Goal: Task Accomplishment & Management: Use online tool/utility

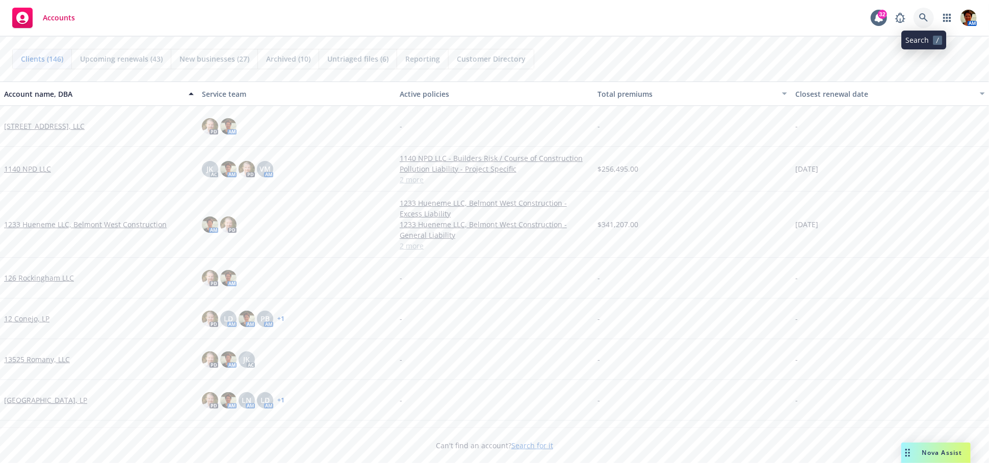
click at [890, 18] on icon at bounding box center [923, 17] width 9 height 9
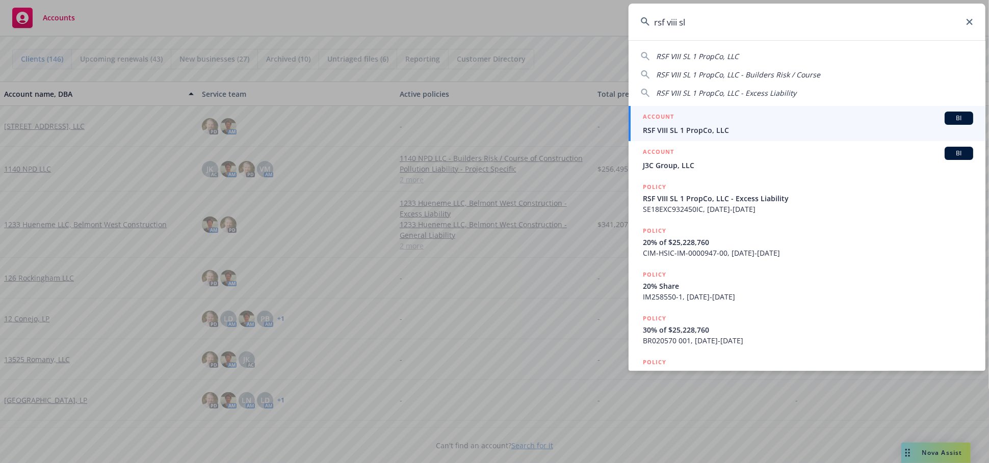
type input "rsf viii sl"
click at [710, 123] on div "ACCOUNT BI" at bounding box center [808, 118] width 330 height 13
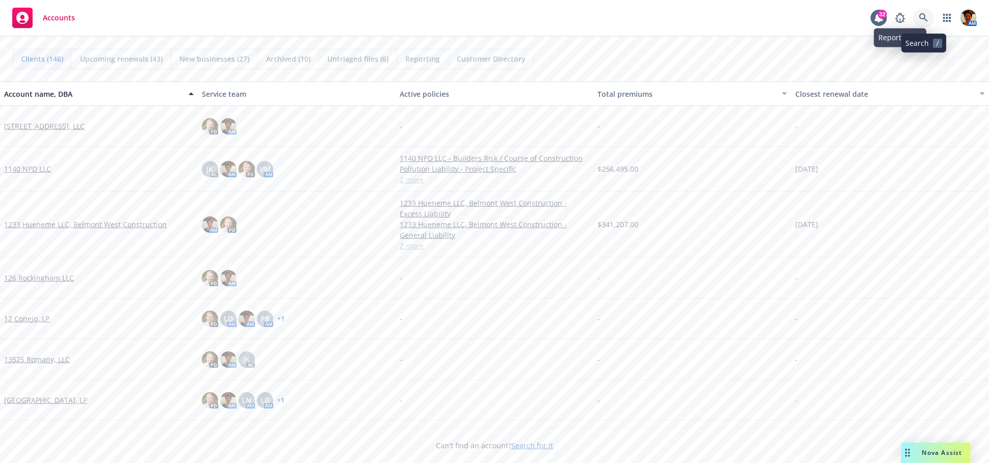
click at [922, 22] on link at bounding box center [924, 18] width 20 height 20
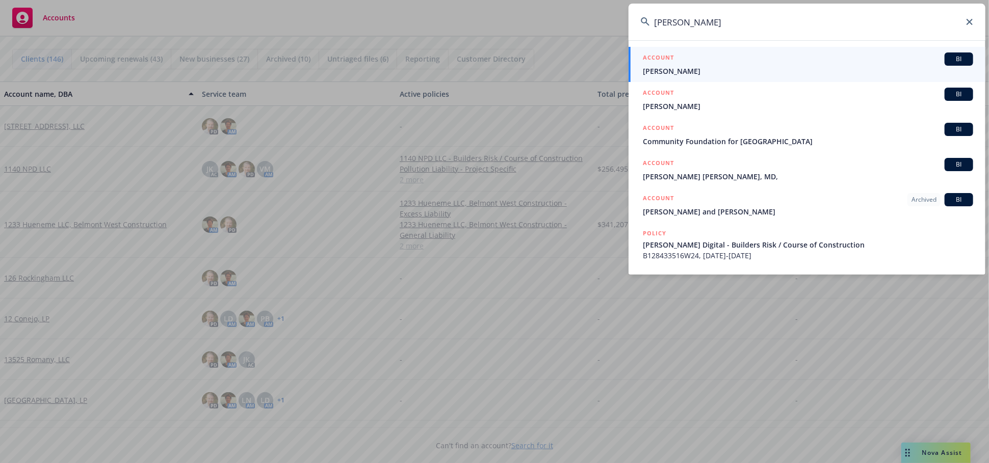
type input "neil page"
click at [732, 71] on span "Neil Patel" at bounding box center [808, 71] width 330 height 11
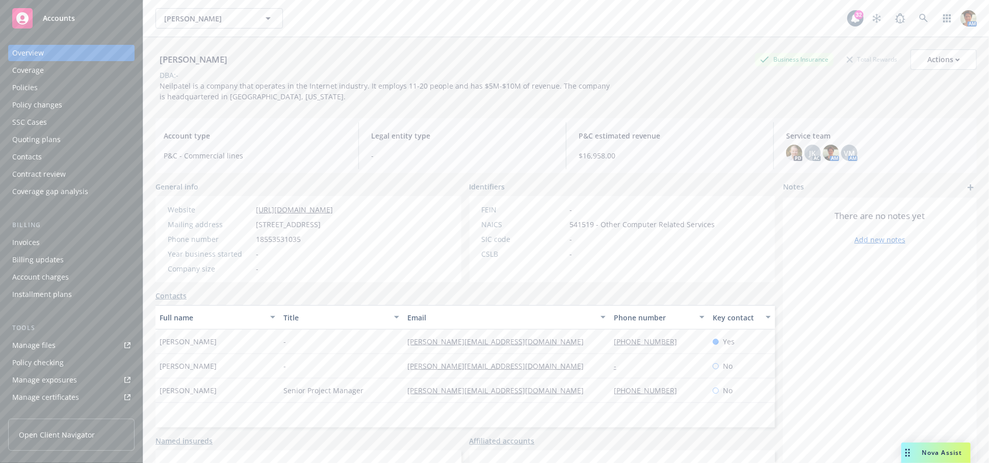
click at [98, 91] on div "Policies" at bounding box center [71, 88] width 118 height 16
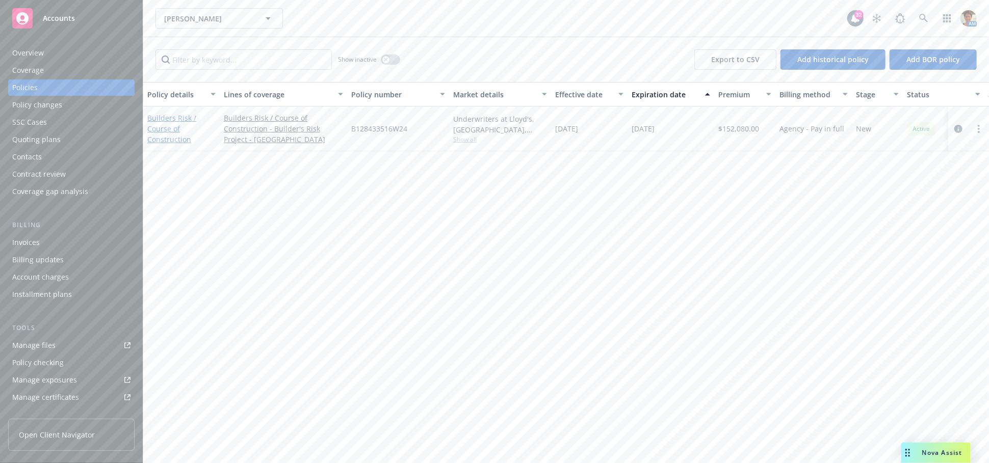
click at [151, 135] on link "Builders Risk / Course of Construction" at bounding box center [171, 128] width 49 height 31
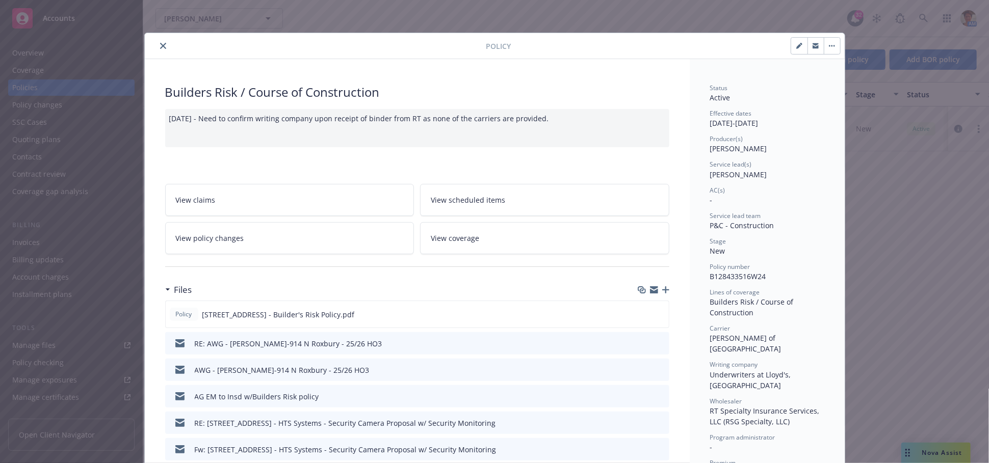
drag, startPoint x: 158, startPoint y: 46, endPoint x: 183, endPoint y: 46, distance: 24.5
click at [160, 46] on icon "close" at bounding box center [163, 46] width 6 height 6
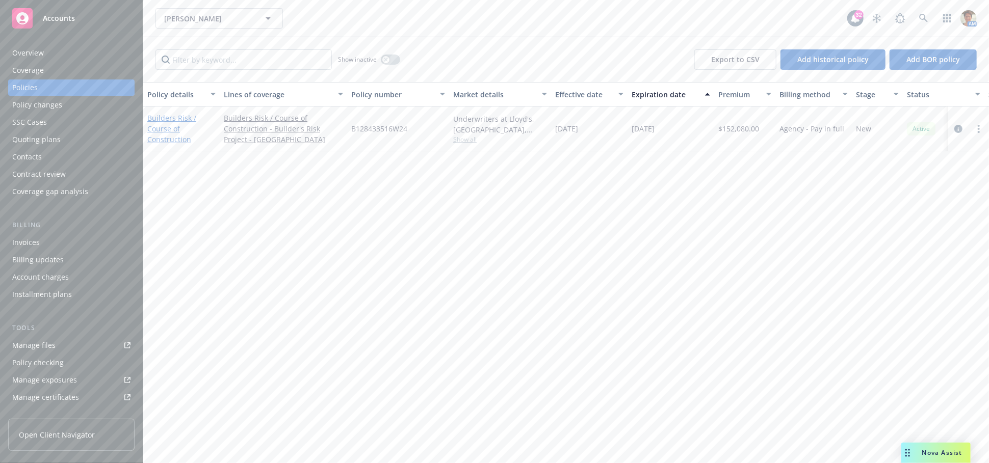
click at [165, 123] on link "Builders Risk / Course of Construction" at bounding box center [171, 128] width 49 height 31
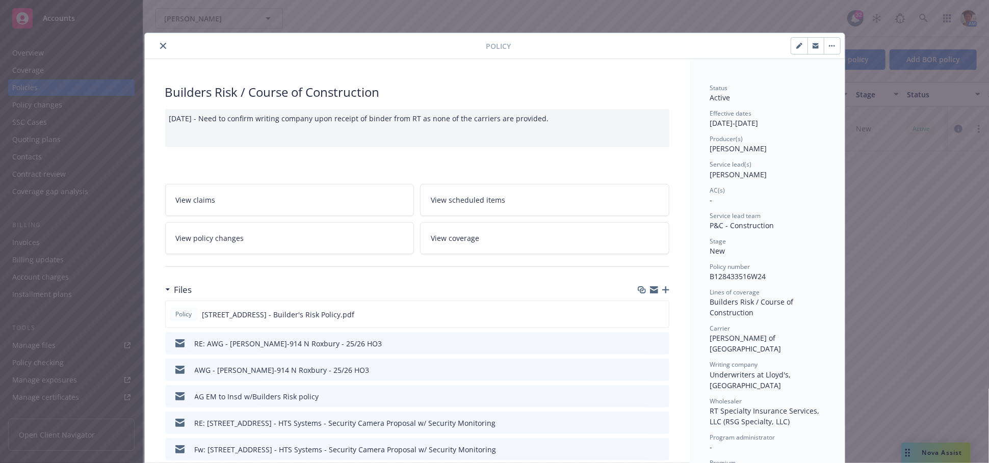
click at [160, 48] on icon "close" at bounding box center [163, 46] width 6 height 6
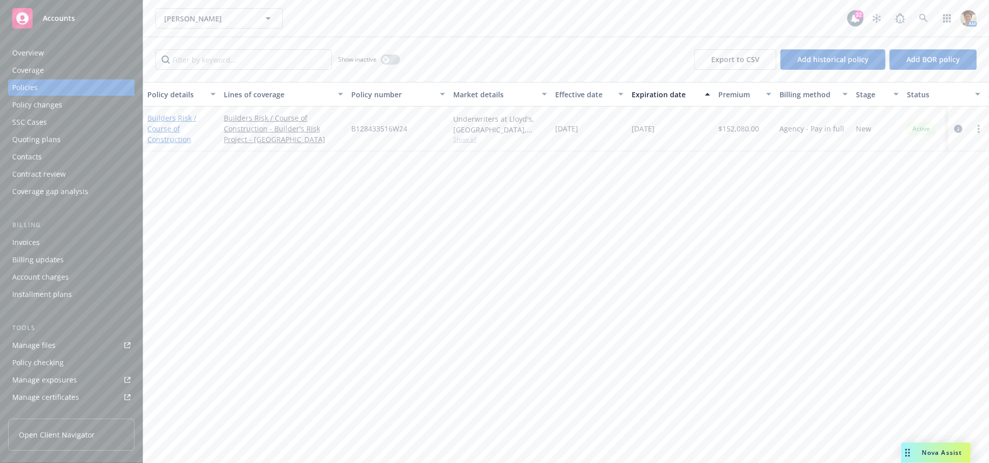
click at [175, 137] on link "Builders Risk / Course of Construction" at bounding box center [171, 128] width 49 height 31
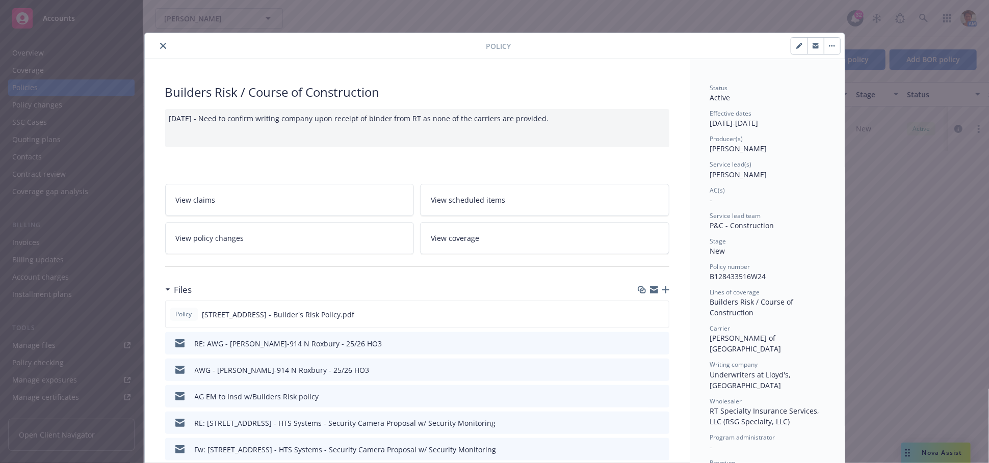
click at [703, 16] on div "Policy Builders Risk / Course of Construction 11/12/2024 - Need to confirm writ…" at bounding box center [494, 231] width 989 height 463
click at [157, 47] on button "close" at bounding box center [163, 46] width 12 height 12
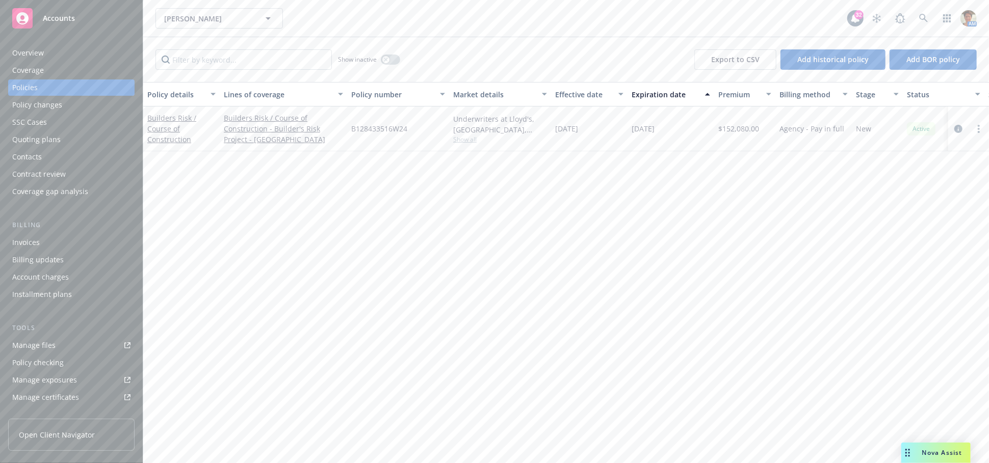
click at [47, 135] on div "Quoting plans" at bounding box center [36, 140] width 48 height 16
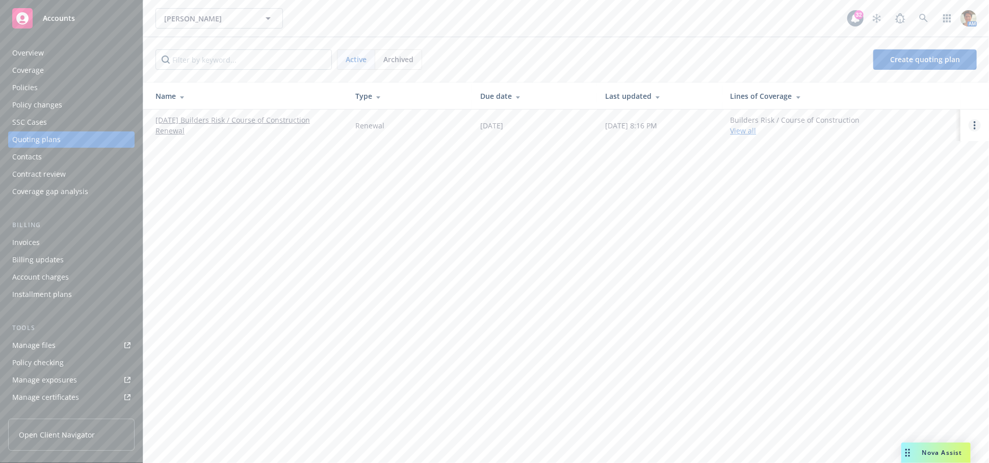
click at [975, 124] on icon "Open options" at bounding box center [975, 125] width 2 height 8
click at [893, 56] on span "Copy logging email" at bounding box center [922, 56] width 89 height 10
click at [976, 125] on icon "Open options" at bounding box center [975, 125] width 2 height 8
click at [912, 59] on span "Copy logging email" at bounding box center [922, 56] width 89 height 10
click at [46, 340] on div "Manage files" at bounding box center [33, 345] width 43 height 16
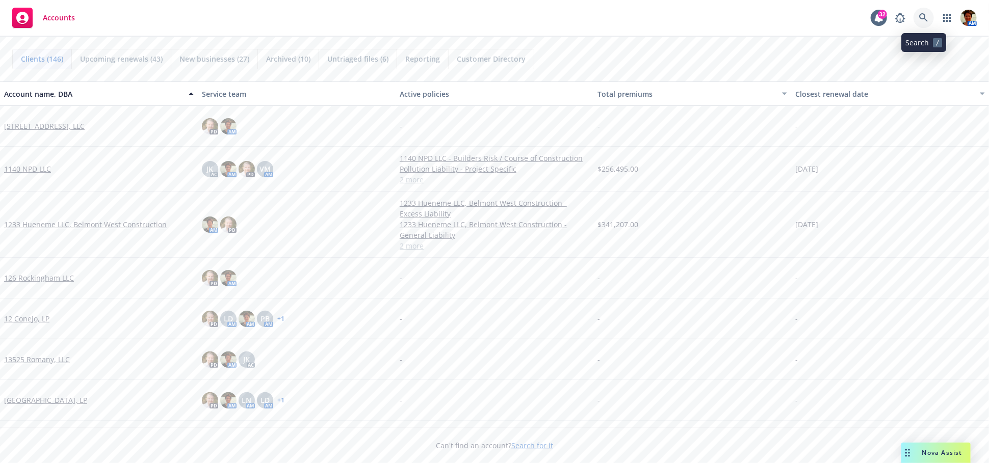
click at [921, 15] on icon at bounding box center [923, 17] width 9 height 9
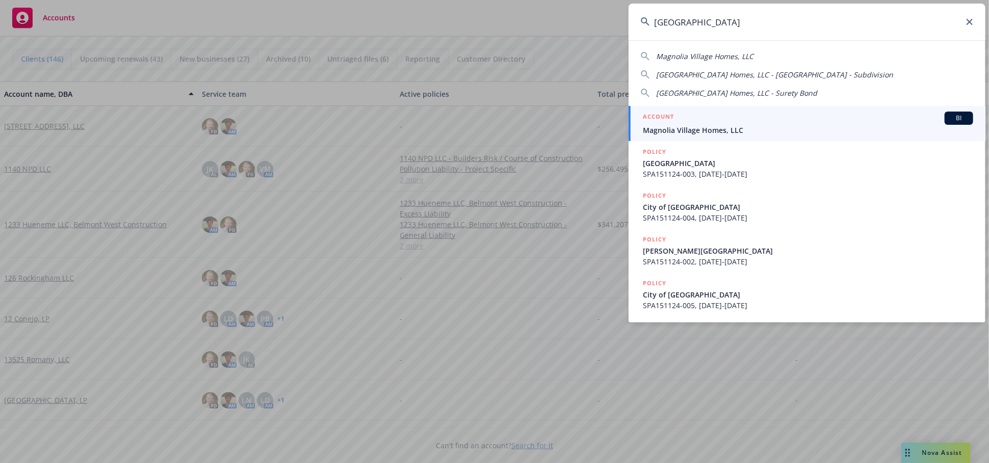
type input "magnolia village"
click at [696, 127] on span "Magnolia Village Homes, LLC" at bounding box center [808, 130] width 330 height 11
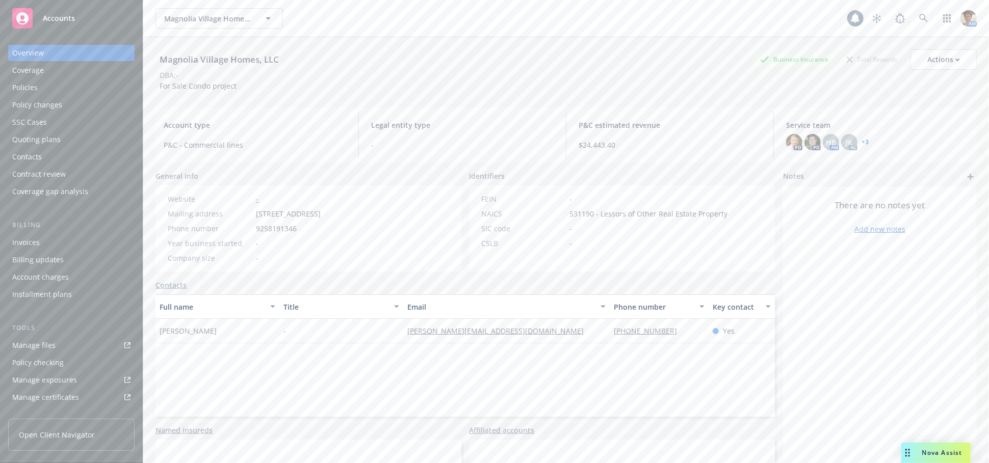
click at [53, 143] on div "Quoting plans" at bounding box center [36, 140] width 48 height 16
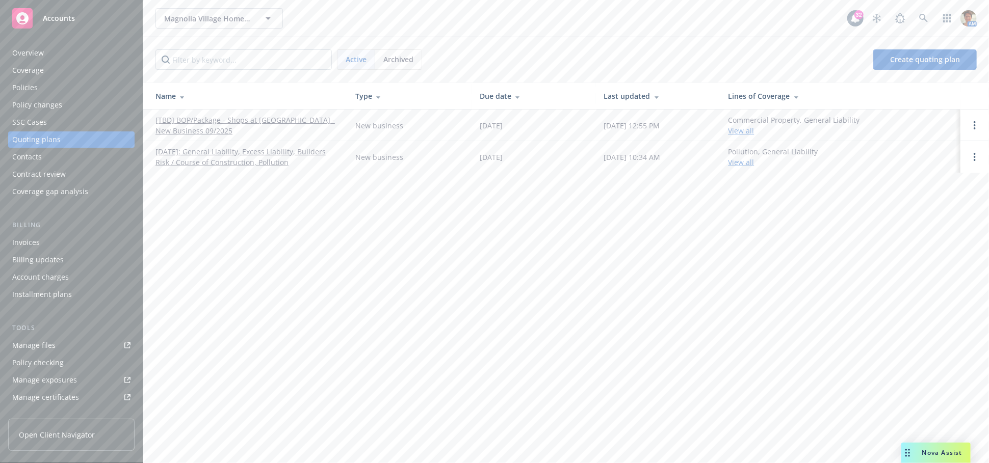
click at [212, 149] on link "01/10/2025: General Liability, Excess Liability, Builders Risk / Course of Cons…" at bounding box center [247, 156] width 184 height 21
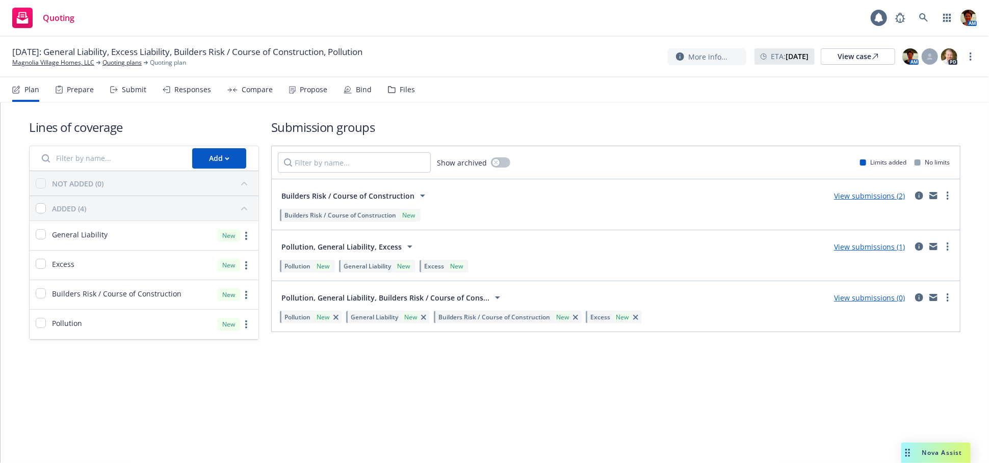
drag, startPoint x: 199, startPoint y: 88, endPoint x: 287, endPoint y: 94, distance: 87.9
click at [199, 88] on div "Responses" at bounding box center [192, 90] width 37 height 8
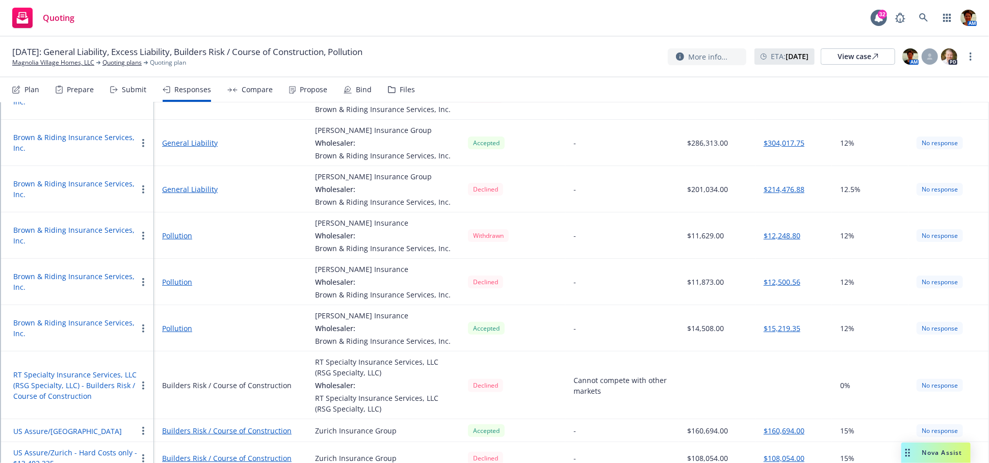
scroll to position [294, 0]
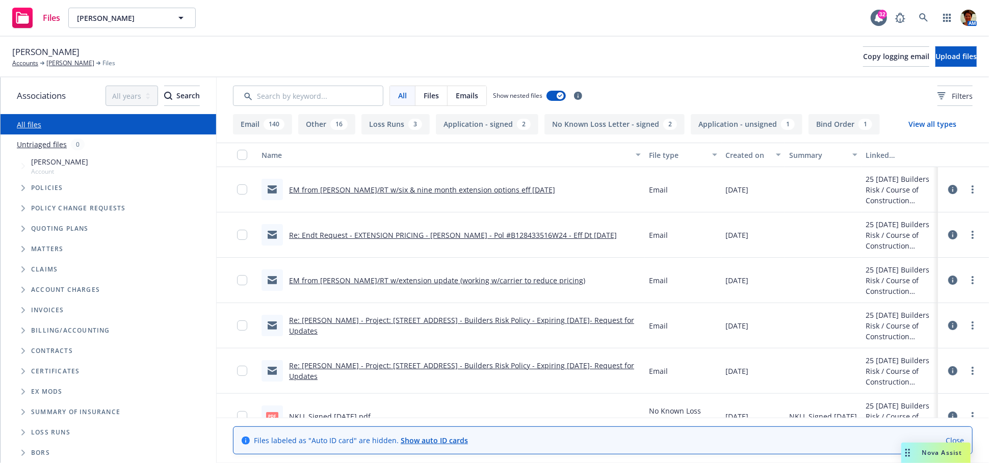
click at [397, 232] on link "Re: Endt Request - EXTENSION PRICING - Neil Patel - Pol #B128433516W24 - Eff Dt…" at bounding box center [453, 235] width 328 height 10
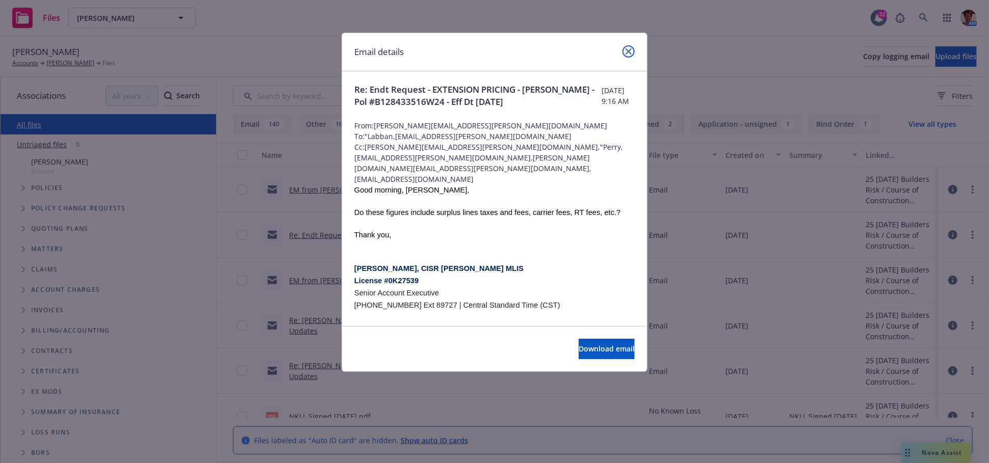
click at [627, 49] on icon "close" at bounding box center [629, 51] width 6 height 6
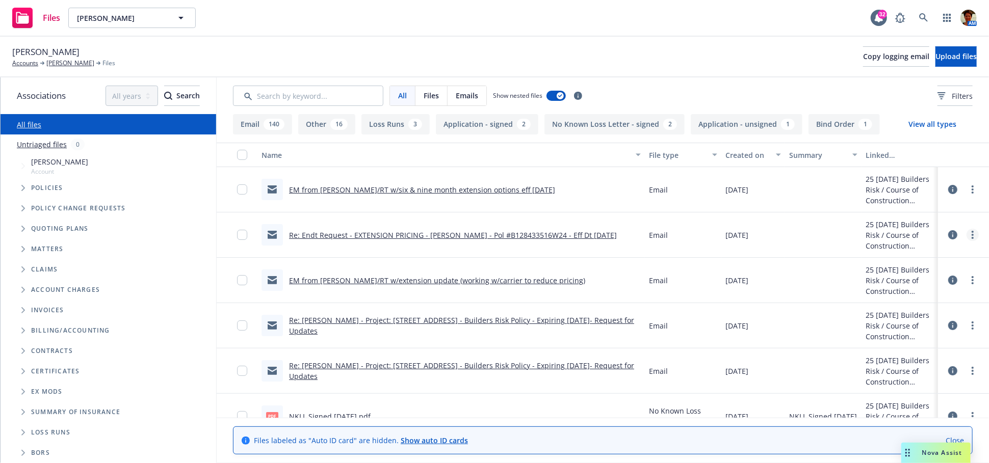
click at [967, 232] on link "more" at bounding box center [973, 235] width 12 height 12
click at [918, 297] on link "Edit" at bounding box center [919, 297] width 101 height 20
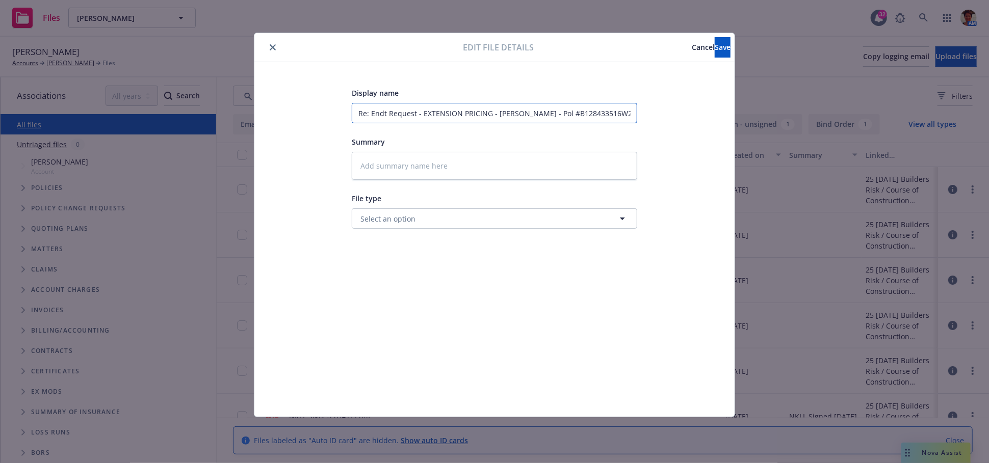
click at [357, 117] on input "Re: Endt Request - EXTENSION PRICING - Neil Patel - Pol #B128433516W24 - Eff Dt…" at bounding box center [494, 113] width 285 height 20
type textarea "x"
type input "ERe: Endt Request - EXTENSION PRICING - Neil Patel - Pol #B128433516W24 - Eff D…"
type textarea "x"
type input "EMRe: Endt Request - EXTENSION PRICING - Neil Patel - Pol #B128433516W24 - Eff …"
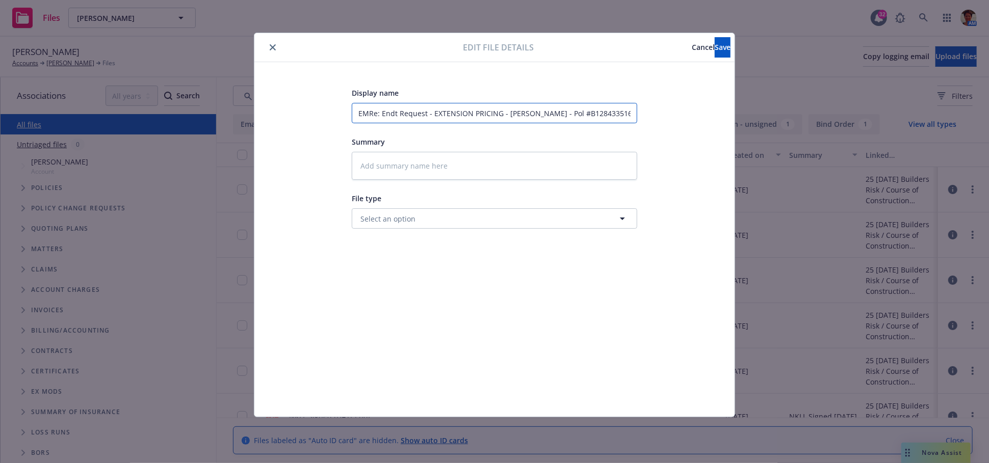
type textarea "x"
type input "EM Re: Endt Request - EXTENSION PRICING - Neil Patel - Pol #B128433516W24 - Eff…"
type textarea "x"
type input "EM tRe: Endt Request - EXTENSION PRICING - Neil Patel - Pol #B128433516W24 - Ef…"
type textarea "x"
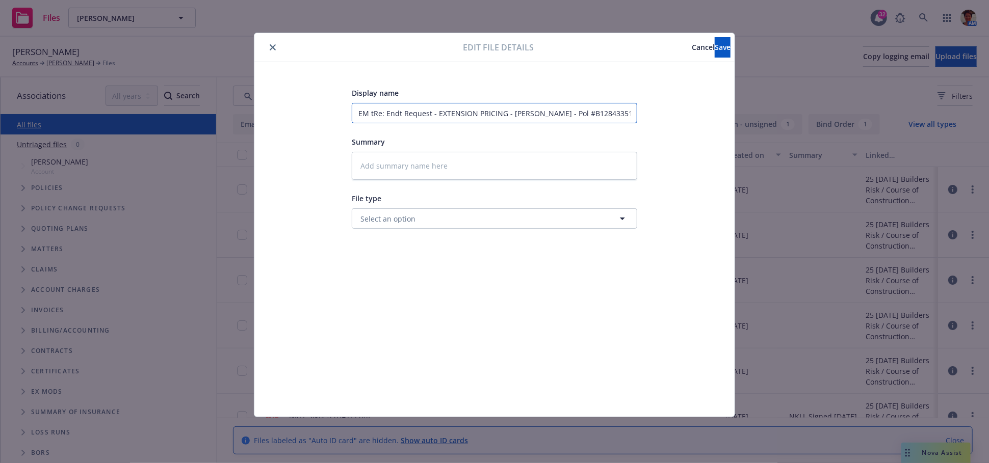
type input "EM toRe: Endt Request - EXTENSION PRICING - Neil Patel - Pol #B128433516W24 - E…"
type textarea "x"
type input "EM to Re: Endt Request - EXTENSION PRICING - Neil Patel - Pol #B128433516W24 - …"
type textarea "x"
type input "EM to KRe: Endt Request - EXTENSION PRICING - Neil Patel - Pol #B128433516W24 -…"
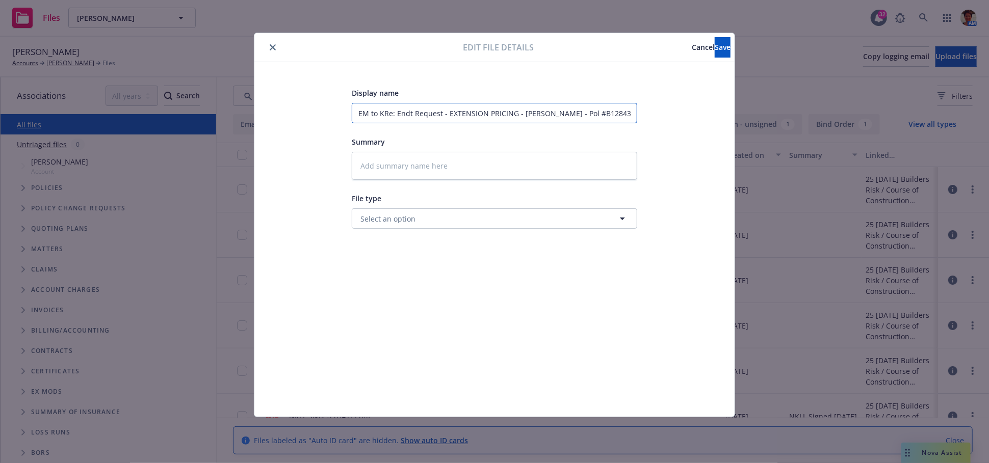
type textarea "x"
type input "EM to KeRe: Endt Request - EXTENSION PRICING - Neil Patel - Pol #B128433516W24 …"
type textarea "x"
type input "EM to KevRe: Endt Request - EXTENSION PRICING - Neil Patel - Pol #B128433516W24…"
type textarea "x"
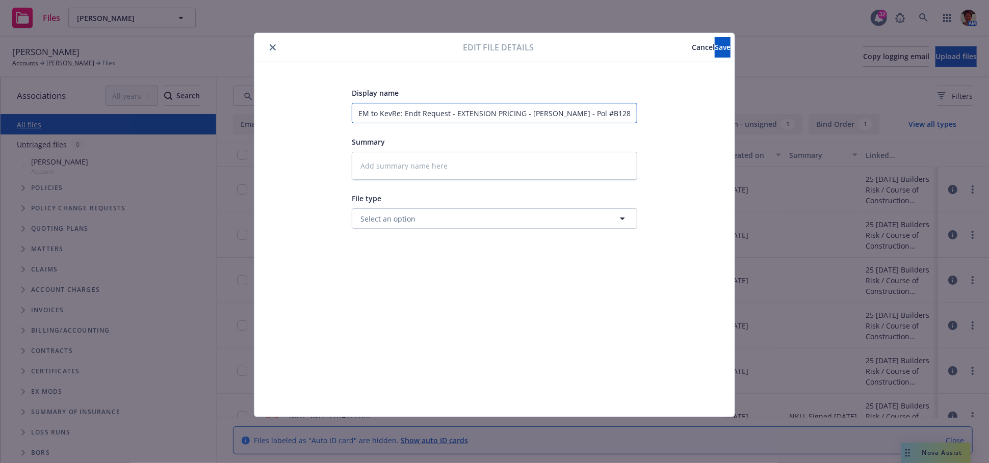
type input "EM to KeviRe: Endt Request - EXTENSION PRICING - Neil Patel - Pol #B128433516W2…"
type textarea "x"
type input "EM to KevinRe: Endt Request - EXTENSION PRICING - Neil Patel - Pol #B128433516W…"
type textarea "x"
type input "EM to Kevin/Re: Endt Request - EXTENSION PRICING - Neil Patel - Pol #B128433516…"
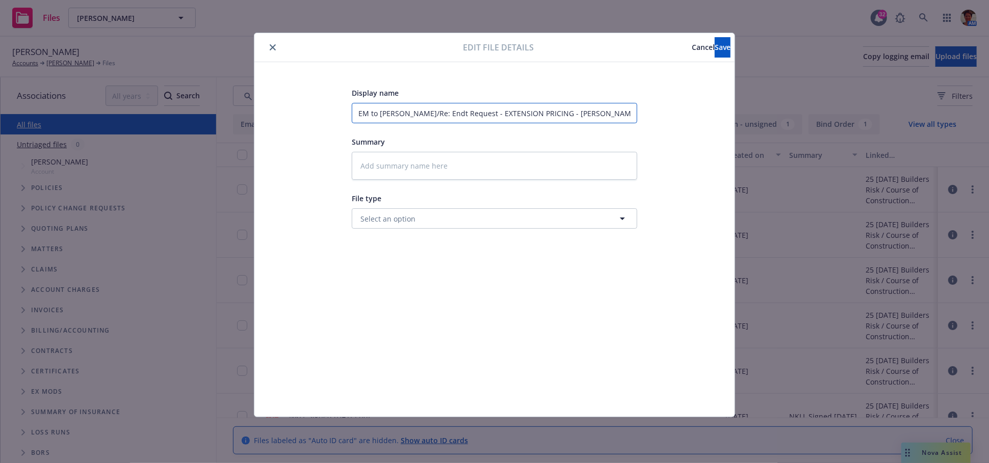
type textarea "x"
type input "EM to Kevin/RRe: Endt Request - EXTENSION PRICING - Neil Patel - Pol #B12843351…"
type textarea "x"
type input "EM to Kevin/RTRe: Endt Request - EXTENSION PRICING - Neil Patel - Pol #B1284335…"
type textarea "x"
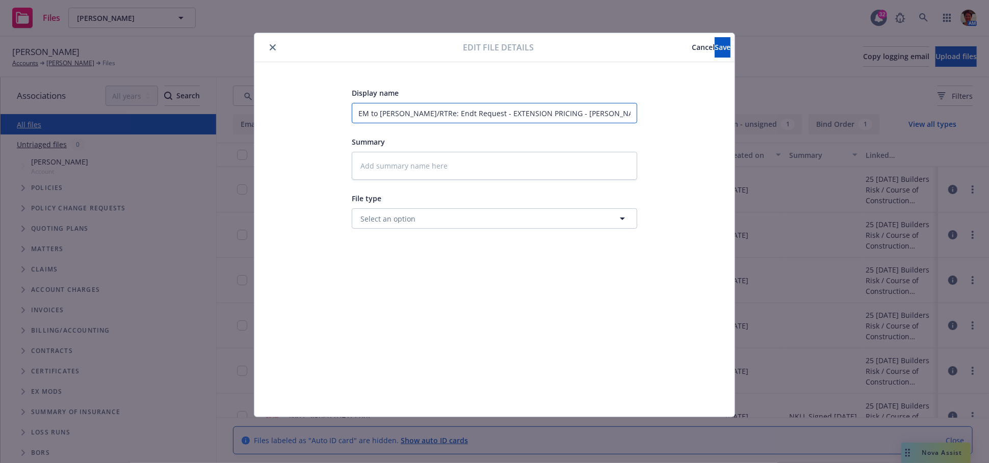
type input "EM to Kevin/RT Re: Endt Request - EXTENSION PRICING - Neil Patel - Pol #B128433…"
type textarea "x"
type input "EM to Kevin/RT -Re: Endt Request - EXTENSION PRICING - Neil Patel - Pol #B12843…"
type textarea "x"
type input "EM to Kevin/RT - Re: Endt Request - EXTENSION PRICING - Neil Patel - Pol #B1284…"
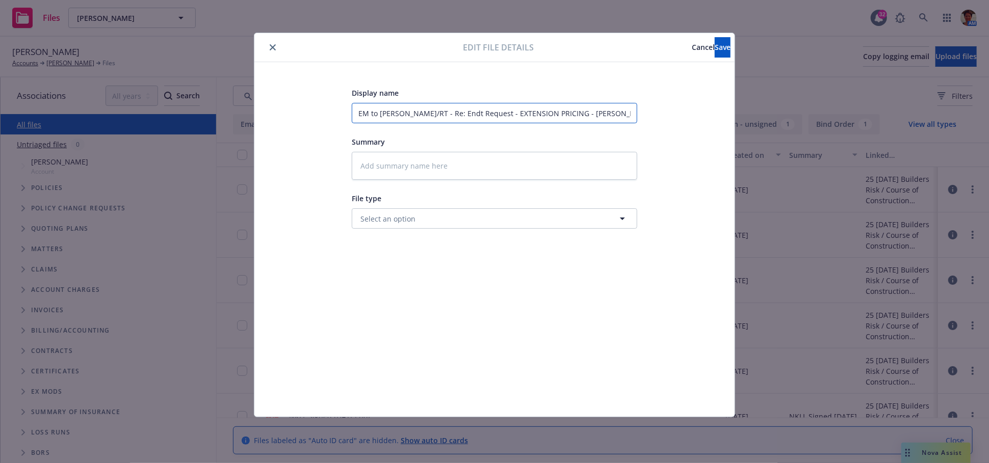
type textarea "x"
type input "EM to Kevin/RT - : Endt Request - EXTENSION PRICING - Neil Patel - Pol #B128433…"
type textarea "x"
type input "EM to Kevin/RT - Endt Request - EXTENSION PRICING - Neil Patel - Pol #B12843351…"
type textarea "x"
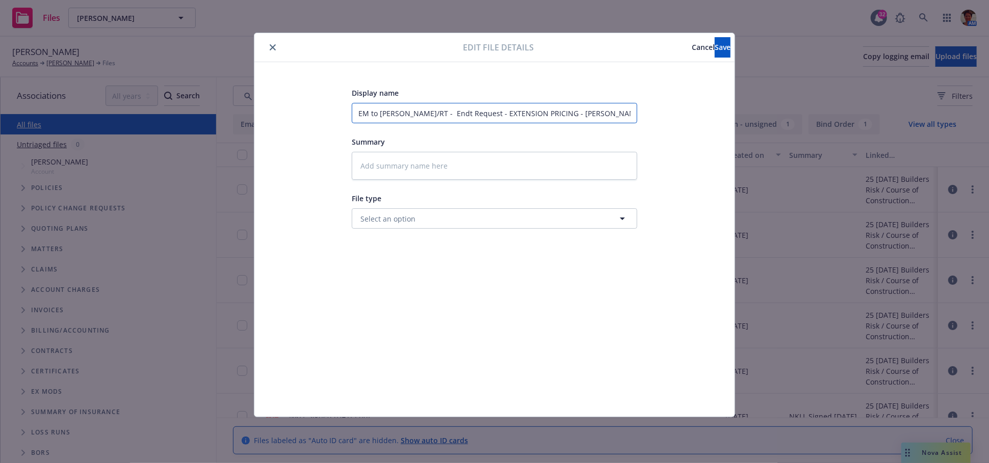
type input "EM to Kevin/RT - Endt Request - EXTENSION PRICING - Neil Patel - Pol #B12843351…"
type textarea "x"
type input "EM to Kevin/RT - ndt Request - EXTENSION PRICING - Neil Patel - Pol #B128433516…"
type textarea "x"
type input "EM to Kevin/RT - dt Request - EXTENSION PRICING - Neil Patel - Pol #B128433516W…"
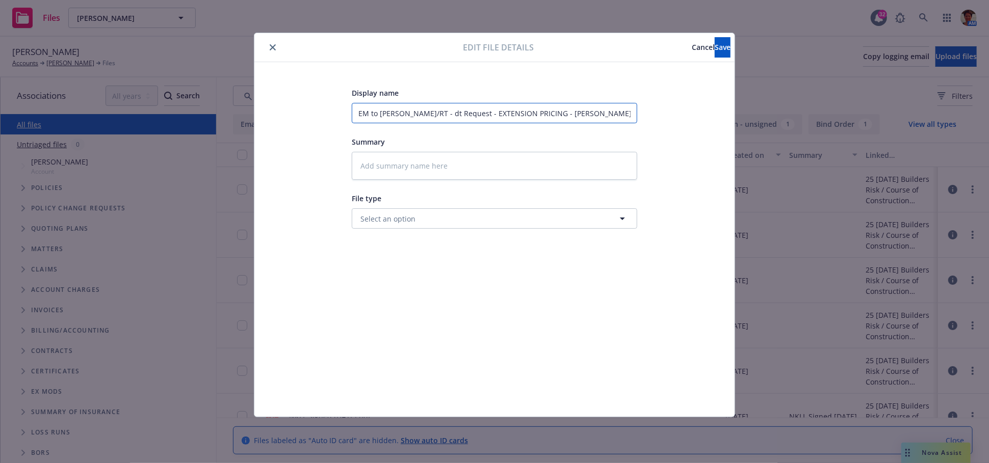
type textarea "x"
type input "EM to Kevin/RT - t Request - EXTENSION PRICING - Neil Patel - Pol #B128433516W2…"
type textarea "x"
type input "EM to Kevin/RT - Request - EXTENSION PRICING - Neil Patel - Pol #B128433516W24 …"
type textarea "x"
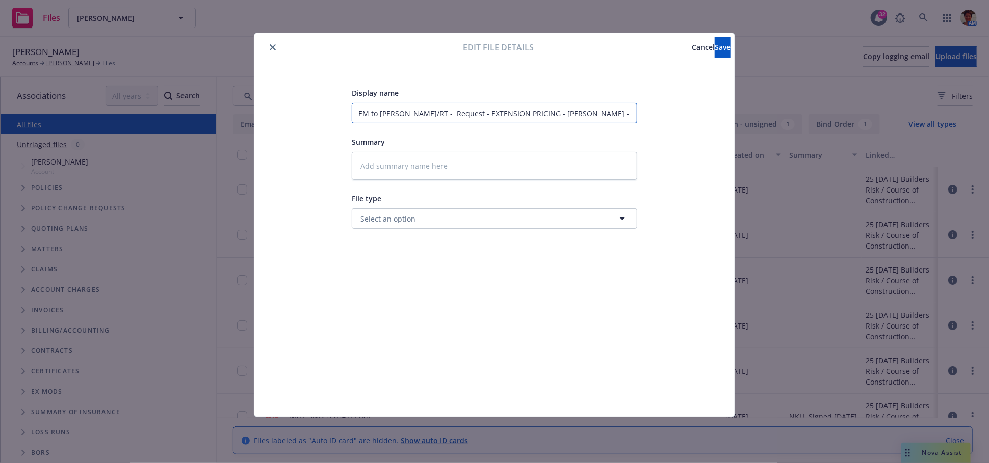
type input "EM to Kevin/RT - Request - EXTENSION PRICING - Neil Patel - Pol #B128433516W24 …"
type textarea "x"
type input "EM to Kevin/RT - equest - EXTENSION PRICING - Neil Patel - Pol #B128433516W24 -…"
type textarea "x"
type input "EM to Kevin/RT - quest - EXTENSION PRICING - Neil Patel - Pol #B128433516W24 - …"
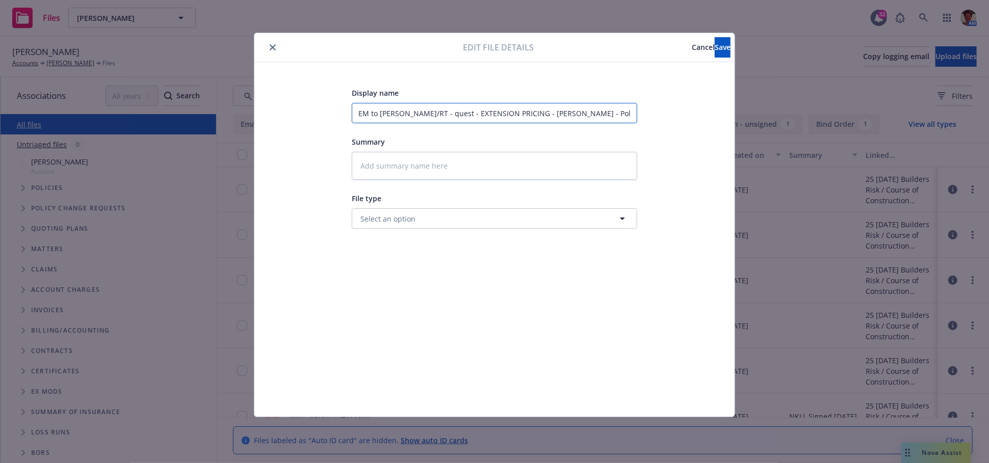
type textarea "x"
type input "EM to Kevin/RT - uest - EXTENSION PRICING - Neil Patel - Pol #B128433516W24 - E…"
type textarea "x"
type input "EM to Kevin/RT - est - EXTENSION PRICING - Neil Patel - Pol #B128433516W24 - Ef…"
type textarea "x"
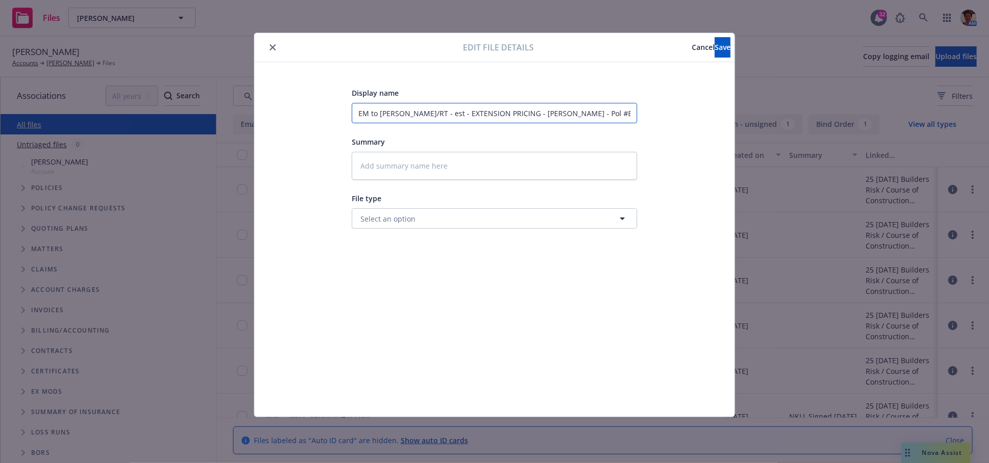
type input "EM to Kevin/RT - st - EXTENSION PRICING - Neil Patel - Pol #B128433516W24 - Eff…"
type textarea "x"
type input "EM to Kevin/RT - t - EXTENSION PRICING - Neil Patel - Pol #B128433516W24 - Eff …"
type textarea "x"
type input "EM to Kevin/RT - - EXTENSION PRICING - Neil Patel - Pol #B128433516W24 - Eff Dt…"
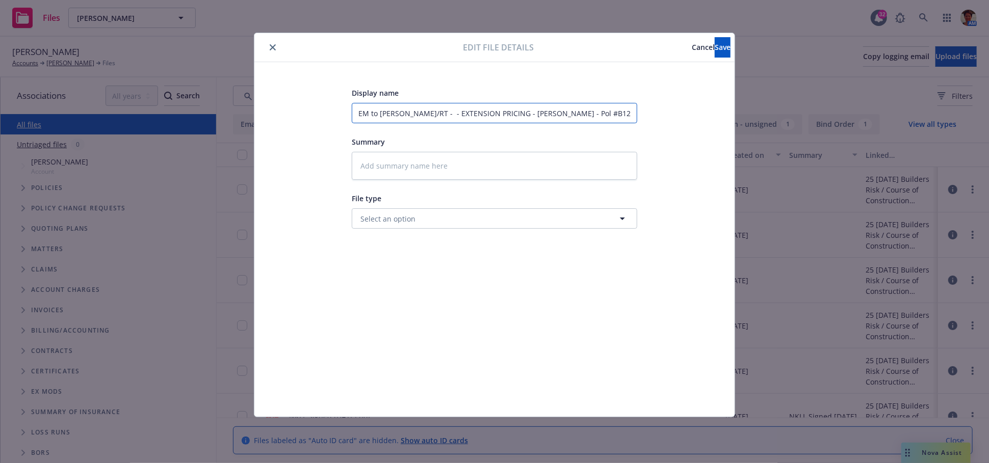
type textarea "x"
type input "EM to Kevin/RT - - EXTENSION PRICING - Neil Patel - Pol #B128433516W24 - Eff Dt…"
type textarea "x"
type input "EM to Kevin/RT - EXTENSION PRICING - Neil Patel - Pol #B128433516W24 - Eff Dt 0…"
type textarea "x"
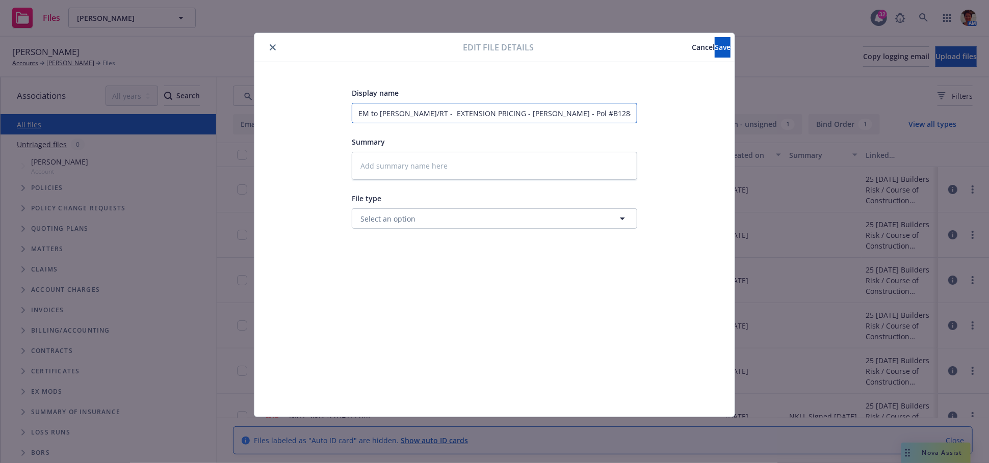
type input "EM to Kevin/RT - EXTENSION PRICING - Neil Patel - Pol #B128433516W24 - Eff Dt 0…"
type textarea "x"
type input "EM to Kevin/RT - XTENSION PRICING - Neil Patel - Pol #B128433516W24 - Eff Dt 09…"
type textarea "x"
type input "EM to Kevin/RT - TENSION PRICING - Neil Patel - Pol #B128433516W24 - Eff Dt 09/…"
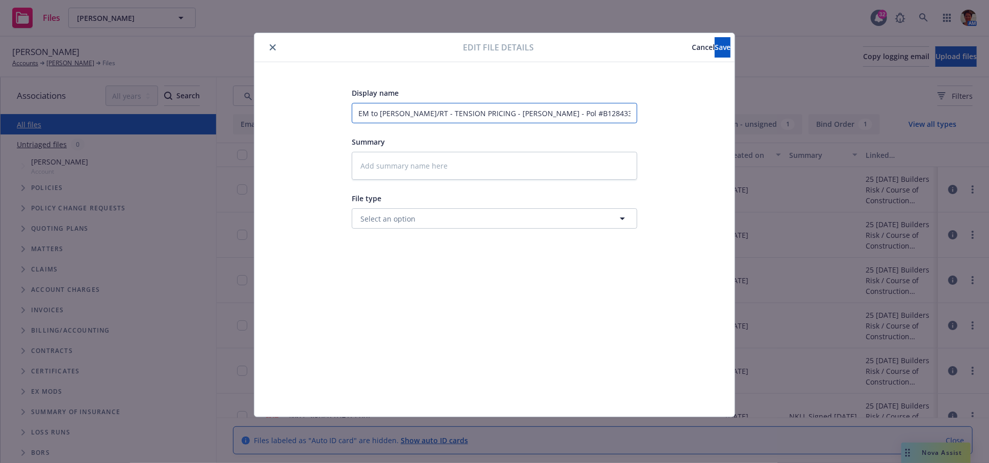
type textarea "x"
type input "EM to Kevin/RT - ENSION PRICING - Neil Patel - Pol #B128433516W24 - Eff Dt 09/2…"
type textarea "x"
type input "EM to Kevin/RT - NSION PRICING - Neil Patel - Pol #B128433516W24 - Eff Dt 09/26…"
type textarea "x"
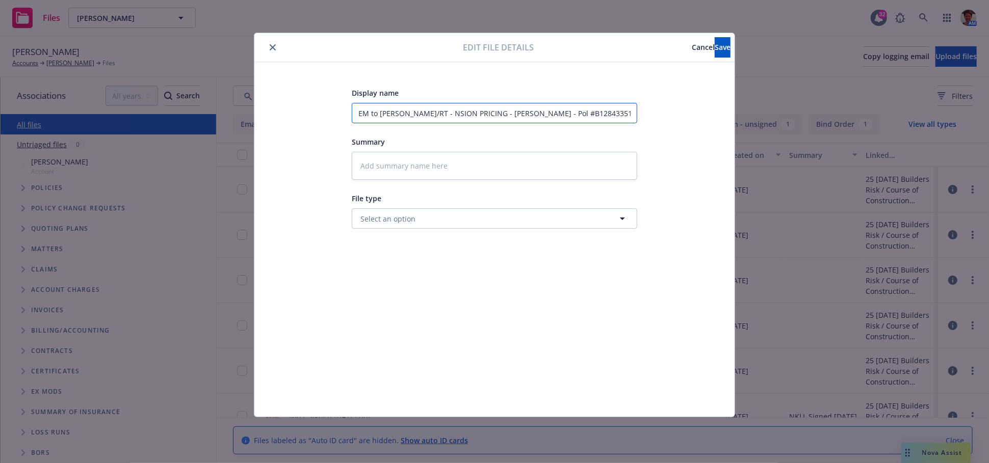
type input "EM to Kevin/RT - SION PRICING - Neil Patel - Pol #B128433516W24 - Eff Dt 09/26/…"
type textarea "x"
type input "EM to Kevin/RT - ION PRICING - Neil Patel - Pol #B128433516W24 - Eff Dt 09/26/25"
type textarea "x"
type input "EM to Kevin/RT - ON PRICING - Neil Patel - Pol #B128433516W24 - Eff Dt 09/26/25"
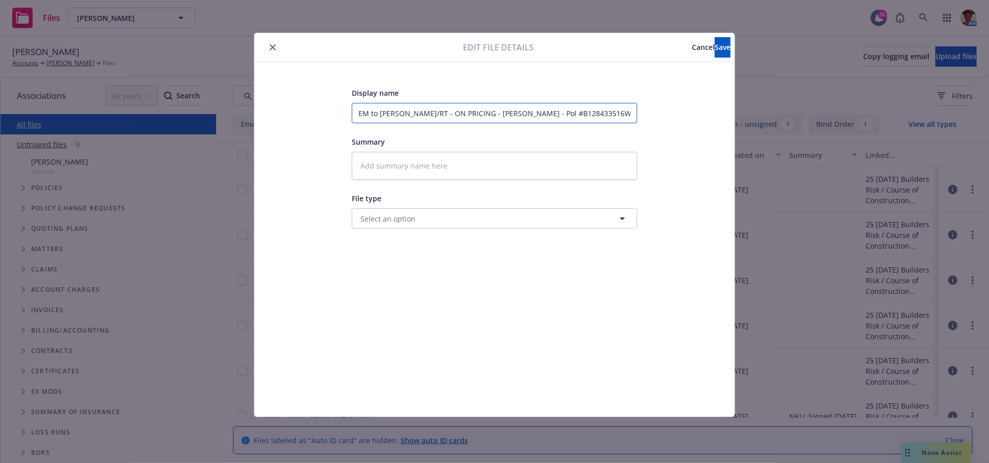
type textarea "x"
type input "EM to Kevin/RT - N PRICING - Neil Patel - Pol #B128433516W24 - Eff Dt 09/26/25"
type textarea "x"
type input "EM to Kevin/RT - PRICING - Neil Patel - Pol #B128433516W24 - Eff Dt 09/26/25"
type textarea "x"
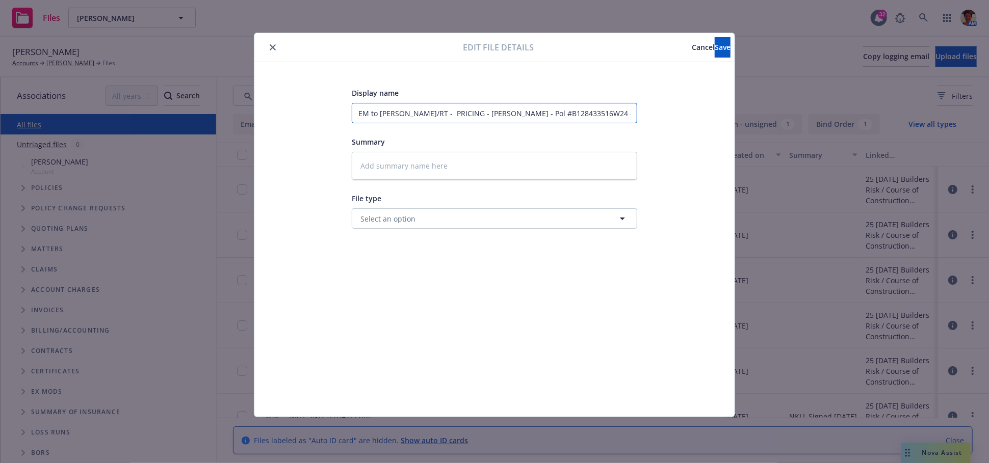
type input "EM to Kevin/RT - PRICING - Neil Patel - Pol #B128433516W24 - Eff Dt 09/26/25"
type textarea "x"
type input "EM to Kevin/RT - RICING - Neil Patel - Pol #B128433516W24 - Eff Dt 09/26/25"
type textarea "x"
type input "EM to Kevin/RT - ICING - Neil Patel - Pol #B128433516W24 - Eff Dt 09/26/25"
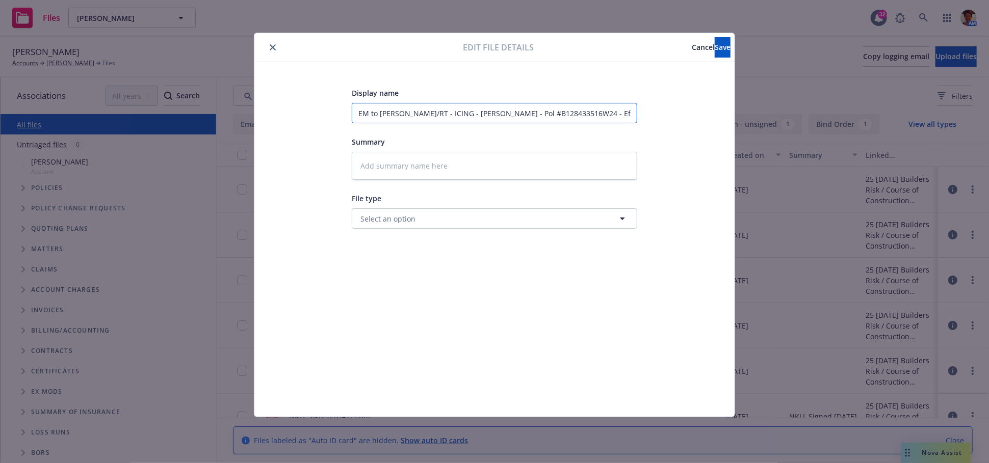
type textarea "x"
type input "EM to Kevin/RT - CING - Neil Patel - Pol #B128433516W24 - Eff Dt 09/26/25"
type textarea "x"
type input "EM to Kevin/RT - ING - Neil Patel - Pol #B128433516W24 - Eff Dt 09/26/25"
type textarea "x"
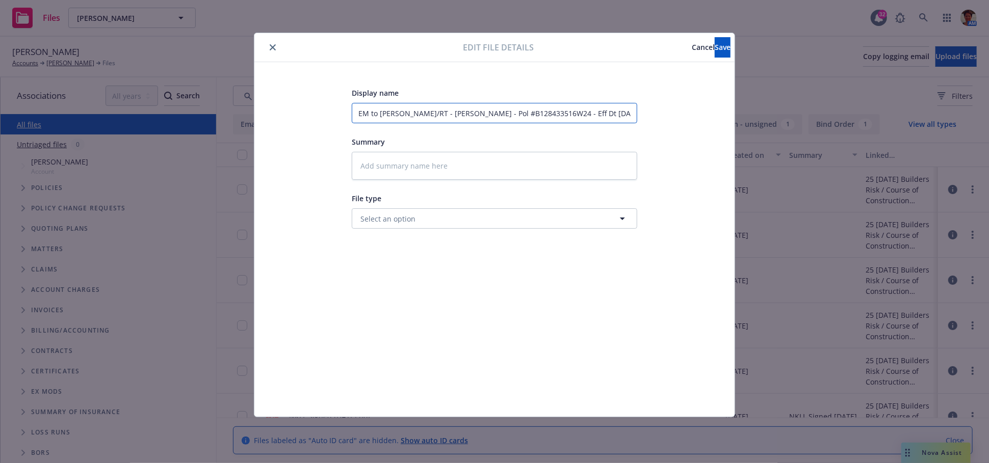
type input "EM to Kevin/RT - NG - Neil Patel - Pol #B128433516W24 - Eff Dt 09/26/25"
type textarea "x"
type input "EM to Kevin/RT - - Neil Patel - Pol #B128433516W24 - Eff Dt 09/26/25"
type textarea "x"
type input "EM to Kevin/RT - - Neil Patel - Pol #B128433516W24 - Eff Dt 09/26/25"
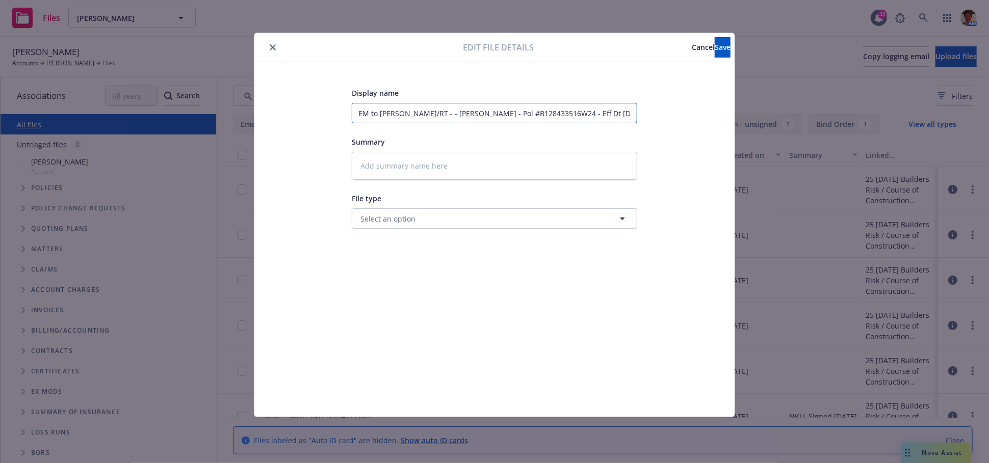
type textarea "x"
type input "EM to Kevin/RT - Neil Patel - Pol #B128433516W24 - Eff Dt 09/26/25"
type textarea "x"
type input "EM to Kevin/RT - Neil Patel - Pol #B128433516W24 - Eff Dt 09/26/25"
type textarea "x"
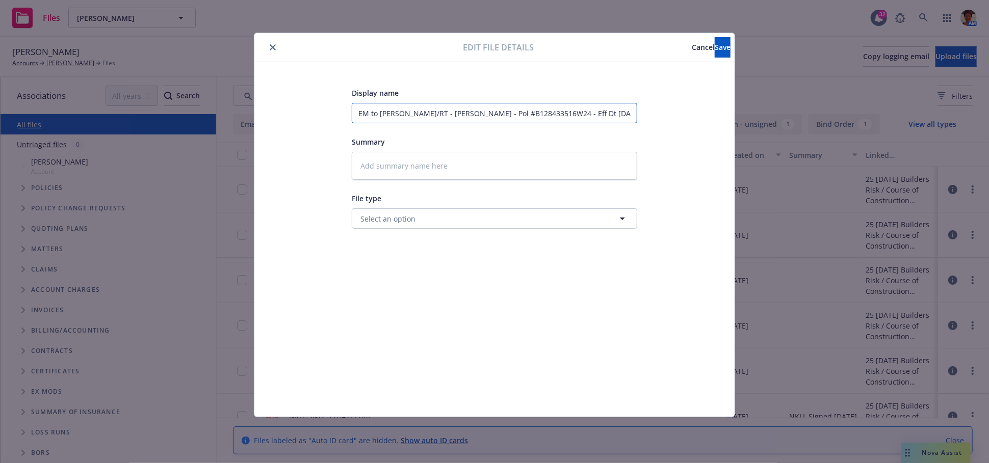
type input "EM to Kevin/RT - Neil Patel - Pol #B128433516W24 - Eff D 09/26/25"
type textarea "x"
type input "EM to Kevin/RT - Neil Patel - Pol #B128433516W24 - Eff 09/26/25"
type textarea "x"
type input "EM to Kevin/RT - Neil Patel - Pol #B128433516W24 - Eff 09/26/25"
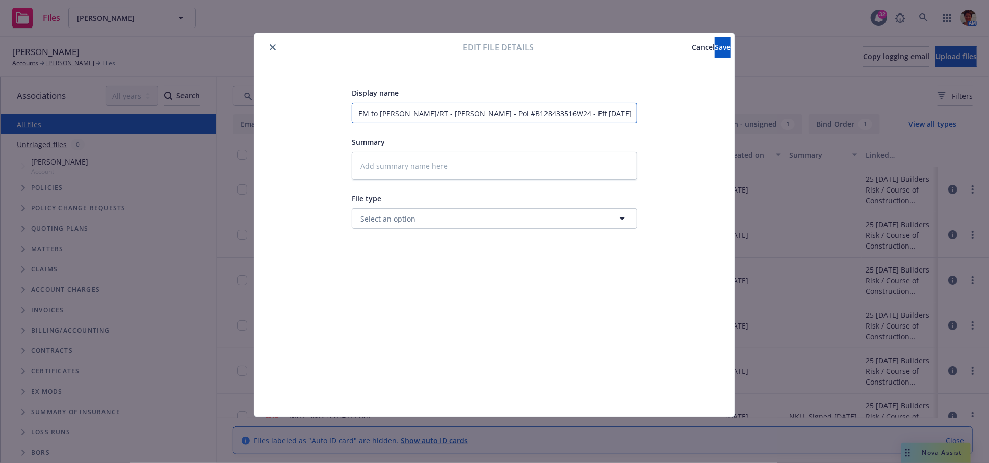
type textarea "x"
type input "EM to Kevin/RT - Neil Patel - Pol #B128433516W24 - Eff 09/26/25"
type textarea "x"
type input "EM to Kevin/RT - Neil Patel - Pol #B128433516W24 - Eff 09/26/25 -"
type textarea "x"
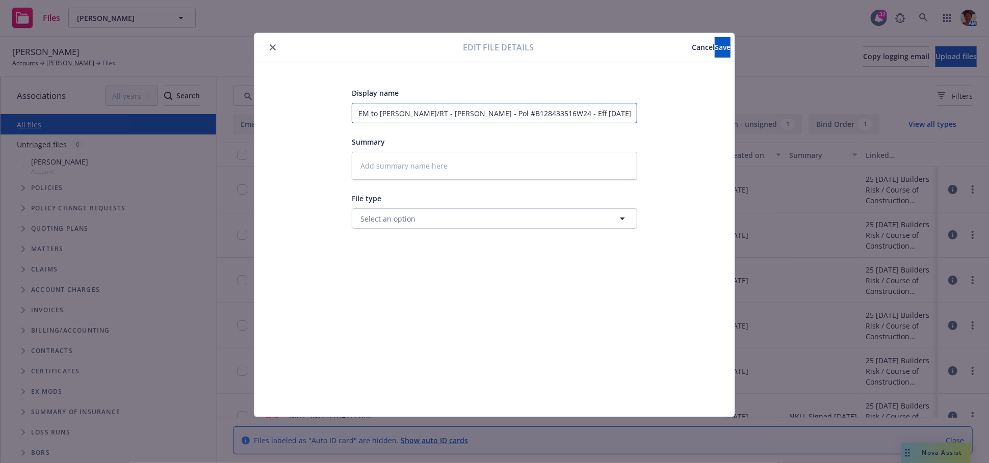
type input "EM to Kevin/RT - Neil Patel - Pol #B128433516W24 - Eff 09/26/25 -"
type textarea "x"
type input "EM to Kevin/RT - Neil Patel - Pol #B128433516W24 - Eff 09/26/25 - d"
type textarea "x"
type input "EM to Kevin/RT - Neil Patel - Pol #B128433516W24 - Eff 09/26/25 - do"
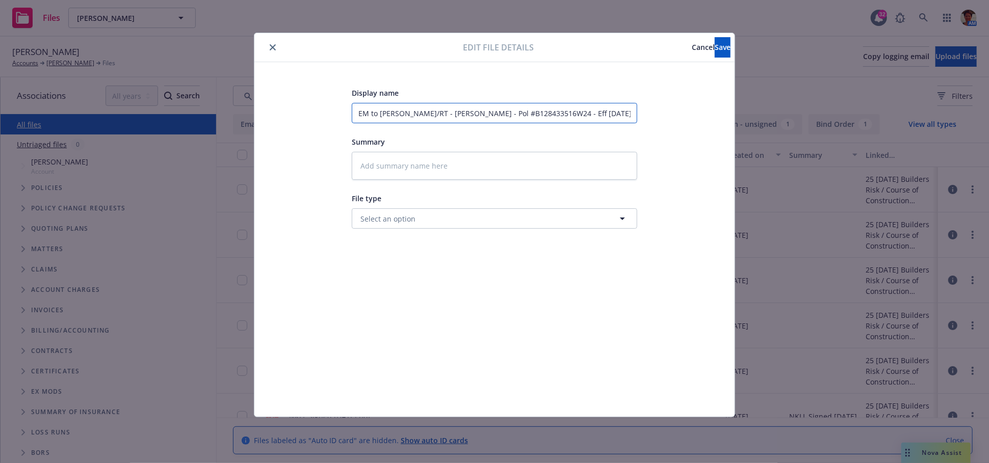
type textarea "x"
type input "EM to Kevin/RT - Neil Patel - Pol #B128433516W24 - Eff 09/26/25 - do"
type textarea "x"
type input "EM to Kevin/RT - Neil Patel - Pol #B128433516W24 - Eff 09/26/25 - do c"
type textarea "x"
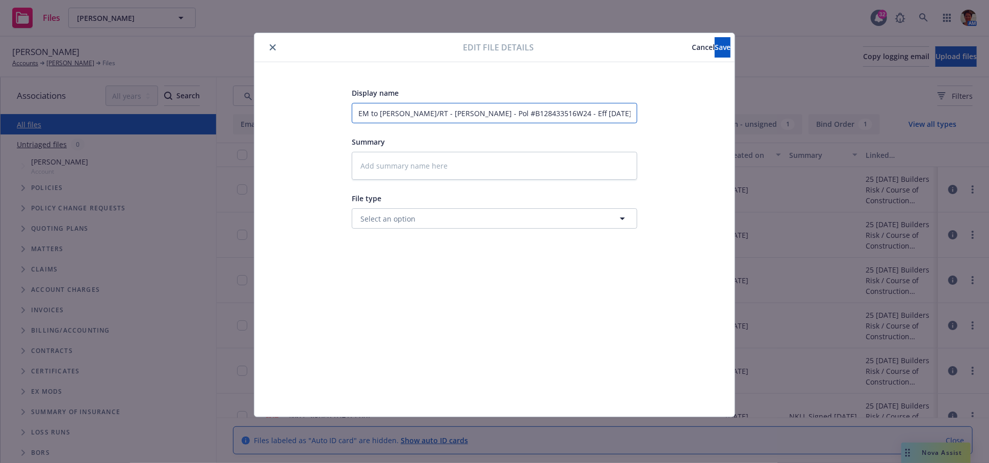
type input "EM to Kevin/RT - Neil Patel - Pol #B128433516W24 - Eff 09/26/25 - do co"
type textarea "x"
type input "EM to Kevin/RT - Neil Patel - Pol #B128433516W24 - Eff 09/26/25 - do cos"
type textarea "x"
type input "EM to Kevin/RT - Neil Patel - Pol #B128433516W24 - Eff 09/26/25 - do cost"
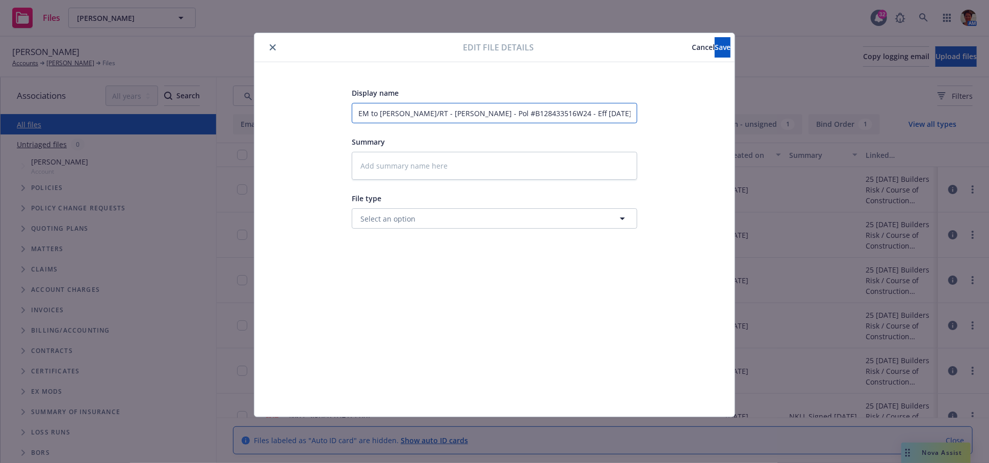
type textarea "x"
type input "EM to Kevin/RT - Neil Patel - Pol #B128433516W24 - Eff 09/26/25 - do costs"
type textarea "x"
type input "EM to Kevin/RT - Neil Patel - Pol #B128433516W24 - Eff 09/26/25 - do costs"
type textarea "x"
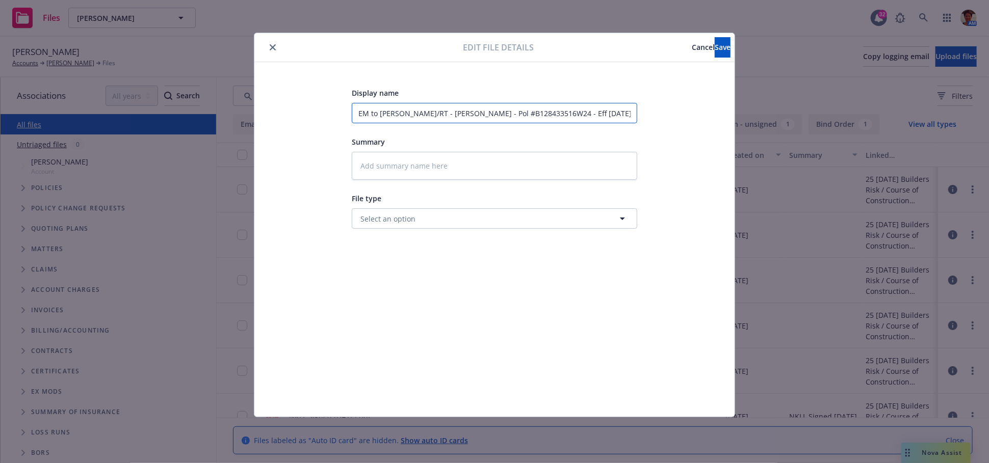
type input "EM to Kevin/RT - Neil Patel - Pol #B128433516W24 - Eff 09/26/25 - do costs i"
type textarea "x"
type input "EM to Kevin/RT - Neil Patel - Pol #B128433516W24 - Eff 09/26/25 - do costs in"
type textarea "x"
type input "EM to Kevin/RT - Neil Patel - Pol #B128433516W24 - Eff 09/26/25 - do costs inc"
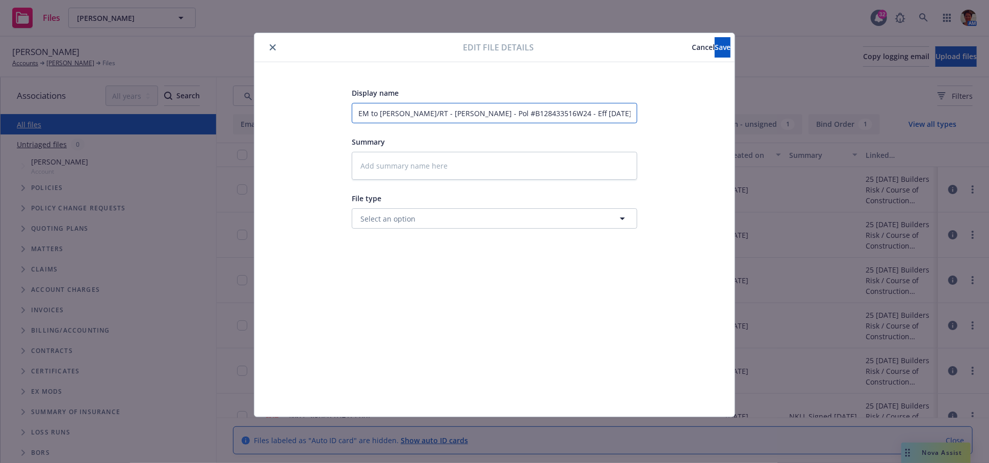
type textarea "x"
type input "EM to Kevin/RT - Neil Patel - Pol #B128433516W24 - Eff 09/26/25 - do costs incl"
type textarea "x"
type input "EM to Kevin/RT - Neil Patel - Pol #B128433516W24 - Eff 09/26/25 - do costs incl"
type textarea "x"
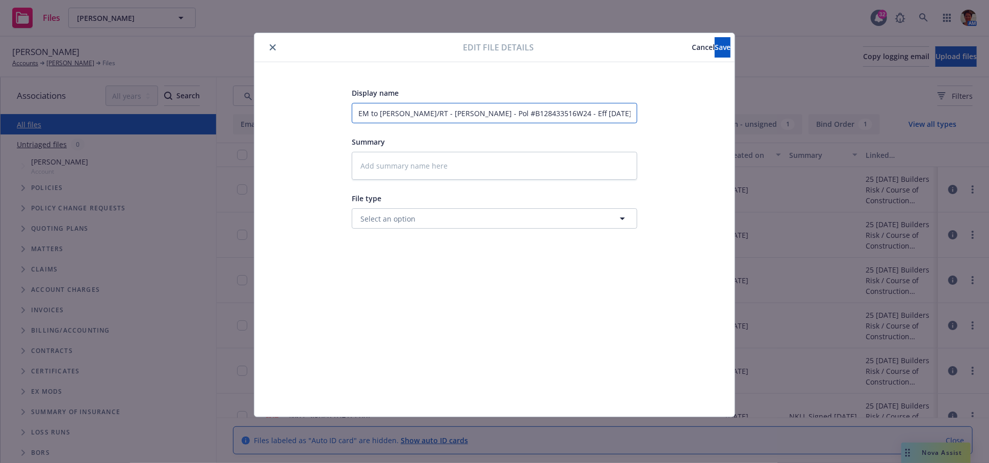
type input "EM to Kevin/RT - Neil Patel - Pol #B128433516W24 - Eff 09/26/25 - do costs incl…"
type textarea "x"
type input "EM to Kevin/RT - Neil Patel - Pol #B128433516W24 - Eff 09/26/25 - do costs incl…"
type textarea "x"
type input "EM to Kevin/RT - Neil Patel - Pol #B128433516W24 - Eff 09/26/25 - do costs incl…"
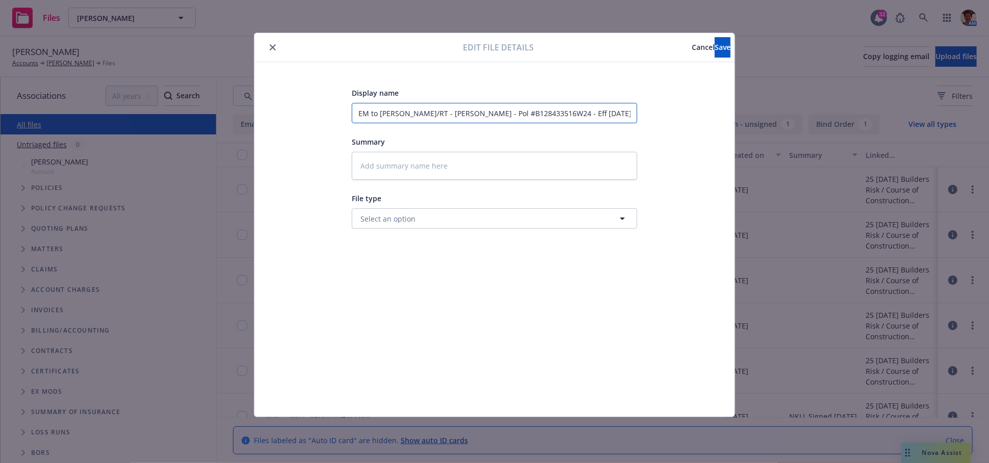
type textarea "x"
type input "EM to Kevin/RT - Neil Patel - Pol #B128433516W24 - Eff 09/26/25 - do costs incl…"
type textarea "x"
type input "EM to Kevin/RT - Neil Patel - Pol #B128433516W24 - Eff 09/26/25 - do costs incl…"
type textarea "x"
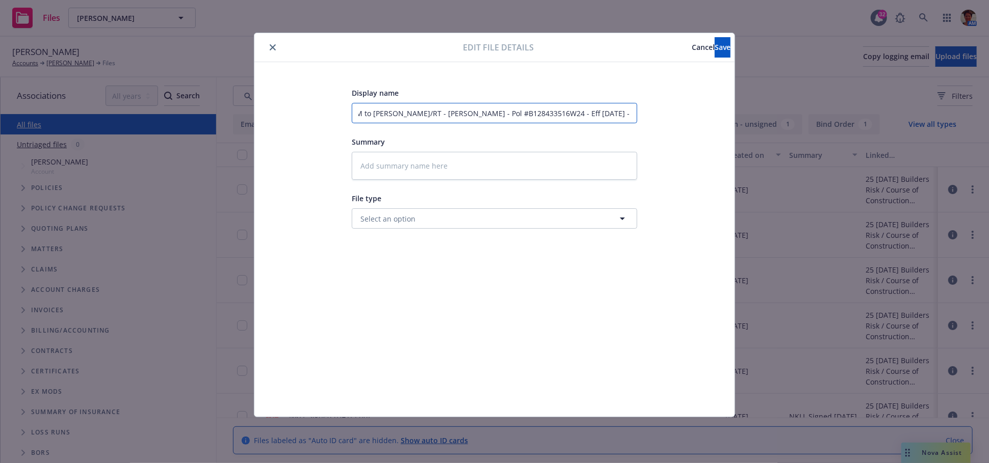
type input "EM to Kevin/RT - Neil Patel - Pol #B128433516W24 - Eff 09/26/25 - do costs incl…"
type textarea "x"
type input "EM to Kevin/RT - Neil Patel - Pol #B128433516W24 - Eff 09/26/25 - do costs incl…"
type textarea "x"
type input "EM to Kevin/RT - Neil Patel - Pol #B128433516W24 - Eff 09/26/25 - do costs incl…"
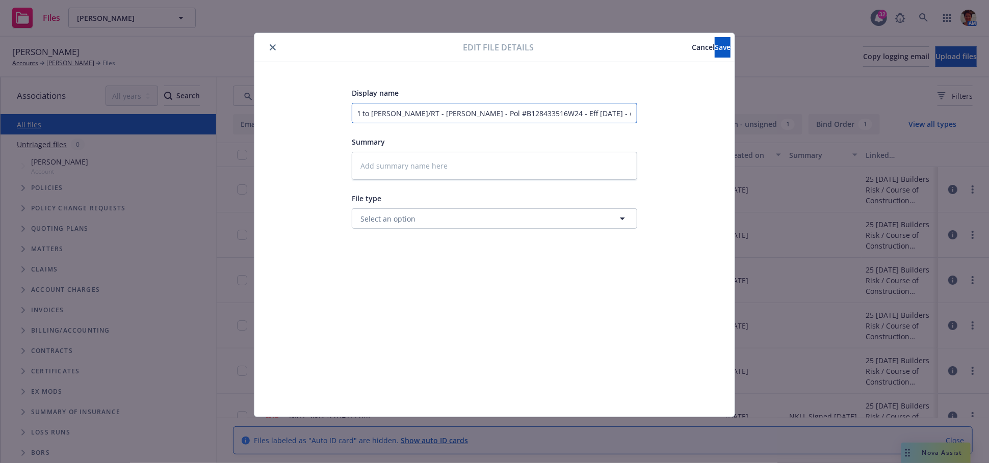
type textarea "x"
type input "EM to Kevin/RT - Neil Patel - Pol #B128433516W24 - Eff 09/26/25 - do costs incl…"
type textarea "x"
type input "EM to Kevin/RT - Neil Patel - Pol #B128433516W24 - Eff 09/26/25 - do costs incl…"
type textarea "x"
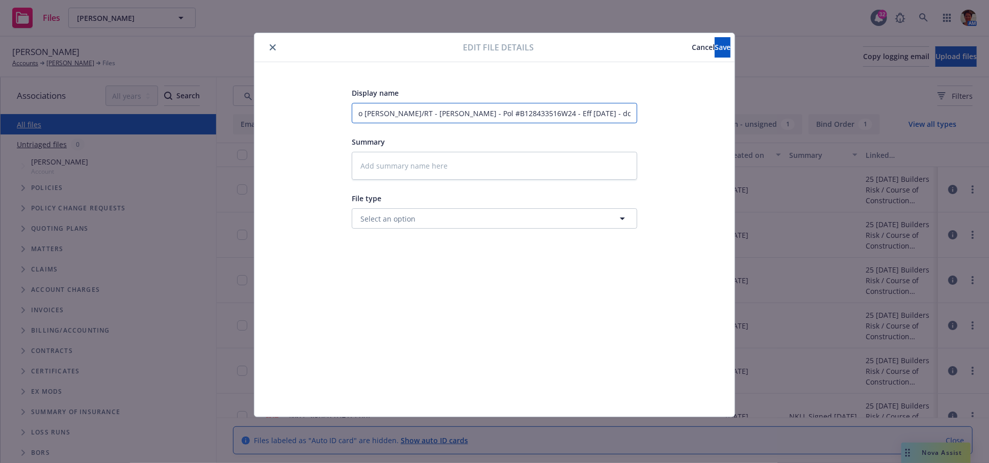
type input "EM to Kevin/RT - Neil Patel - Pol #B128433516W24 - Eff 09/26/25 - do costs incl…"
type textarea "x"
type input "EM to Kevin/RT - Neil Patel - Pol #B128433516W24 - Eff 09/26/25 - do costs incl…"
type textarea "x"
type input "EM to Kevin/RT - Neil Patel - Pol #B128433516W24 - Eff 09/26/25 - do costs incl…"
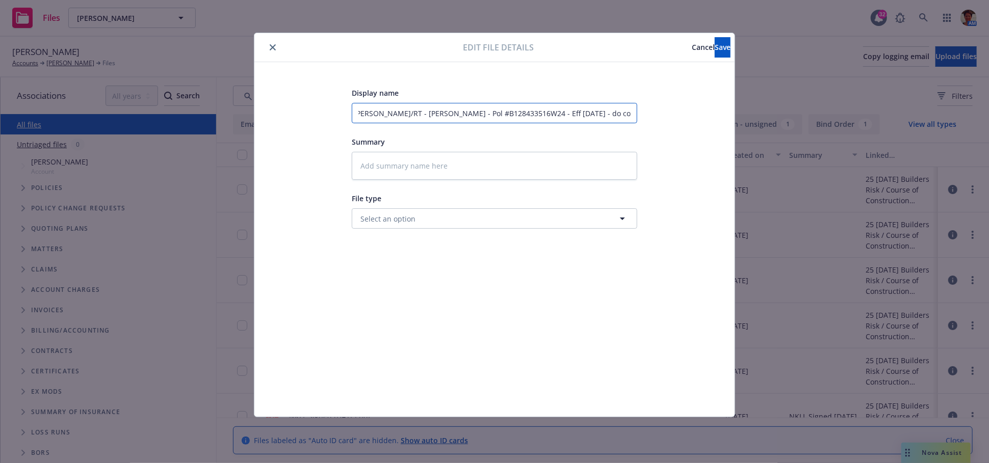
type textarea "x"
type input "EM to Kevin/RT - Neil Patel - Pol #B128433516W24 - Eff 09/26/25 - do costs incl…"
type textarea "x"
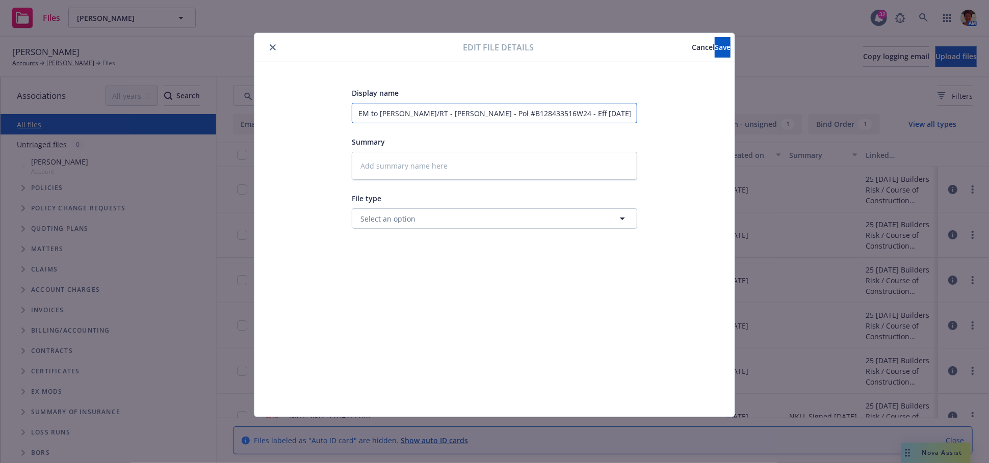
drag, startPoint x: 632, startPoint y: 111, endPoint x: 342, endPoint y: 129, distance: 290.2
click at [342, 129] on div "Display name EM to Kevin/RT - Neil Patel - Pol #B128433516W24 - Eff 09/26/25 - …" at bounding box center [494, 240] width 439 height 306
type input "EM to Kevin/RT - Neil Patel - Pol #B128433516W24 - Eff 09/26/25 - do costs incl…"
click at [394, 168] on textarea at bounding box center [494, 166] width 285 height 28
paste textarea "EM to Kevin/RT - Neil Patel - Pol #B128433516W24 - Eff 09/26/25 - do costs incl…"
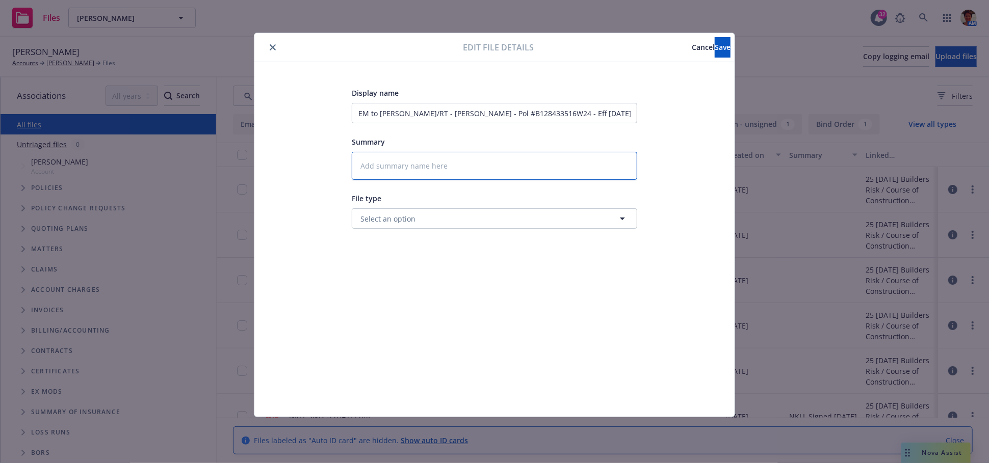
type textarea "x"
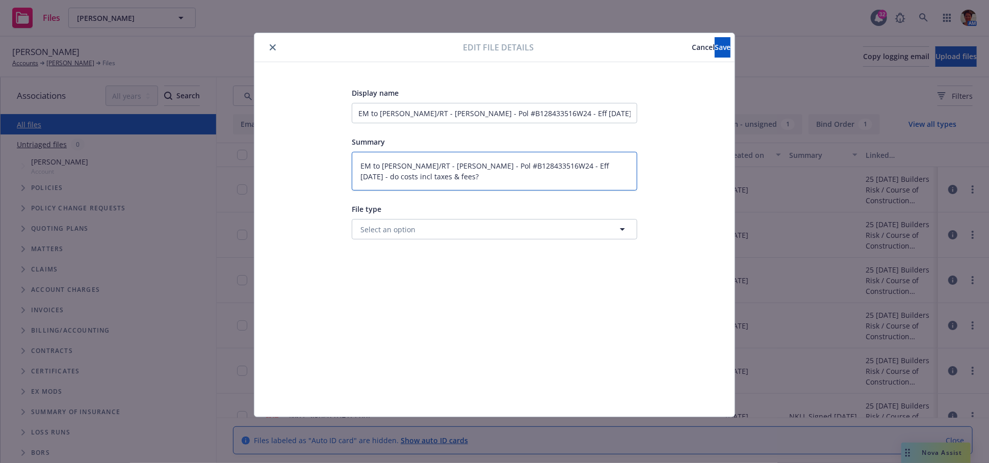
type textarea "EM to Kevin/RT - Neil Patel - Pol #B128433516W24 - Eff 09/26/25 - do costs incl…"
click at [426, 228] on button "Select an option" at bounding box center [494, 229] width 285 height 20
type input "email"
click at [452, 255] on div "Email" at bounding box center [494, 258] width 272 height 15
click at [715, 46] on button "Save" at bounding box center [723, 47] width 16 height 20
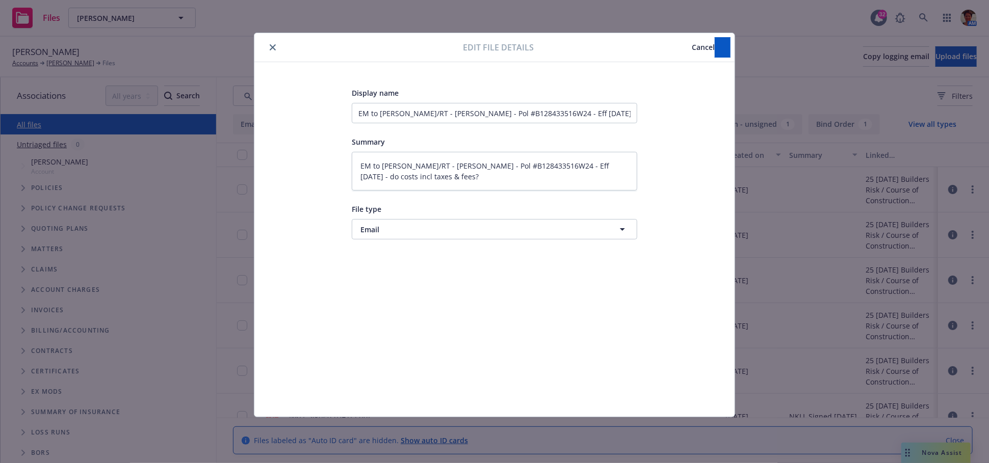
type textarea "x"
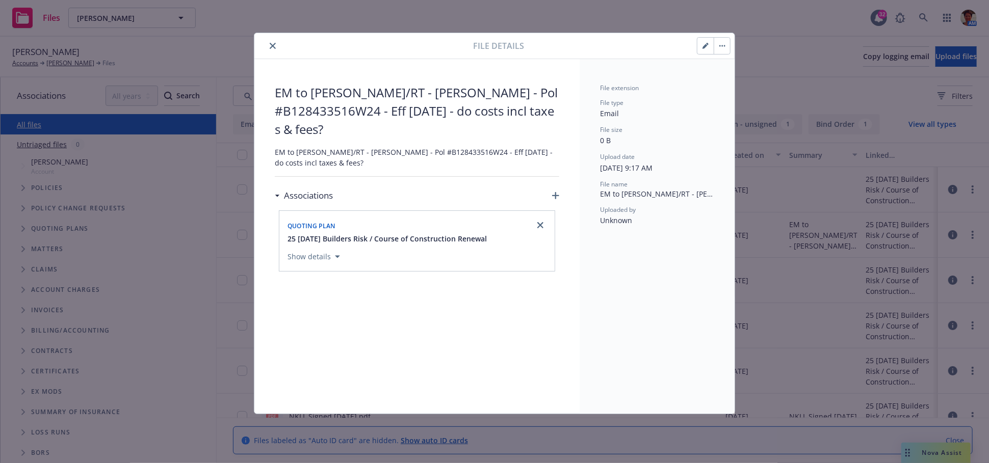
click at [276, 42] on button "close" at bounding box center [273, 46] width 12 height 12
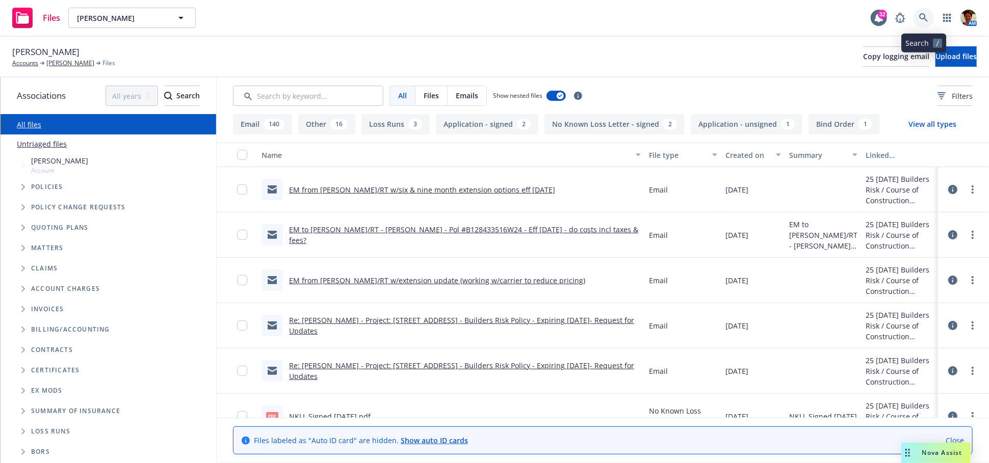
click at [926, 15] on icon at bounding box center [923, 17] width 9 height 9
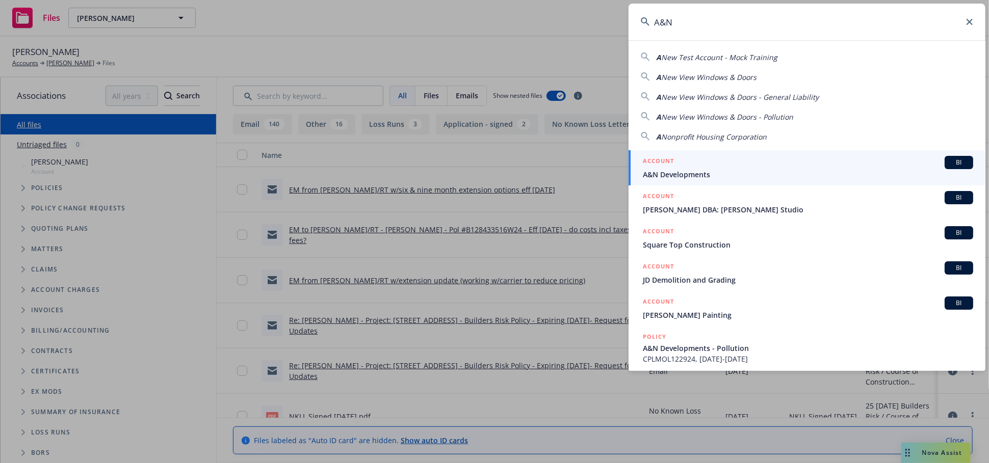
type input "A&N"
click at [716, 166] on div "ACCOUNT BI" at bounding box center [808, 162] width 330 height 13
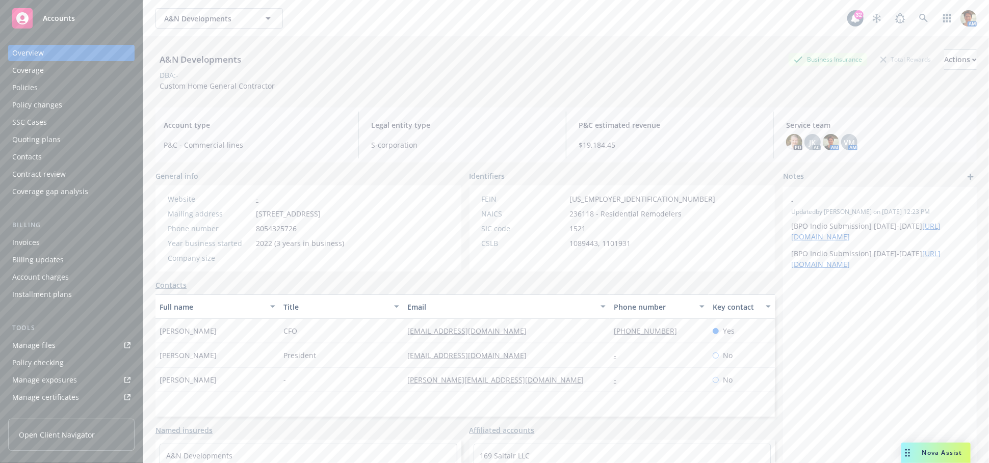
click at [58, 134] on div "Quoting plans" at bounding box center [36, 140] width 48 height 16
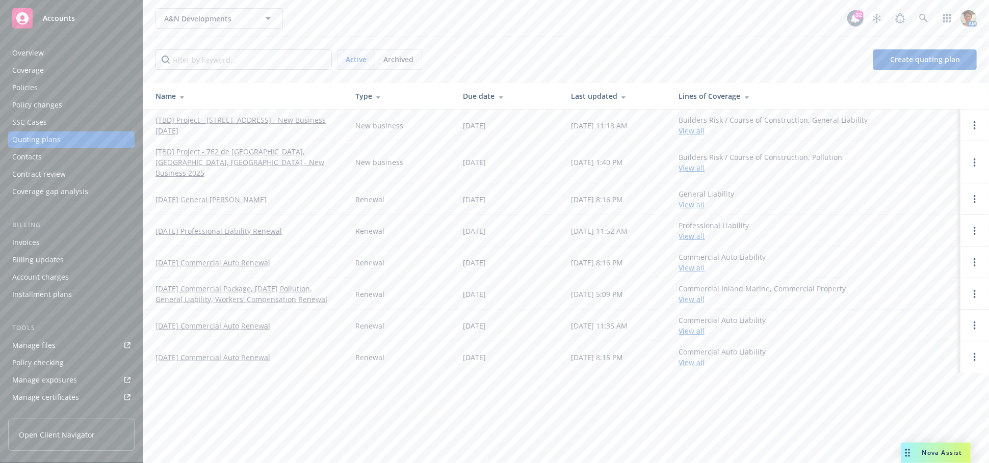
click at [236, 147] on link "[TBD] Project - 762 de la Paz, Pacific Palisades, CA - New Business 2025" at bounding box center [247, 162] width 184 height 32
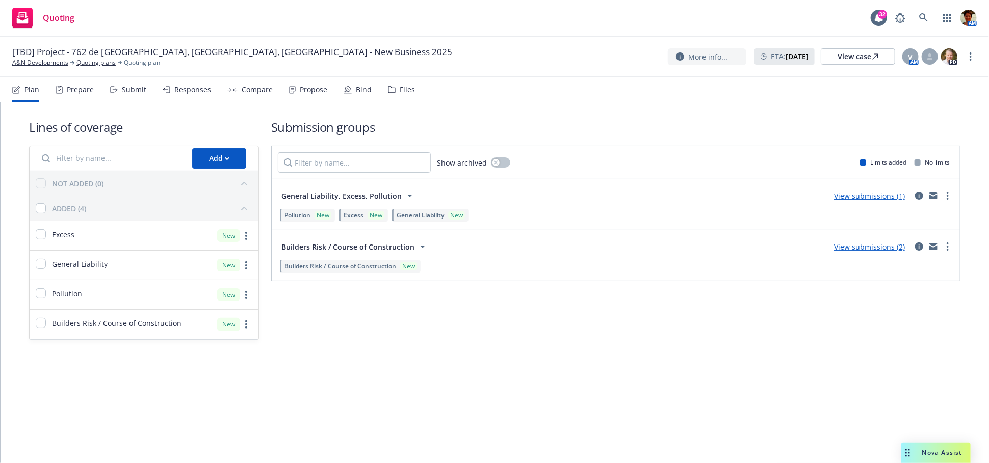
drag, startPoint x: 134, startPoint y: 87, endPoint x: 420, endPoint y: 121, distance: 288.6
click at [134, 87] on div "Submit" at bounding box center [134, 90] width 24 height 8
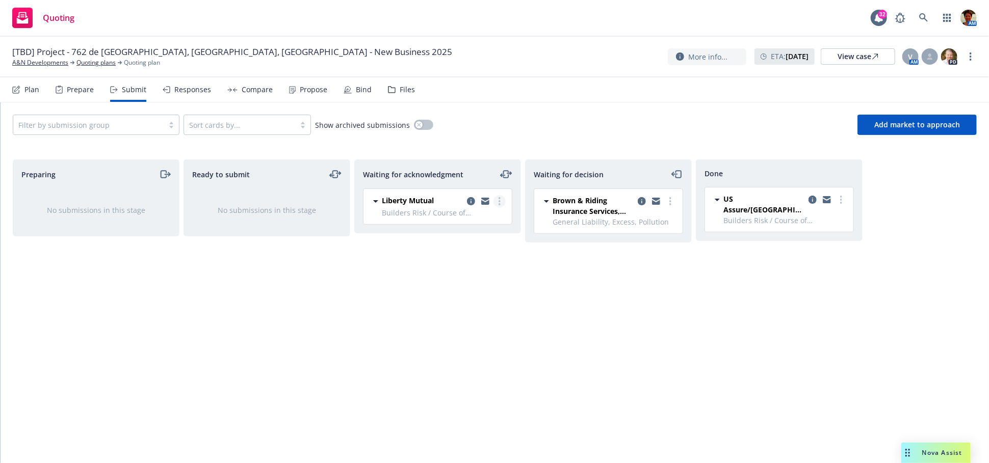
click at [496, 200] on link "more" at bounding box center [500, 201] width 12 height 12
click at [461, 279] on span "Add accepted decision" at bounding box center [454, 283] width 102 height 10
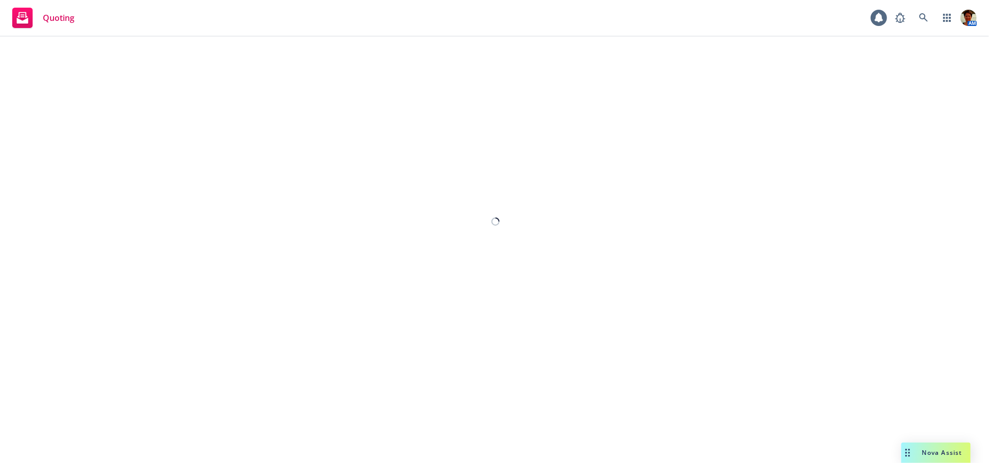
select select "12"
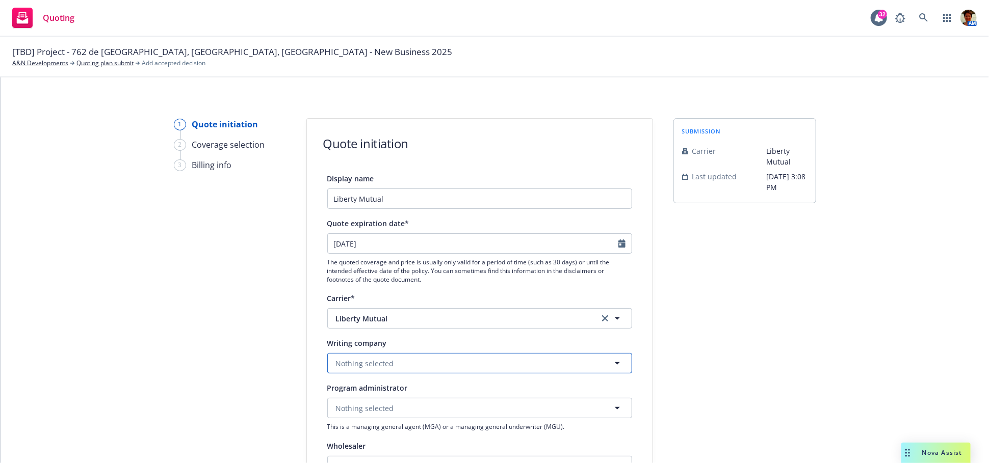
click at [426, 359] on button "Nothing selected" at bounding box center [479, 363] width 305 height 20
type input "the [US_STATE]"
click at [419, 327] on strong "The [US_STATE] Casualty Insurance Company" at bounding box center [417, 324] width 157 height 10
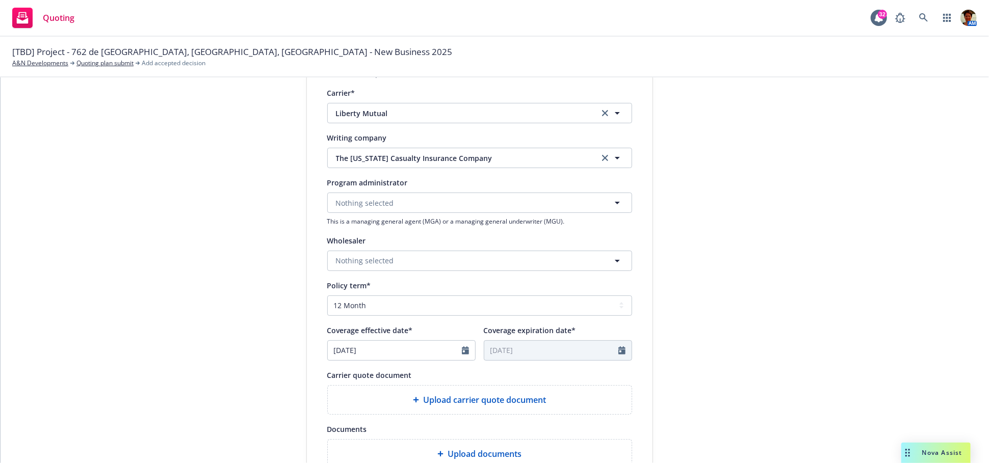
scroll to position [283, 0]
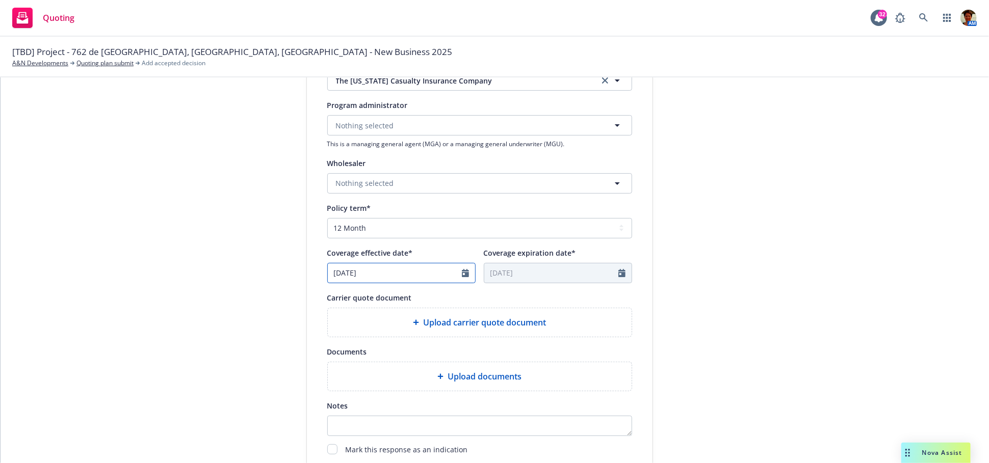
select select "9"
click at [379, 272] on input "[DATE]" at bounding box center [395, 273] width 134 height 19
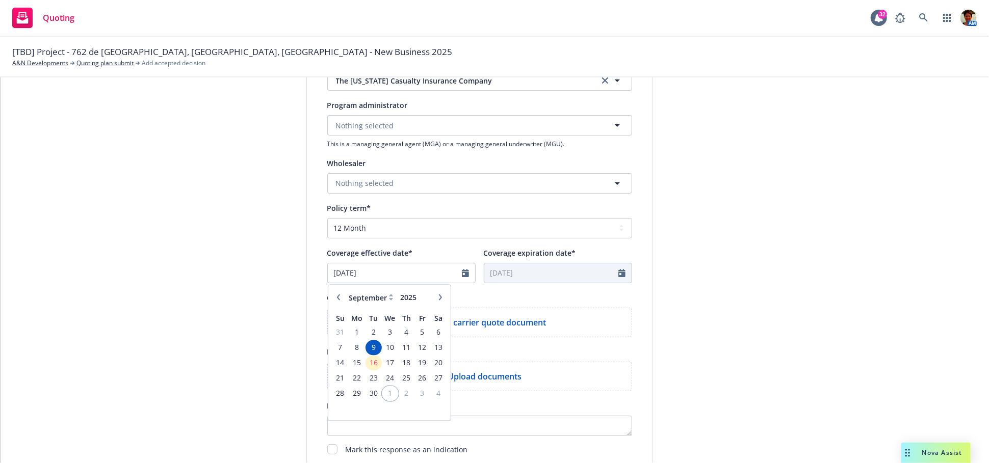
click at [383, 393] on span "1" at bounding box center [390, 393] width 15 height 13
type input "[DATE]"
click at [499, 329] on div "Upload carrier quote document" at bounding box center [480, 322] width 304 height 29
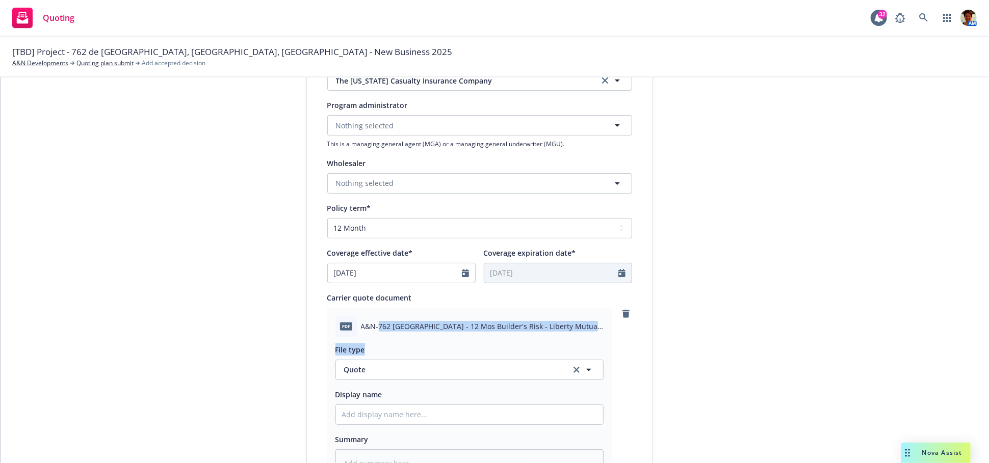
drag, startPoint x: 375, startPoint y: 322, endPoint x: 539, endPoint y: 341, distance: 165.2
click at [539, 341] on div "pdf A&N-762 [GEOGRAPHIC_DATA] - 12 Mos Builder's Risk - Liberty Mutual Quote - …" at bounding box center [469, 397] width 284 height 178
copy div "762 [GEOGRAPHIC_DATA] - 12 Mos Builder's Risk - Liberty Mutual Quote - [DATE].p…"
click at [506, 409] on input "Display name" at bounding box center [469, 414] width 267 height 19
paste input "762 [GEOGRAPHIC_DATA] - 12 Mos Builder's Risk - Liberty Mutual Quote - [DATE].p…"
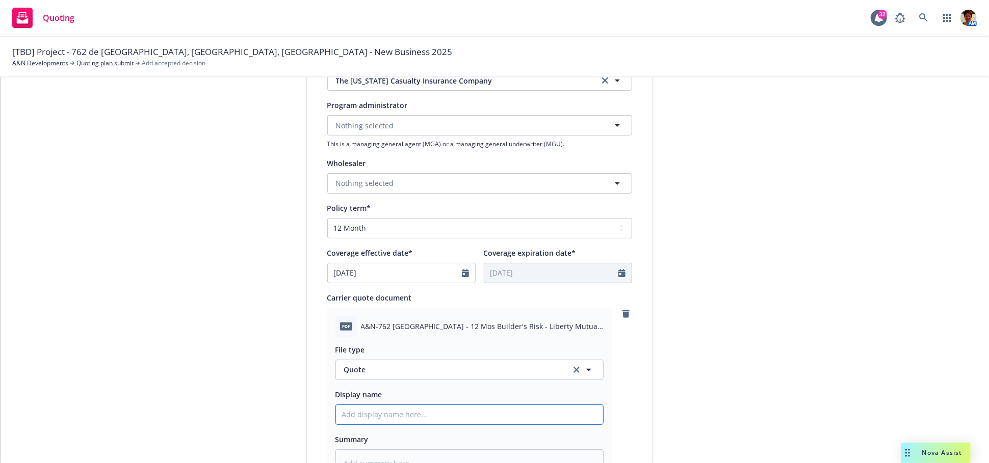
type textarea "x"
type input "762 [GEOGRAPHIC_DATA] - 12 Mos Builder's Risk - Liberty Mutual Quote - [DATE].p…"
type textarea "x"
type input "762 [GEOGRAPHIC_DATA] - 12 Mos Builder's Risk - Liberty Mutual Quote - [DATE].p…"
type textarea "x"
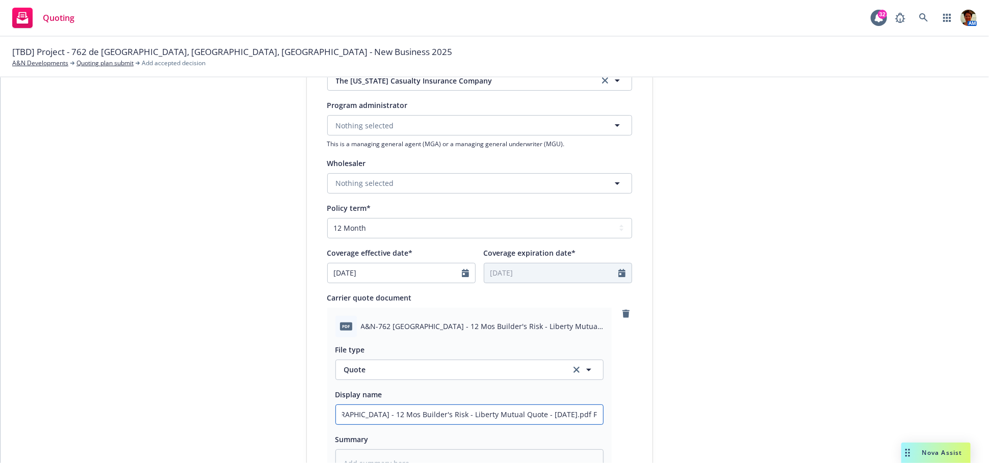
type input "762 [GEOGRAPHIC_DATA] - 12 Mos Builder's Risk - Liberty Mutual Quote - [DATE].p…"
type textarea "x"
type input "762 [GEOGRAPHIC_DATA] - 12 Mos Builder's Risk - Liberty Mutual Quote - [DATE].p…"
type textarea "x"
type input "762 [GEOGRAPHIC_DATA] - 12 Mos Builder's Risk - Liberty Mutual Quote - [DATE].p…"
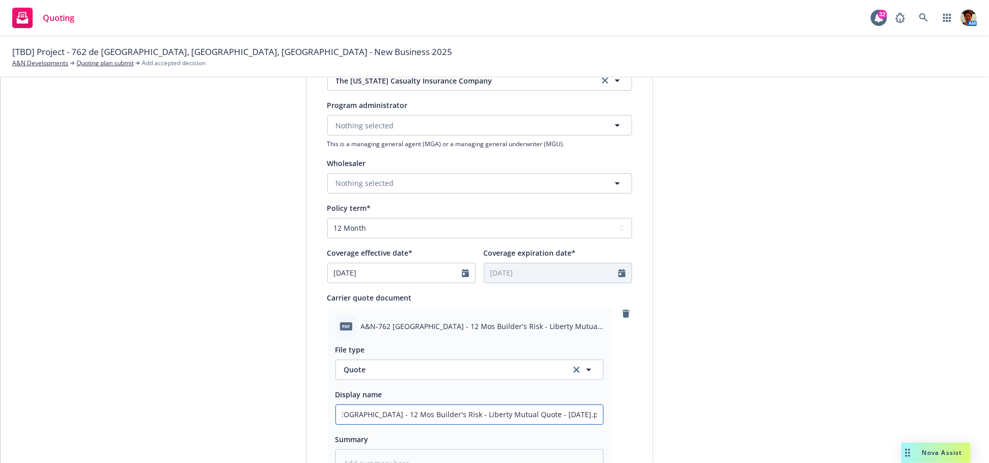
type textarea "x"
type input "762 [GEOGRAPHIC_DATA] - 12 Mos Builder's Risk - Liberty Mutual Quote - [DATE].p…"
type textarea "x"
type input "762 [GEOGRAPHIC_DATA] - 12 Mos Builder's Risk - Liberty Mutual Quote - [DATE].p…"
type textarea "x"
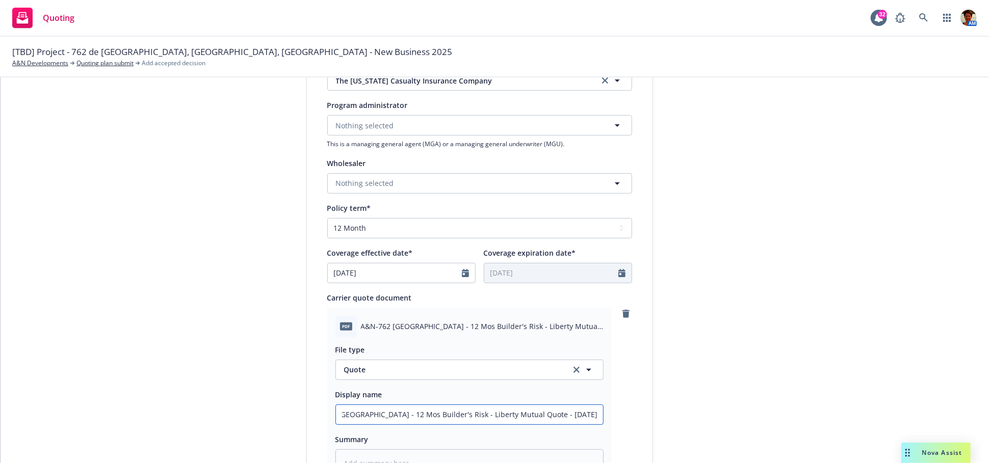
type input "762 [GEOGRAPHIC_DATA] - 12 Mos Builder's Risk - Liberty Mutual Quote - [DATE].p…"
type textarea "x"
type input "762 Via De La Paz - 12 Mos Builder's Risk - Liberty Mutual Quote - 09-16-2025.p…"
type textarea "x"
type input "762 Via De La Paz - 12 Mos Builder's Risk - Liberty Mutual Quote - 09-16-2025.pd"
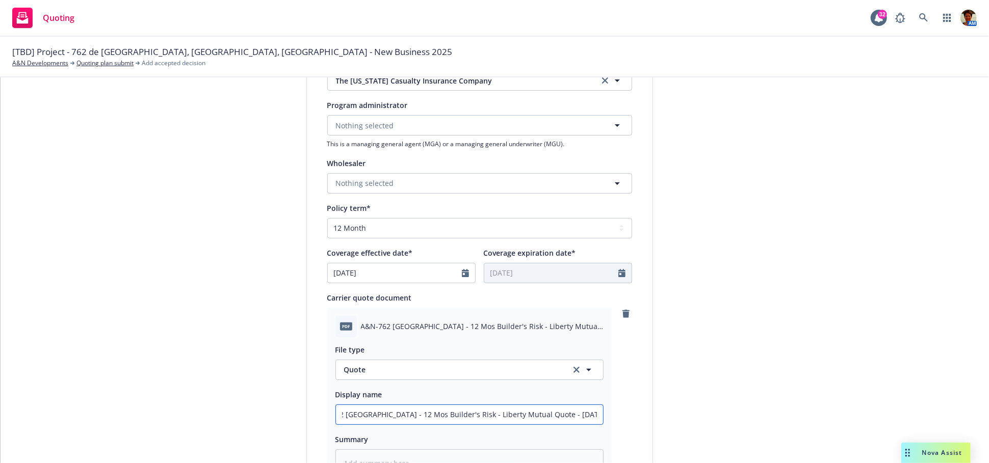
type textarea "x"
type input "762 Via De La Paz - 12 Mos Builder's Risk - Liberty Mutual Quote - 09-16-2025.p"
type textarea "x"
type input "762 Via De La Paz - 12 Mos Builder's Risk - Liberty Mutual Quote - 09-16-2025."
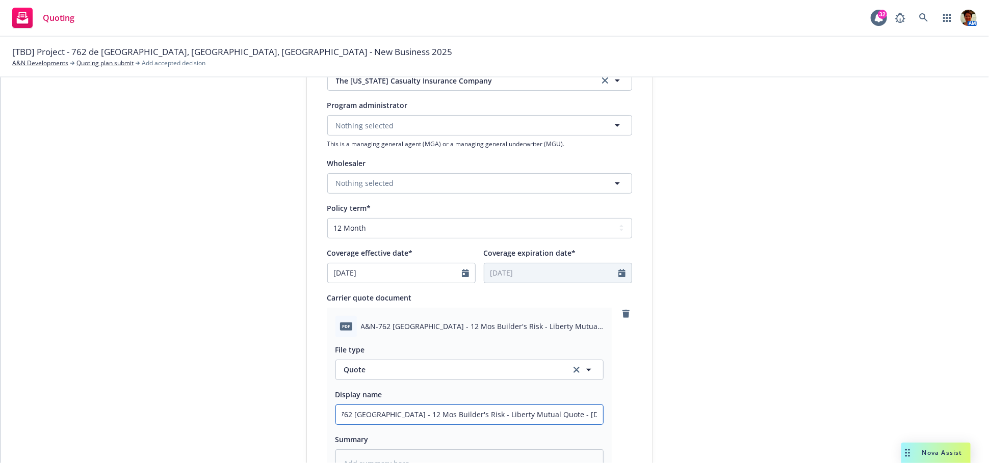
type textarea "x"
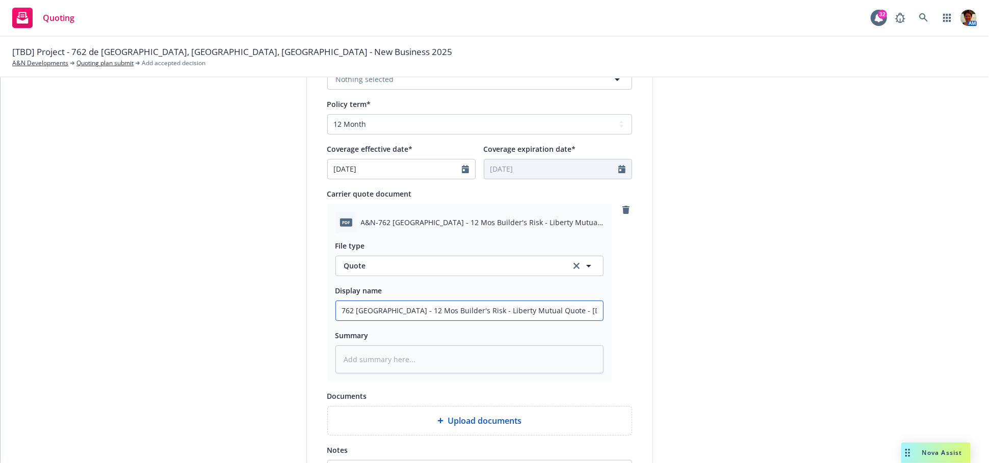
scroll to position [396, 0]
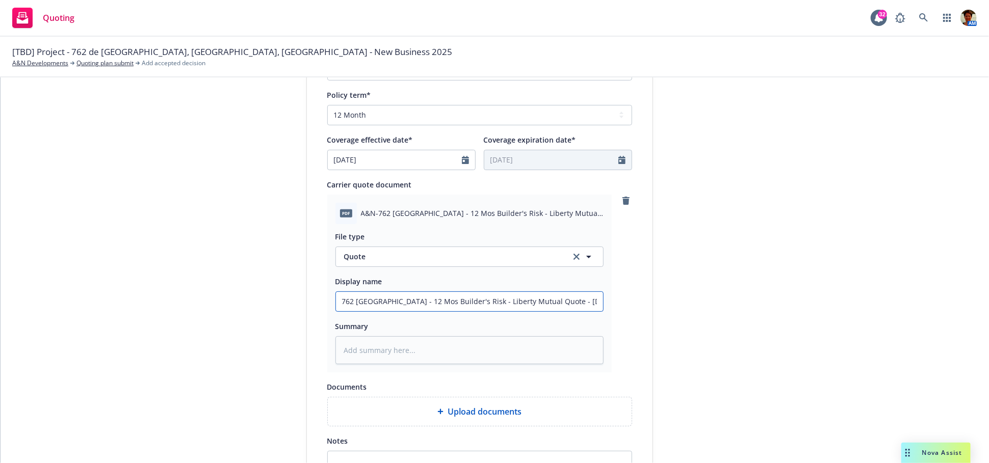
type input "762 Via De La Paz - 12 Mos Builder's Risk - Liberty Mutual Quote - 09-16-2025"
click at [495, 343] on textarea at bounding box center [469, 350] width 268 height 28
paste textarea "762 Via De La Paz - 12 Mos Builder's Risk - Liberty Mutual Quote - 09-16-2025.p…"
type textarea "x"
type textarea "762 Via De La Paz - 12 Mos Builder's Risk - Liberty Mutual Quote - 09-16-2025.p…"
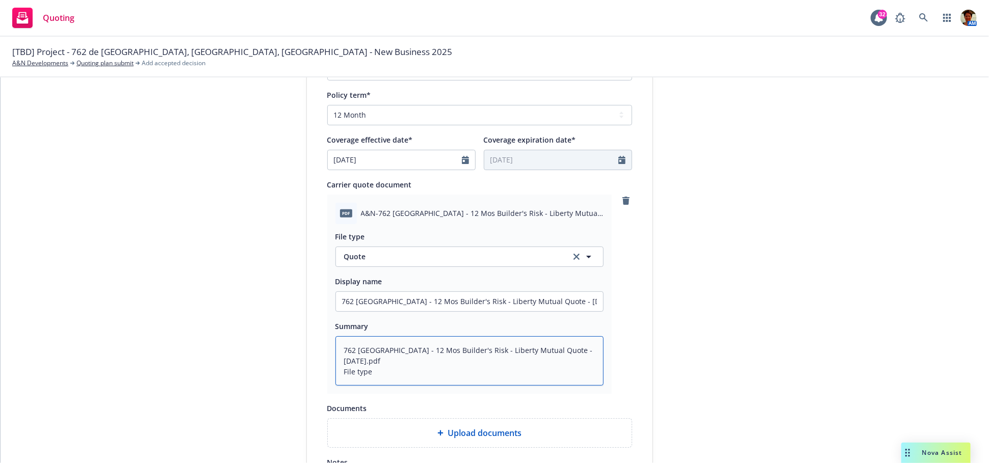
type textarea "x"
type textarea "762 Via De La Paz - 12 Mos Builder's Risk - Liberty Mutual Quote - 09-16-2025.p…"
type textarea "x"
type textarea "762 Via De La Paz - 12 Mos Builder's Risk - Liberty Mutual Quote - 09-16-2025.p…"
type textarea "x"
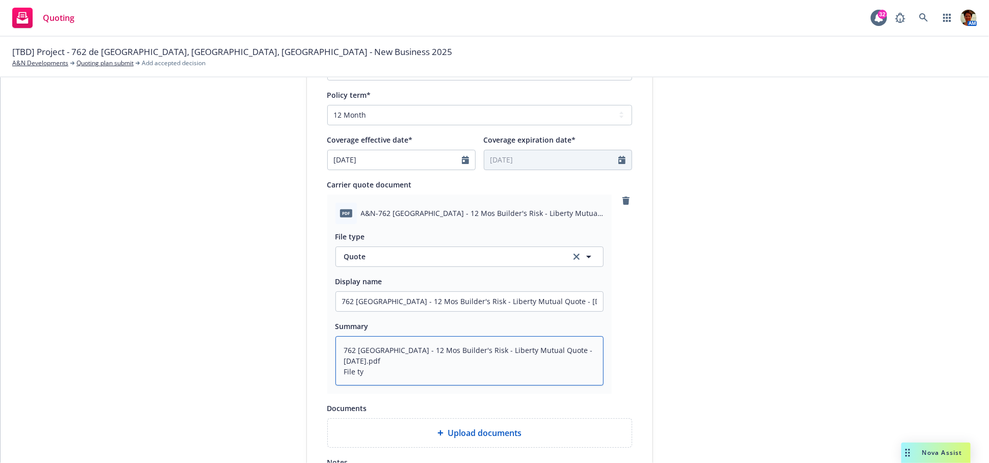
type textarea "762 Via De La Paz - 12 Mos Builder's Risk - Liberty Mutual Quote - 09-16-2025.p…"
type textarea "x"
type textarea "762 Via De La Paz - 12 Mos Builder's Risk - Liberty Mutual Quote - 09-16-2025.p…"
type textarea "x"
type textarea "762 Via De La Paz - 12 Mos Builder's Risk - Liberty Mutual Quote - 09-16-2025.p…"
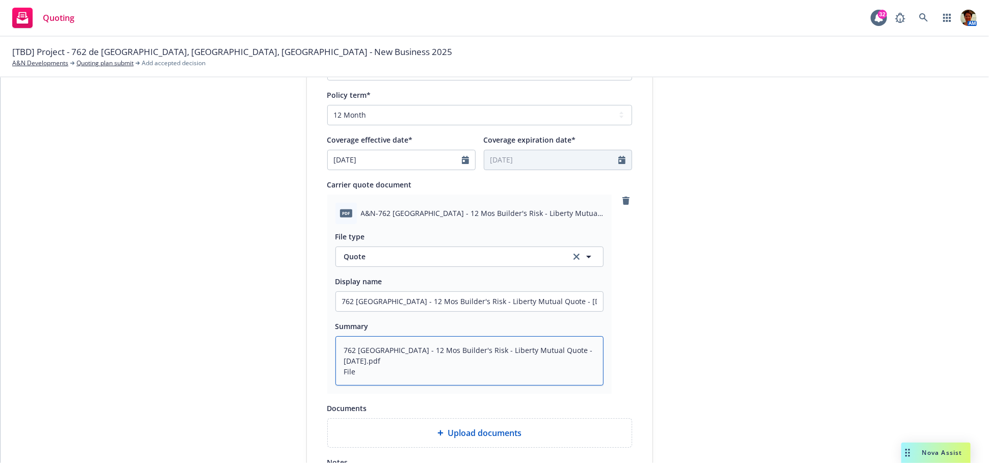
type textarea "x"
type textarea "762 Via De La Paz - 12 Mos Builder's Risk - Liberty Mutual Quote - 09-16-2025.p…"
type textarea "x"
type textarea "762 Via De La Paz - 12 Mos Builder's Risk - Liberty Mutual Quote - 09-16-2025.p…"
type textarea "x"
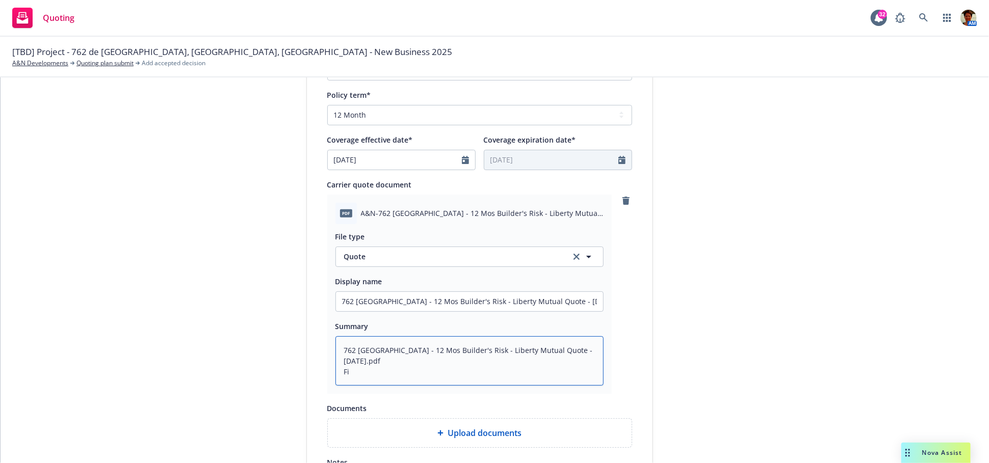
type textarea "762 Via De La Paz - 12 Mos Builder's Risk - Liberty Mutual Quote - 09-16-2025.p…"
type textarea "x"
type textarea "762 Via De La Paz - 12 Mos Builder's Risk - Liberty Mutual Quote - 09-16-2025.p…"
type textarea "x"
type textarea "762 Via De La Paz - 12 Mos Builder's Risk - Liberty Mutual Quote - 09-16-2025.p…"
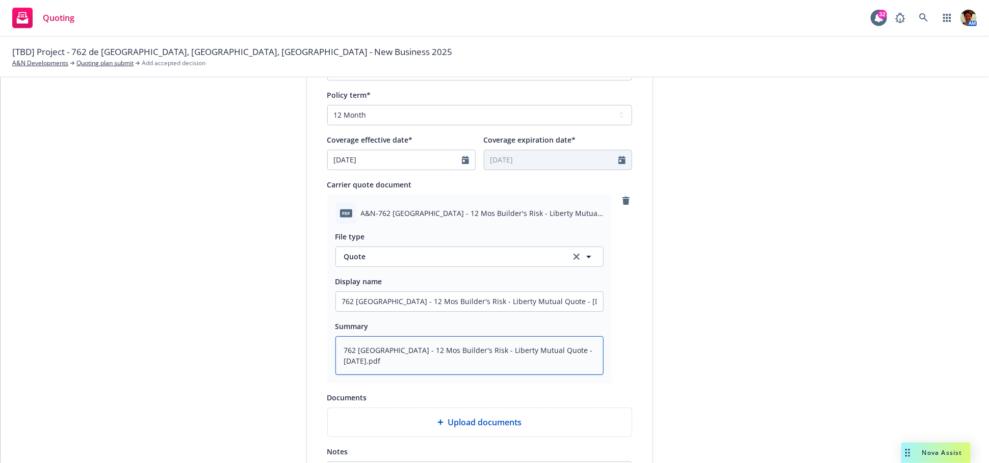
type textarea "x"
type textarea "762 Via De La Paz - 12 Mos Builder's Risk - Liberty Mutual Quote - 09-16-2025.pd"
type textarea "x"
type textarea "762 Via De La Paz - 12 Mos Builder's Risk - Liberty Mutual Quote - 09-16-2025.p"
type textarea "x"
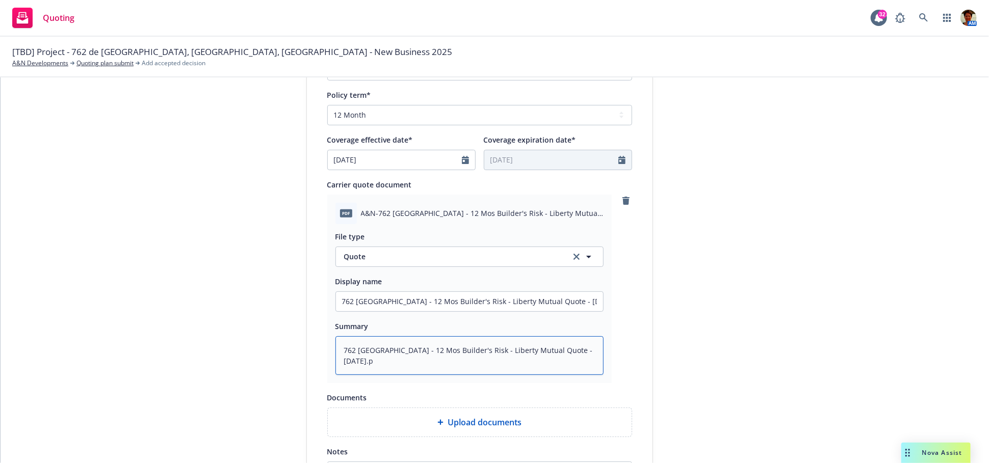
type textarea "762 Via De La Paz - 12 Mos Builder's Risk - Liberty Mutual Quote - 09-16-2025."
type textarea "x"
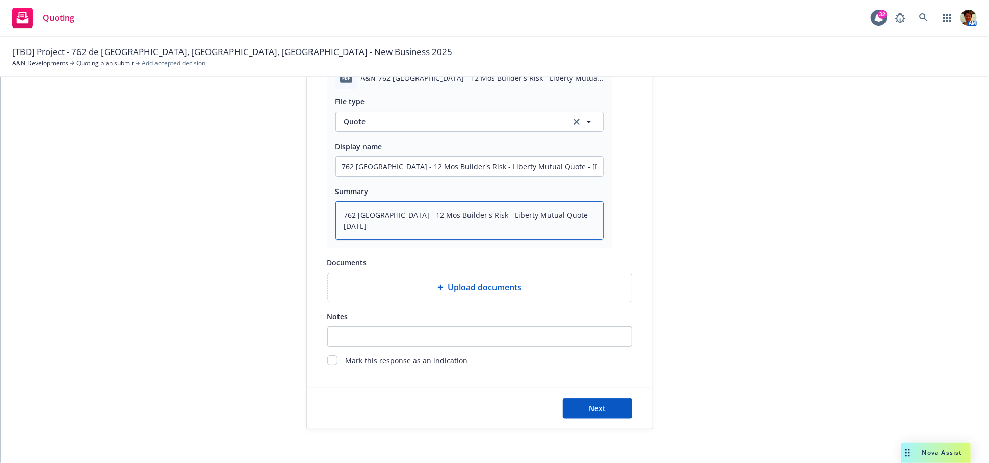
scroll to position [537, 0]
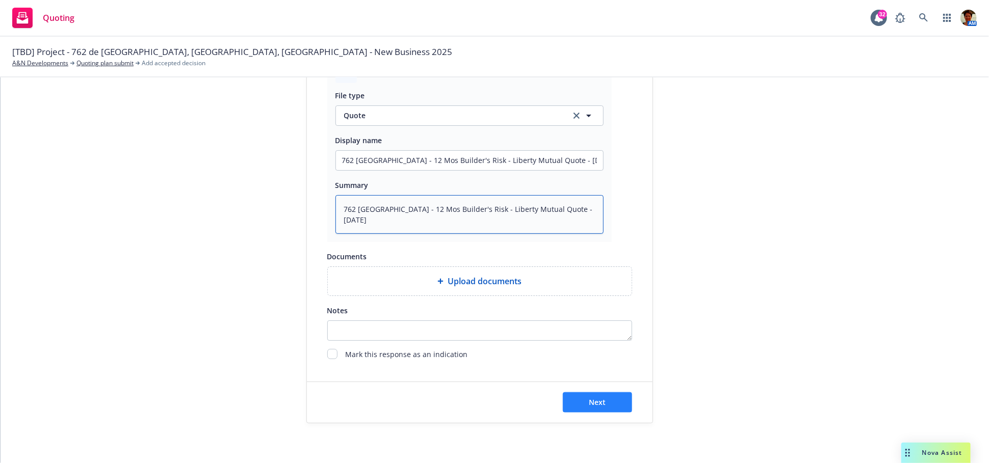
type textarea "762 Via De La Paz - 12 Mos Builder's Risk - Liberty Mutual Quote - 09-16-2025"
click at [596, 403] on span "Next" at bounding box center [597, 403] width 17 height 10
type textarea "x"
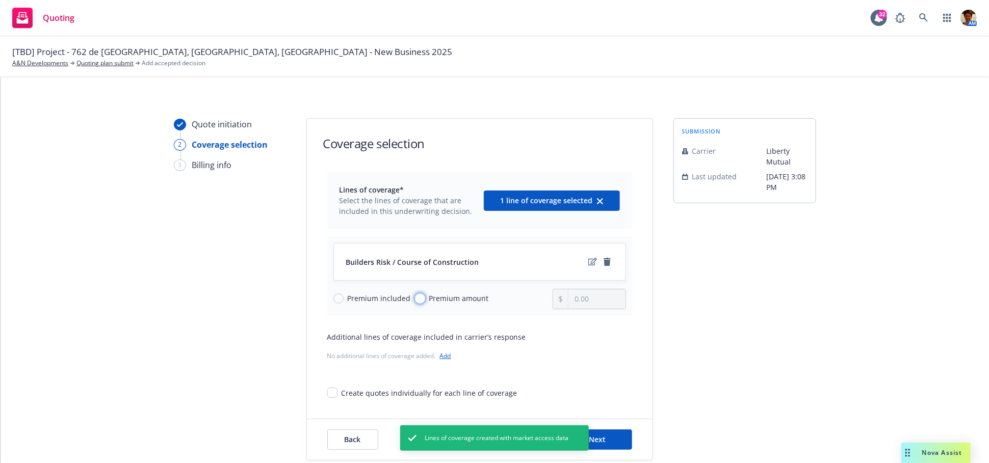
click at [415, 298] on input "Premium amount" at bounding box center [420, 299] width 10 height 10
radio input "true"
drag, startPoint x: 589, startPoint y: 297, endPoint x: 551, endPoint y: 302, distance: 39.1
click at [553, 302] on div "0.00" at bounding box center [589, 299] width 73 height 20
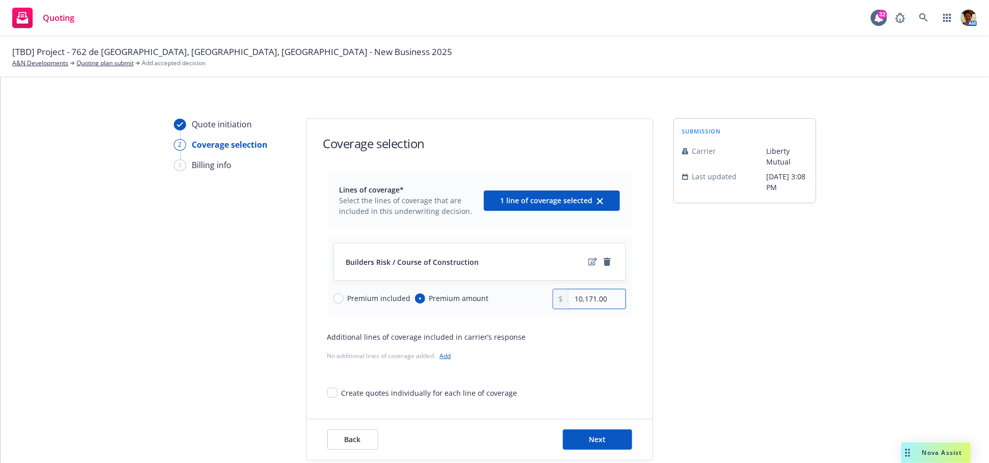
type input "10,171.00"
click at [606, 440] on button "Next" at bounding box center [597, 440] width 69 height 20
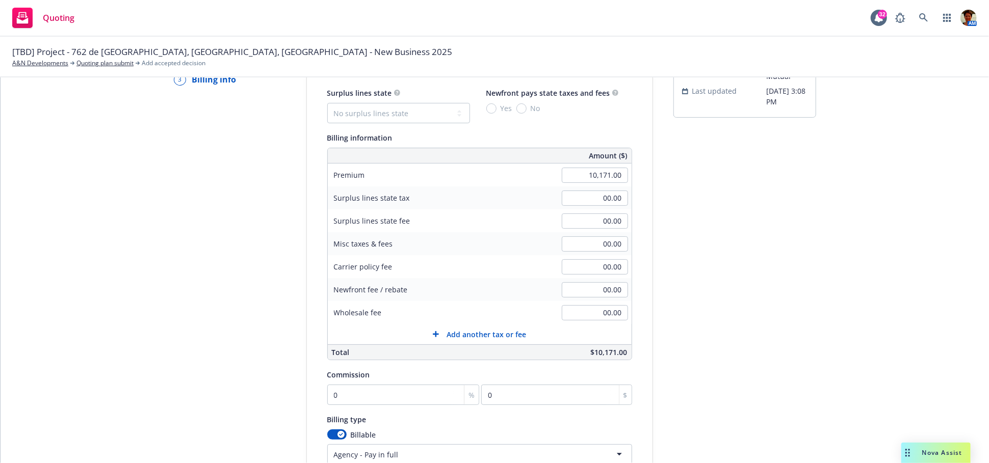
scroll to position [113, 0]
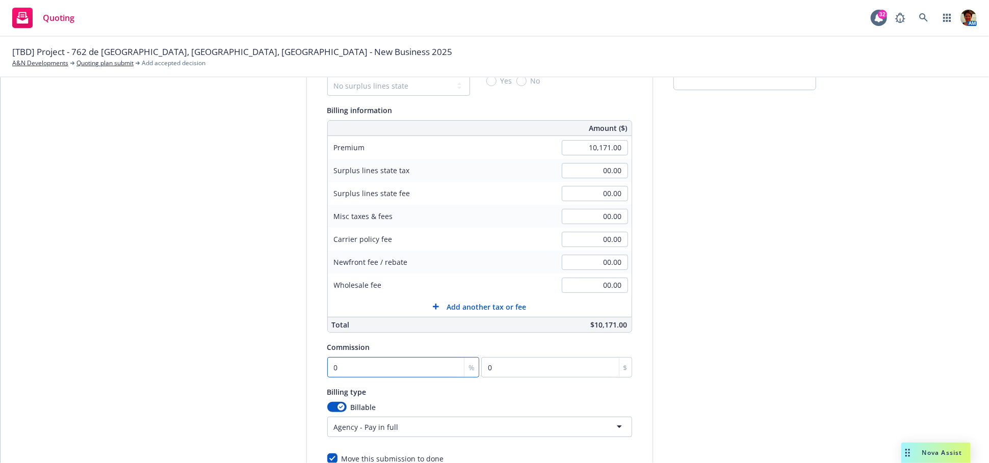
click at [384, 359] on input "0" at bounding box center [403, 367] width 152 height 20
type input "2"
type input "203.42"
type input "20"
type input "2034.2"
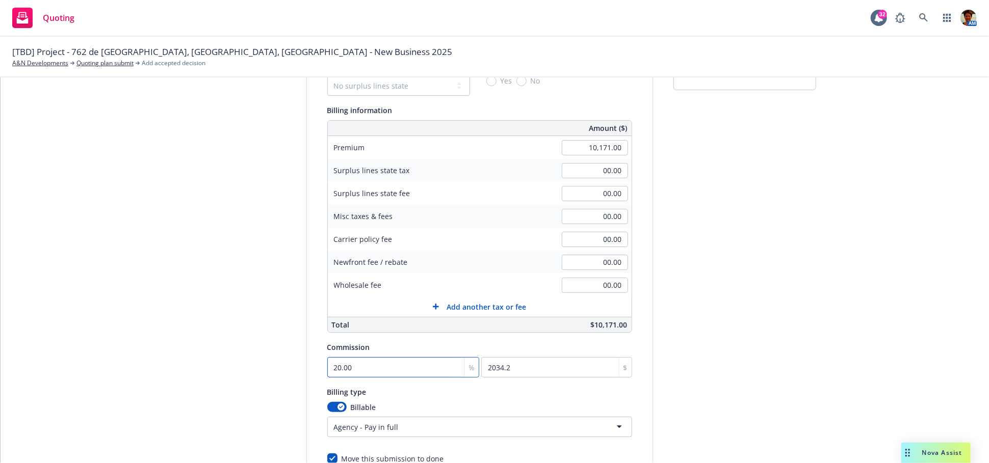
type input "20.00"
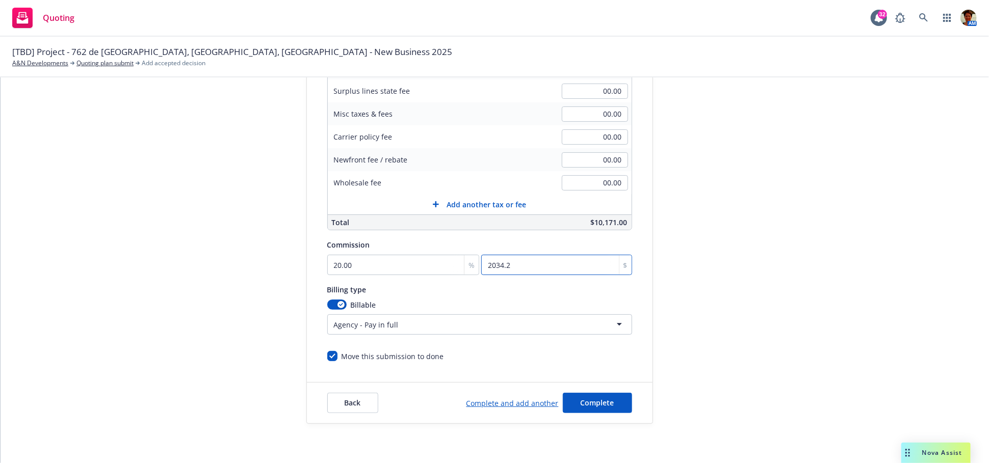
scroll to position [217, 0]
click at [585, 398] on span "Complete" at bounding box center [598, 402] width 34 height 10
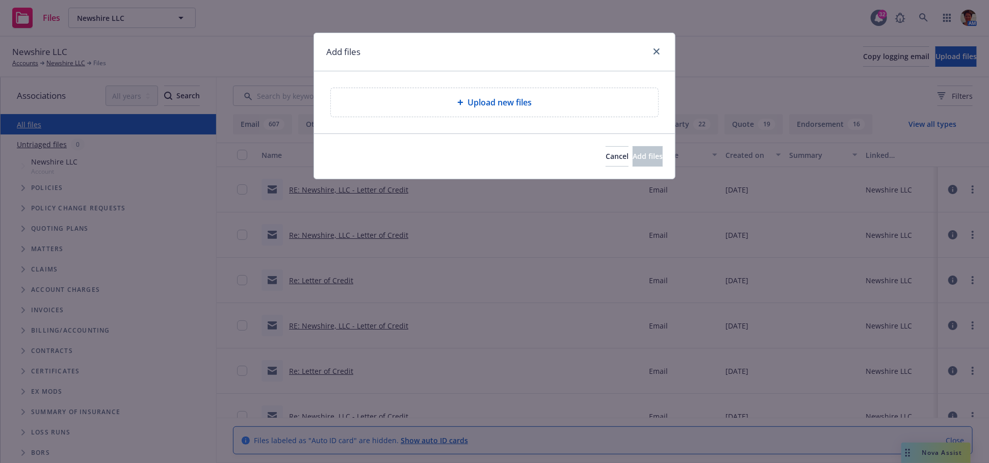
click at [462, 110] on div "Upload new files" at bounding box center [494, 102] width 327 height 29
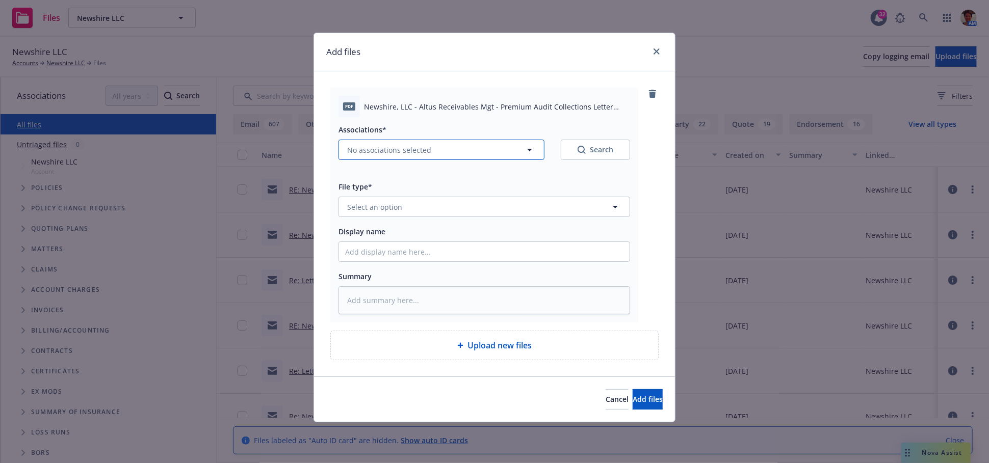
click at [379, 152] on span "No associations selected" at bounding box center [389, 150] width 84 height 11
type textarea "x"
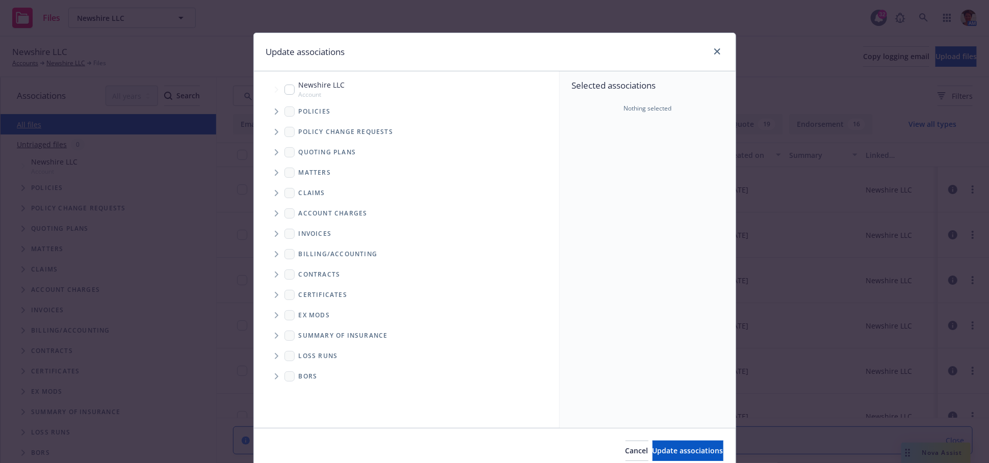
click at [284, 91] on input "Tree Example" at bounding box center [289, 90] width 10 height 10
checkbox input "true"
click at [693, 451] on span "Update associations" at bounding box center [688, 451] width 71 height 10
type textarea "x"
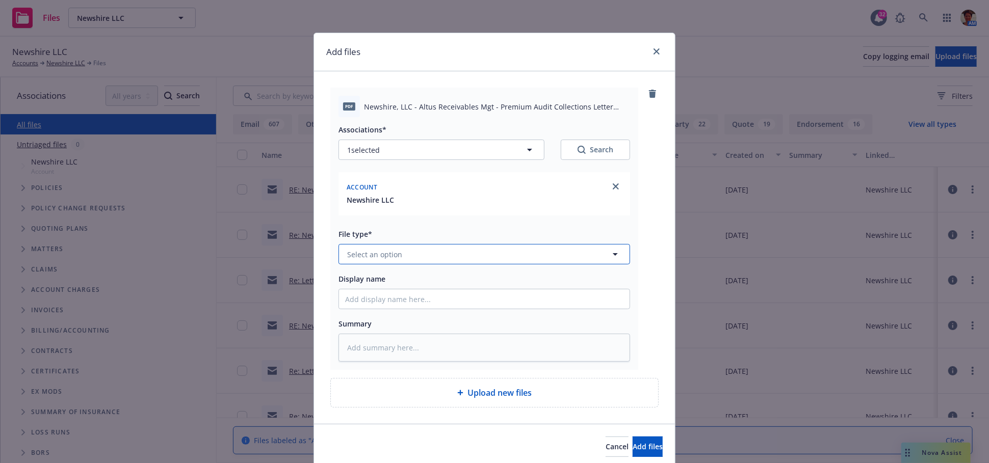
click at [401, 252] on button "Select an option" at bounding box center [485, 254] width 292 height 20
type input "coll"
type textarea "x"
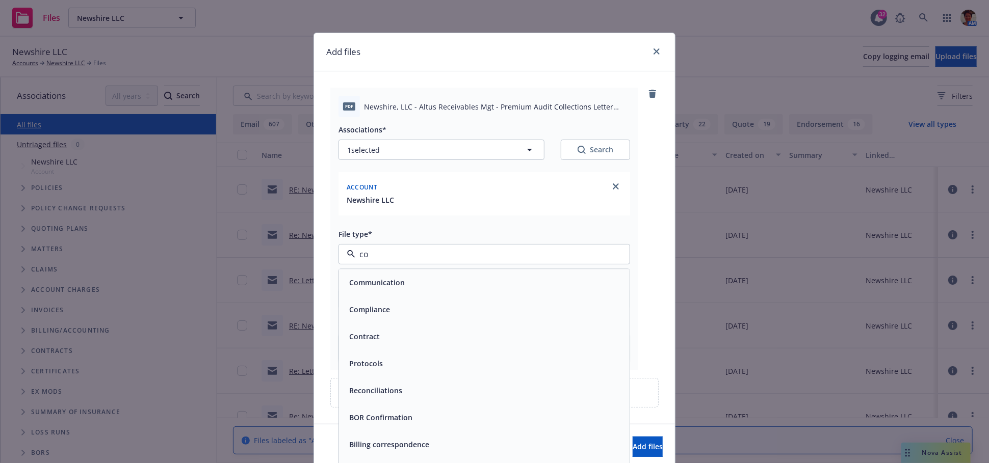
type input "c"
type input "other"
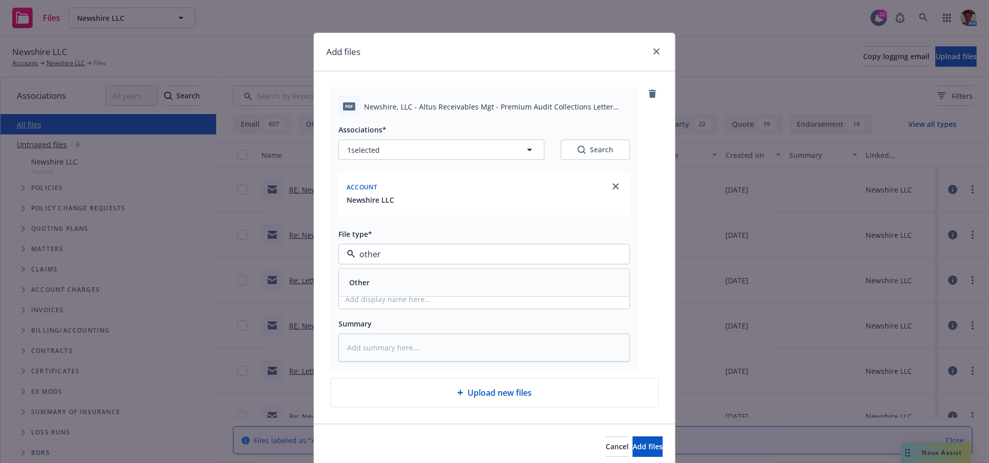
click at [400, 279] on div "Other" at bounding box center [484, 283] width 278 height 15
drag, startPoint x: 414, startPoint y: 110, endPoint x: 610, endPoint y: 125, distance: 196.4
click at [610, 125] on div "pdf Newshire, LLC - Altus Receivables Mgt - Premium Audit Collections Letter Re…" at bounding box center [484, 229] width 308 height 282
copy div "Altus Receivables Mgt - Premium Audit Collections Letter Rec'd 09-16-2025.pdf A…"
click at [448, 352] on textarea at bounding box center [485, 348] width 292 height 28
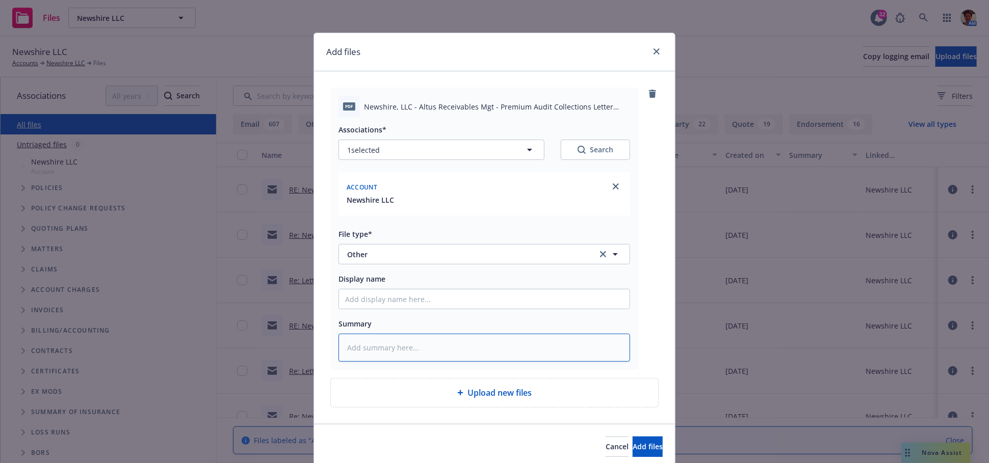
paste textarea "Altus Receivables Mgt - Premium Audit Collections Letter Rec'd 09-16-2025.pdf A…"
type textarea "x"
type textarea "Altus Receivables Mgt - Premium Audit Collections Letter Rec'd 09-16-2025.pdf A…"
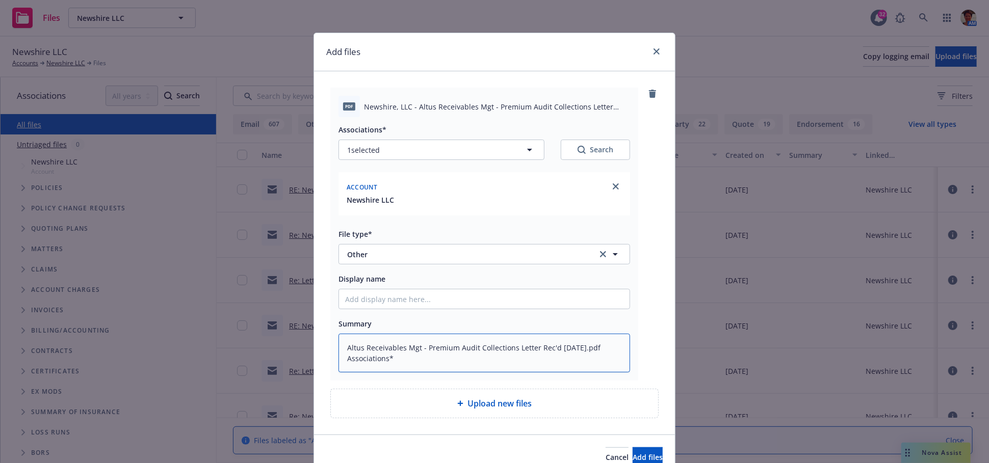
type textarea "x"
type textarea "Altus Receivables Mgt - Premium Audit Collections Letter Rec'd 09-16-2025.pdf A…"
type textarea "x"
type textarea "Altus Receivables Mgt - Premium Audit Collections Letter Rec'd 09-16-2025.pdf A…"
type textarea "x"
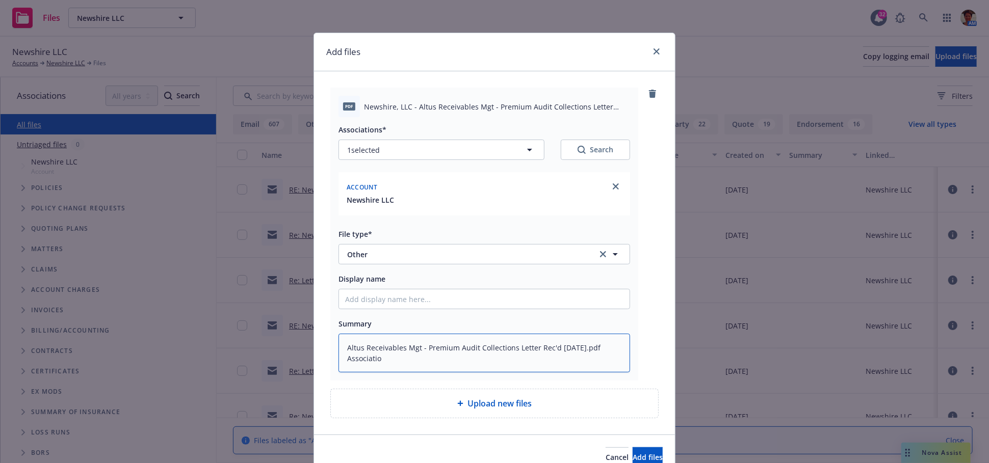
type textarea "Altus Receivables Mgt - Premium Audit Collections Letter Rec'd 09-16-2025.pdf A…"
type textarea "x"
type textarea "Altus Receivables Mgt - Premium Audit Collections Letter Rec'd 09-16-2025.pdf A…"
type textarea "x"
type textarea "Altus Receivables Mgt - Premium Audit Collections Letter Rec'd 09-16-2025.pdf A…"
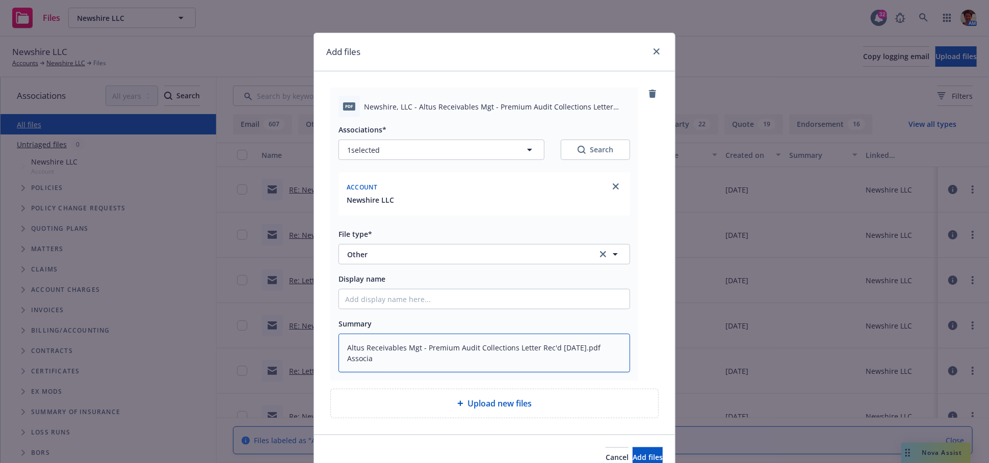
type textarea "x"
type textarea "Altus Receivables Mgt - Premium Audit Collections Letter Rec'd 09-16-2025.pdf A…"
type textarea "x"
type textarea "Altus Receivables Mgt - Premium Audit Collections Letter Rec'd 09-16-2025.pdf A…"
type textarea "x"
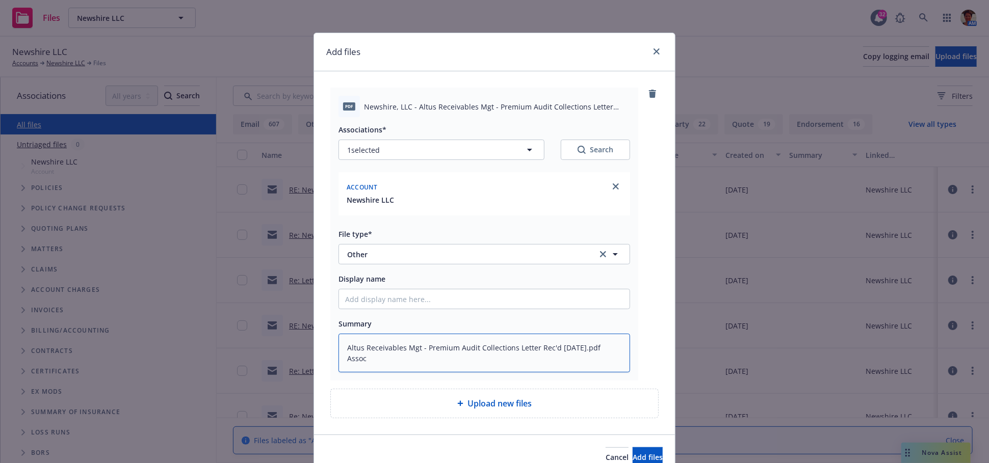
type textarea "Altus Receivables Mgt - Premium Audit Collections Letter Rec'd 09-16-2025.pdf A…"
type textarea "x"
type textarea "Altus Receivables Mgt - Premium Audit Collections Letter Rec'd 09-16-2025.pdf A…"
type textarea "x"
type textarea "Altus Receivables Mgt - Premium Audit Collections Letter Rec'd 09-16-2025.pdf As"
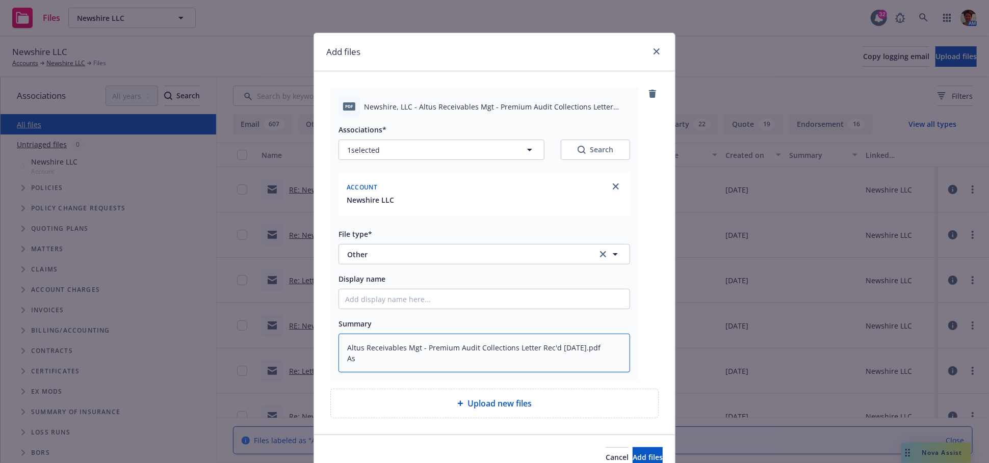
type textarea "x"
type textarea "Altus Receivables Mgt - Premium Audit Collections Letter Rec'd 09-16-2025.pdf A"
type textarea "x"
type textarea "Altus Receivables Mgt - Premium Audit Collections Letter Rec'd 09-16-2025.pdf"
type textarea "x"
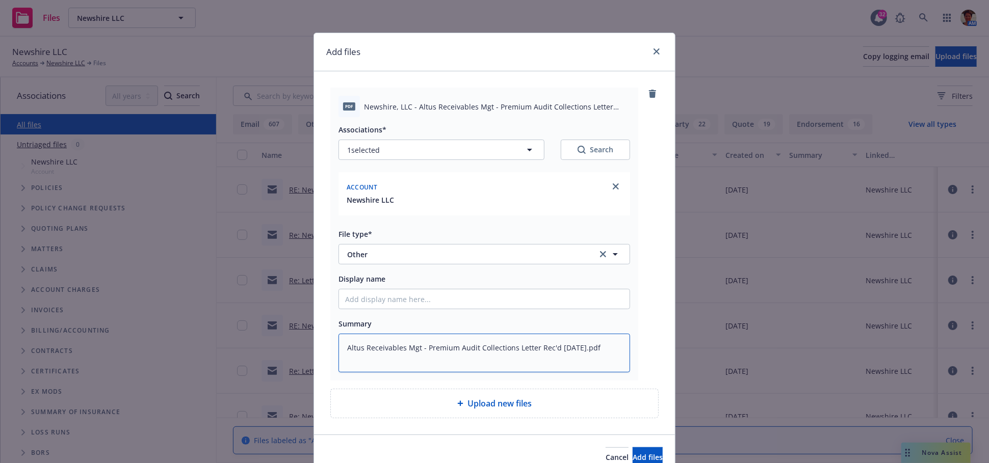
type textarea "Altus Receivables Mgt - Premium Audit Collections Letter Rec'd 09-16-2025.pdf"
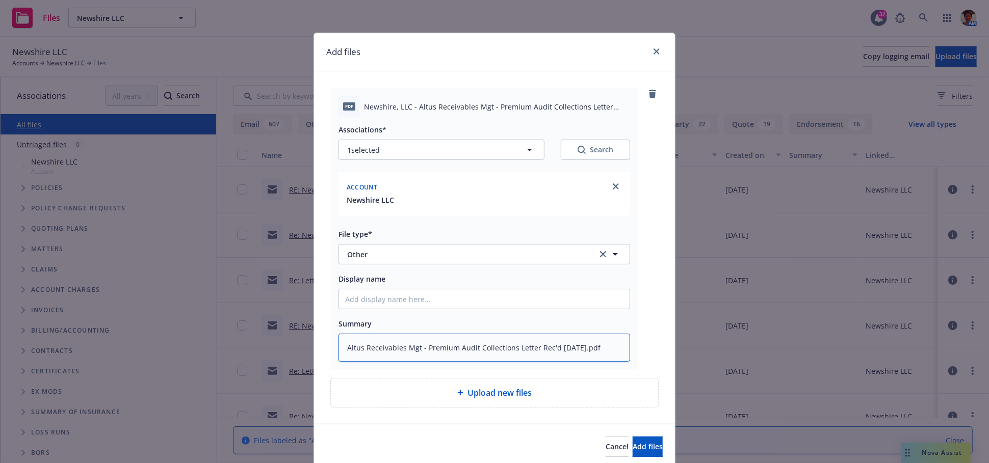
type textarea "x"
type textarea "Altus Receivables Mgt - Premium Audit Collections Letter Rec'd 09-16-2025.pd"
type textarea "x"
type textarea "Altus Receivables Mgt - Premium Audit Collections Letter Rec'd 09-16-2025.p"
type textarea "x"
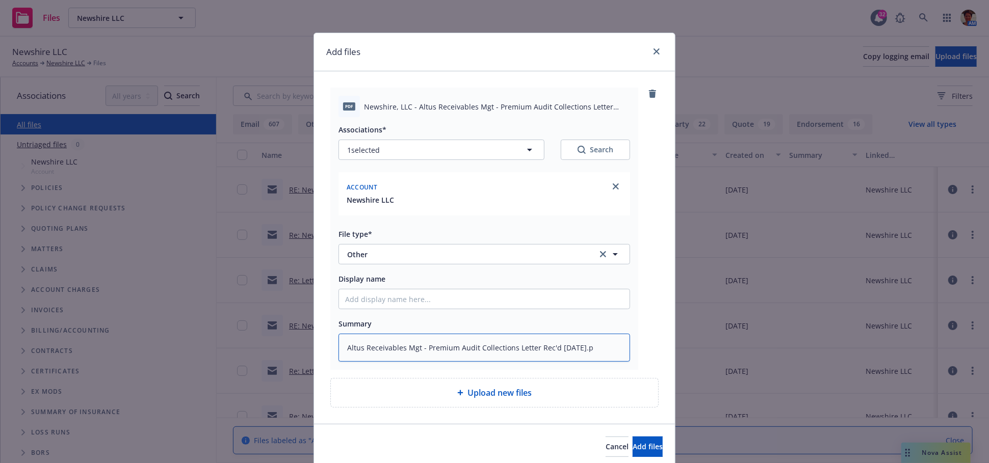
type textarea "Altus Receivables Mgt - Premium Audit Collections Letter Rec'd 09-16-2025."
type textarea "x"
type textarea "Altus Receivables Mgt - Premium Audit Collections Letter Rec'd 09-16-2025"
click at [464, 302] on input "Display name" at bounding box center [484, 299] width 291 height 19
paste input "Altus Receivables Mgt - Premium Audit Collections Letter Rec'd 09-16-2025.pdf A…"
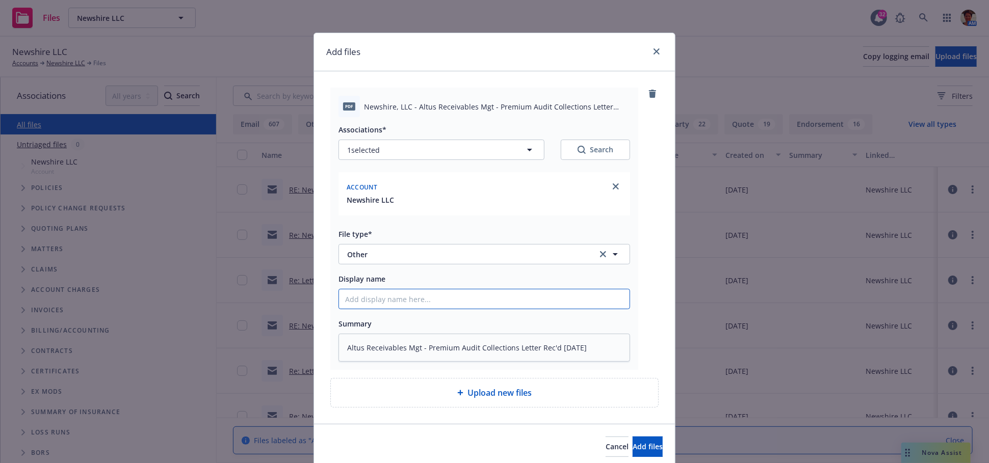
type textarea "x"
type input "Altus Receivables Mgt - Premium Audit Collections Letter Rec'd 09-16-2025.pdf A…"
type textarea "x"
type input "Altus Receivables Mgt - Premium Audit Collections Letter Rec'd 09-16-2025.pdf A…"
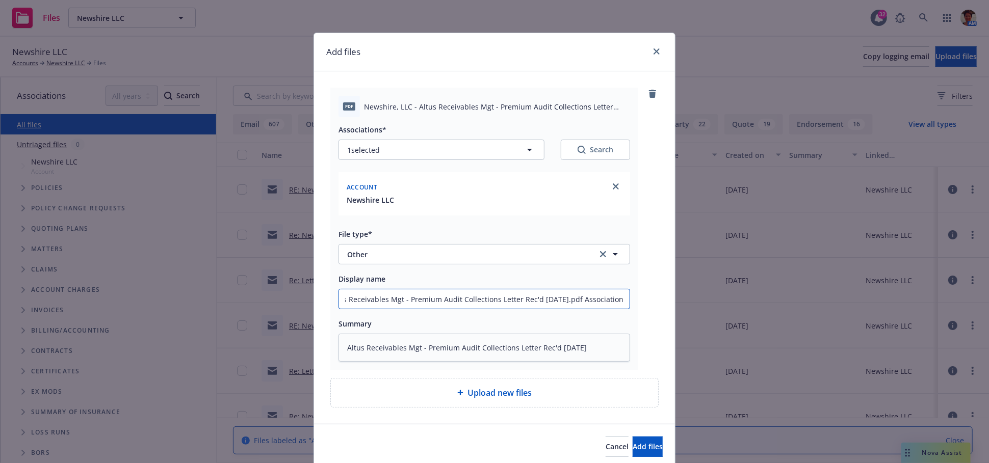
type textarea "x"
type input "Altus Receivables Mgt - Premium Audit Collections Letter Rec'd 09-16-2025.pdf A…"
type textarea "x"
type input "Altus Receivables Mgt - Premium Audit Collections Letter Rec'd 09-16-2025.pdf A…"
type textarea "x"
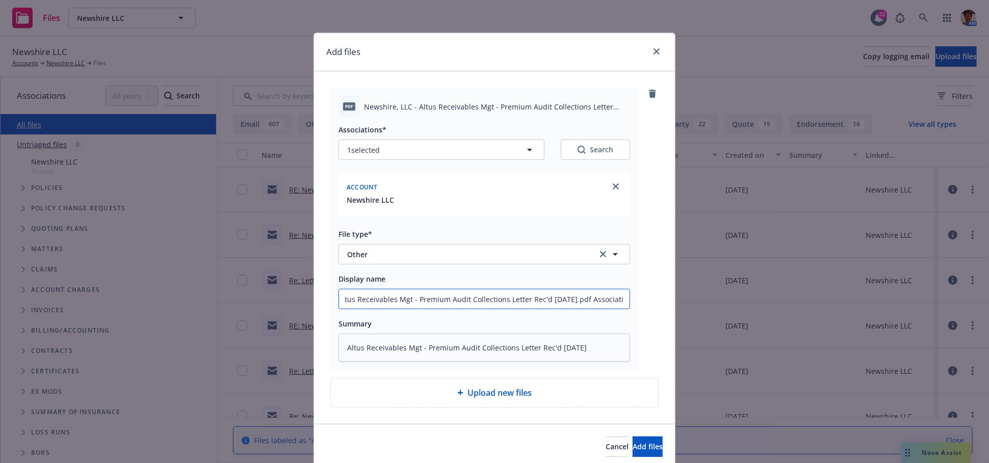
type input "Altus Receivables Mgt - Premium Audit Collections Letter Rec'd 09-16-2025.pdf A…"
type textarea "x"
type input "Altus Receivables Mgt - Premium Audit Collections Letter Rec'd 09-16-2025.pdf A…"
type textarea "x"
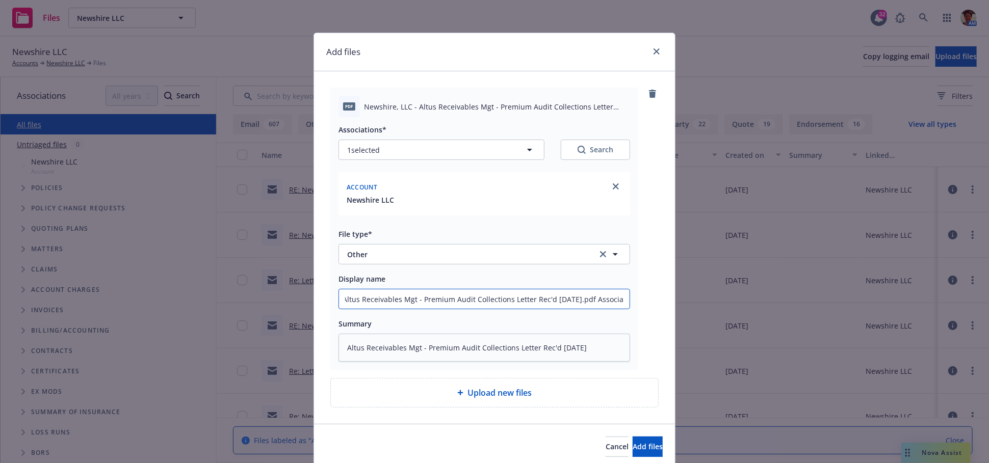
type input "Altus Receivables Mgt - Premium Audit Collections Letter Rec'd 09-16-2025.pdf A…"
type textarea "x"
type input "Altus Receivables Mgt - Premium Audit Collections Letter Rec'd 09-16-2025.pdf A…"
type textarea "x"
type input "Altus Receivables Mgt - Premium Audit Collections Letter Rec'd 09-16-2025.pdf A…"
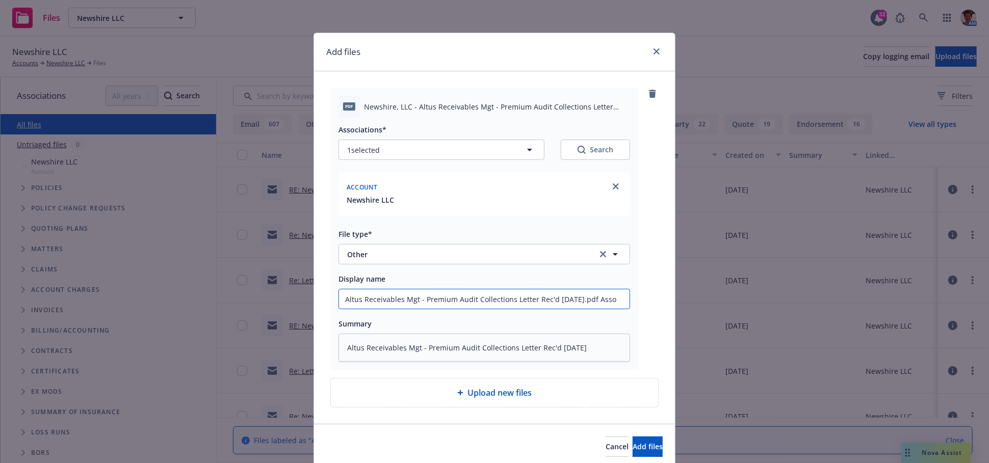
type textarea "x"
type input "Altus Receivables Mgt - Premium Audit Collections Letter Rec'd 09-16-2025.pdf A…"
type textarea "x"
type input "Altus Receivables Mgt - Premium Audit Collections Letter Rec'd 09-16-2025.pdf As"
type textarea "x"
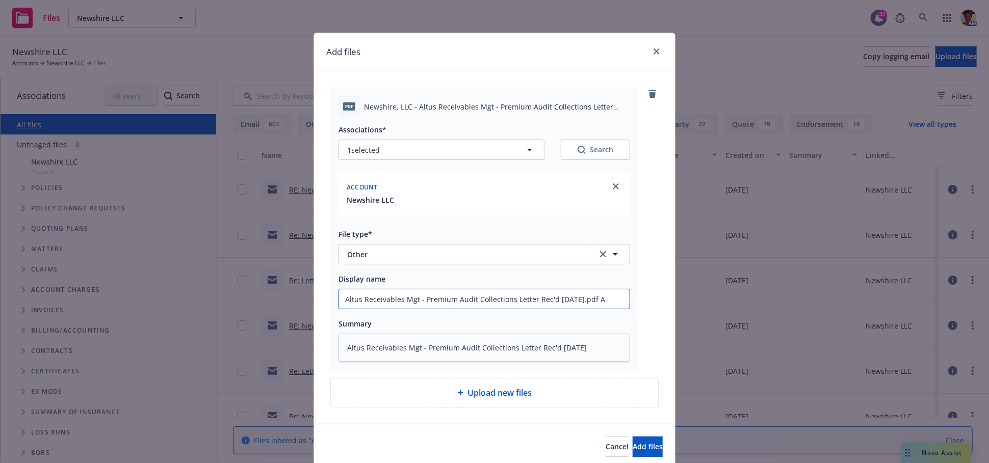
type input "Altus Receivables Mgt - Premium Audit Collections Letter Rec'd 09-16-2025.pdf"
type textarea "x"
type input "Altus Receivables Mgt - Premium Audit Collections Letter Rec'd 09-16-2025.pdf"
type textarea "x"
type input "Altus Receivables Mgt - Premium Audit Collections Letter Rec'd 09-16-2025.pd"
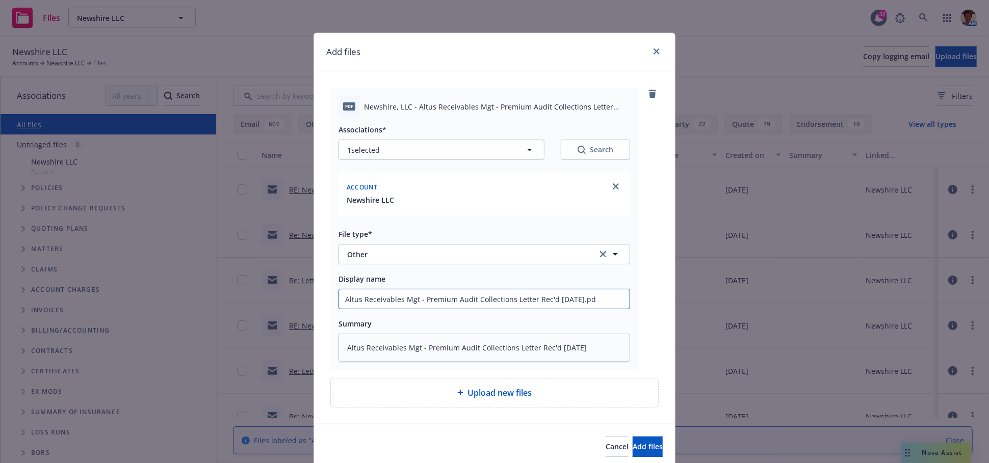
type textarea "x"
type input "Altus Receivables Mgt - Premium Audit Collections Letter Rec'd 09-16-2025.p"
type textarea "x"
type input "Altus Receivables Mgt - Premium Audit Collections Letter Rec'd 09-16-2025."
type textarea "x"
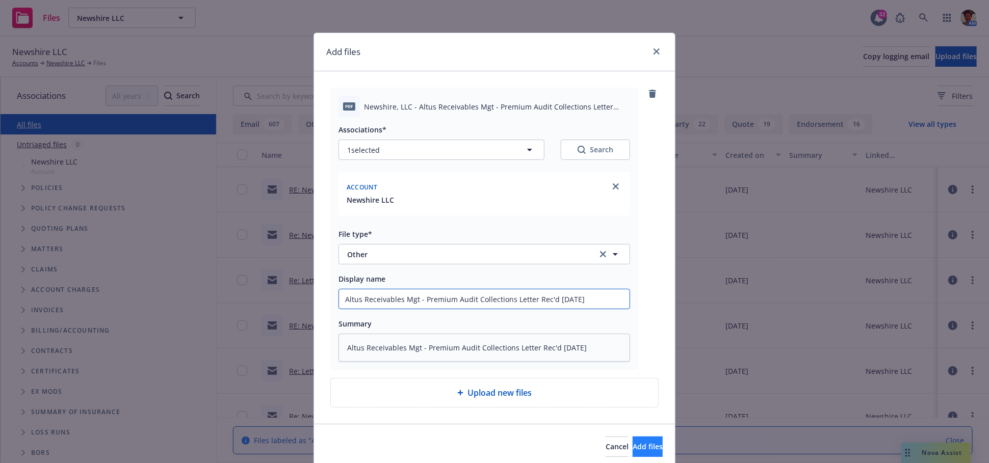
type input "Altus Receivables Mgt - Premium Audit Collections Letter Rec'd 09-16-2025"
click at [633, 447] on button "Add files" at bounding box center [648, 447] width 30 height 20
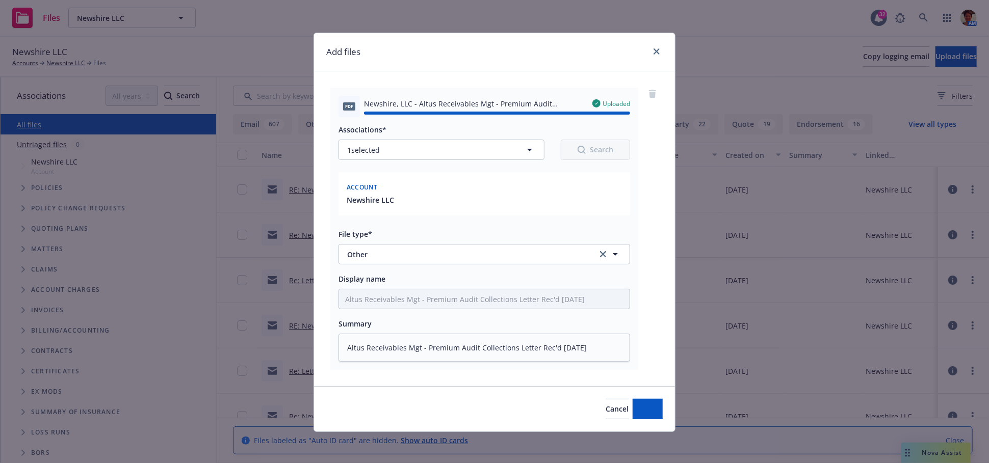
type textarea "x"
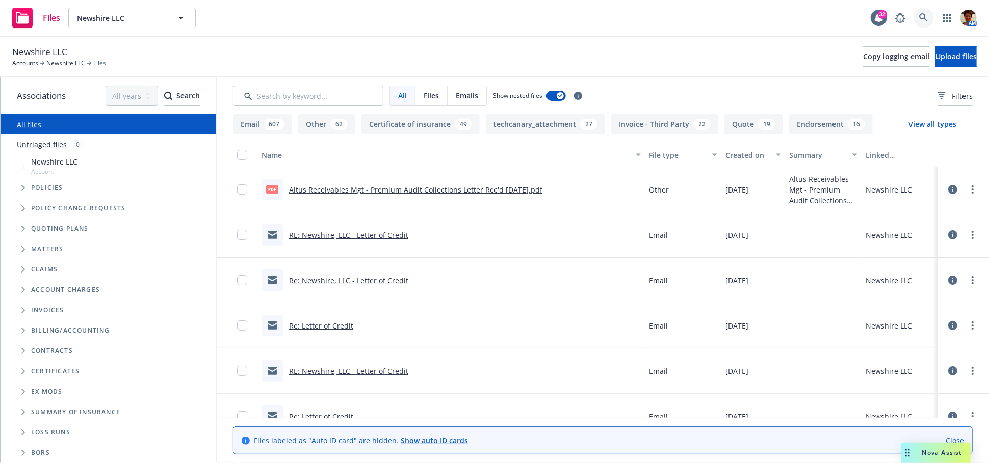
click at [925, 18] on icon at bounding box center [923, 17] width 9 height 9
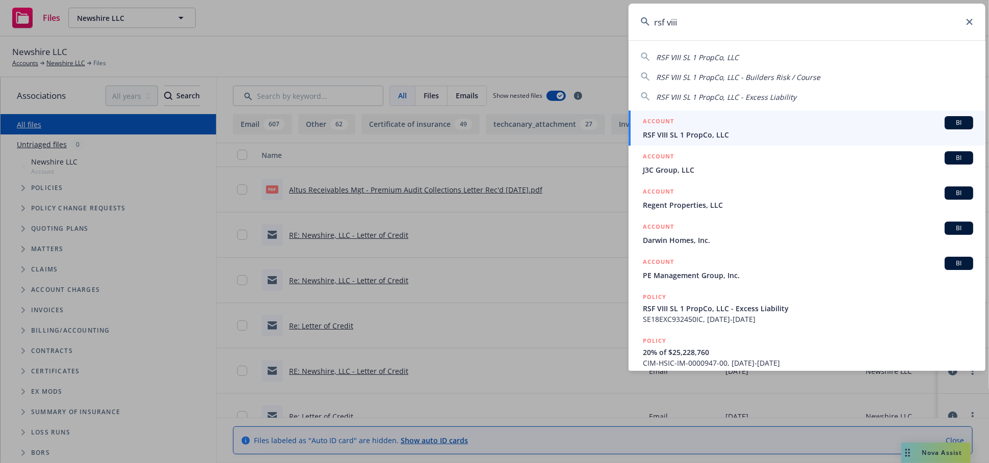
type input "rsf viii"
click at [719, 125] on div "ACCOUNT BI" at bounding box center [808, 122] width 330 height 13
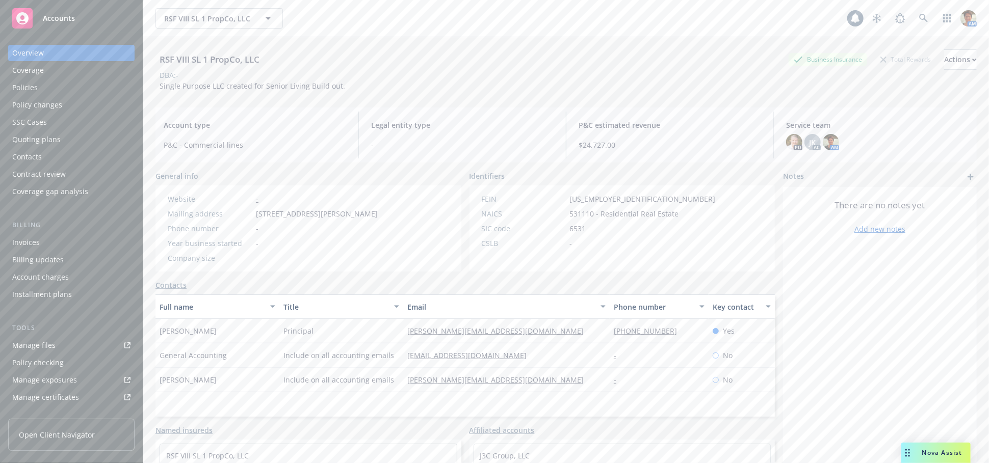
click at [71, 86] on div "Policies" at bounding box center [71, 88] width 118 height 16
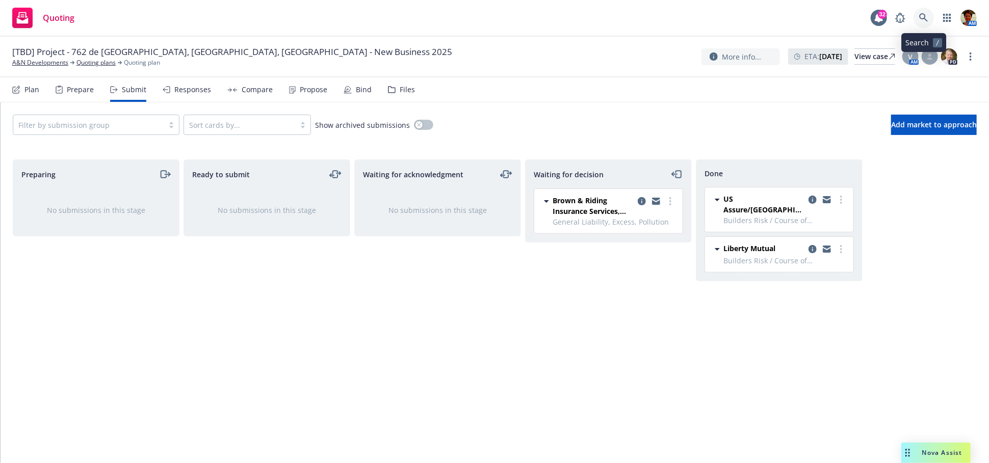
click at [927, 17] on icon at bounding box center [923, 17] width 9 height 9
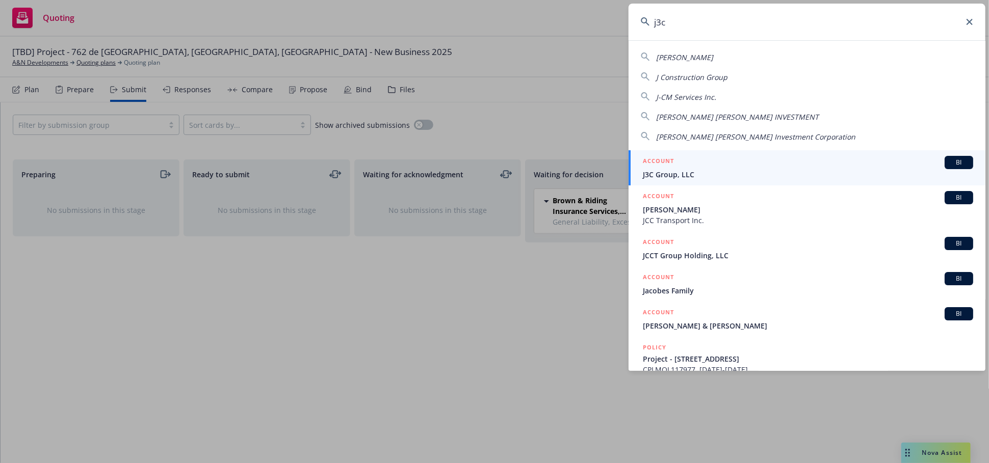
type input "j3c"
click at [684, 166] on div "ACCOUNT BI" at bounding box center [808, 162] width 330 height 13
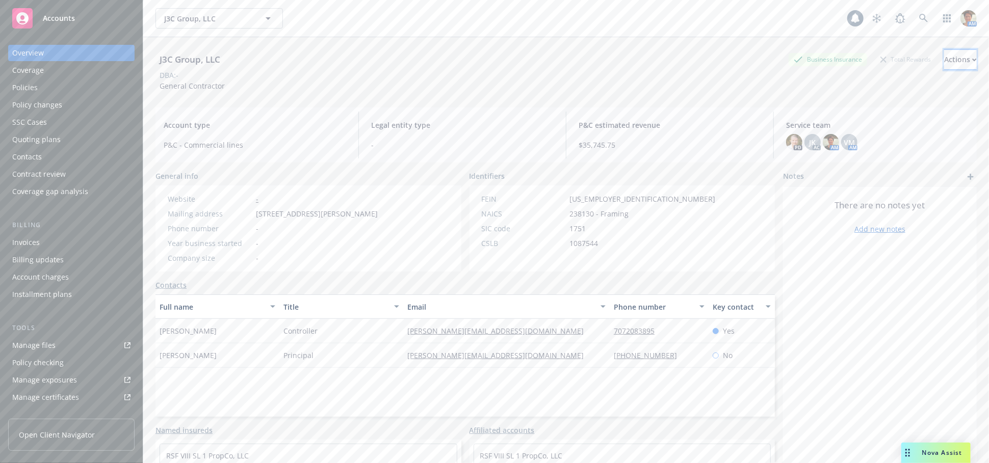
click at [944, 62] on div "Actions" at bounding box center [960, 59] width 33 height 19
click at [841, 129] on link "Copy logging email" at bounding box center [892, 128] width 167 height 20
click at [919, 20] on icon at bounding box center [923, 18] width 9 height 9
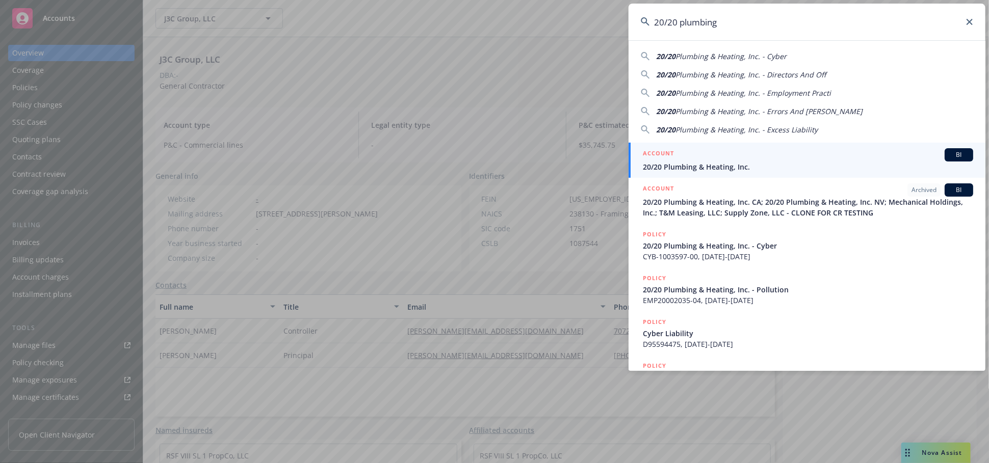
type input "20/20 plumbing"
click at [679, 167] on span "20/20 Plumbing & Heating, Inc." at bounding box center [808, 167] width 330 height 11
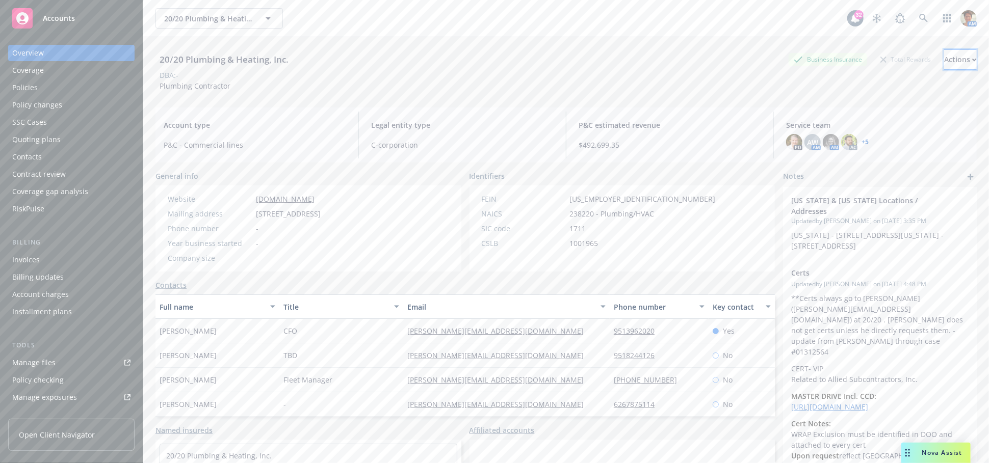
click at [944, 57] on div "Actions" at bounding box center [960, 59] width 33 height 19
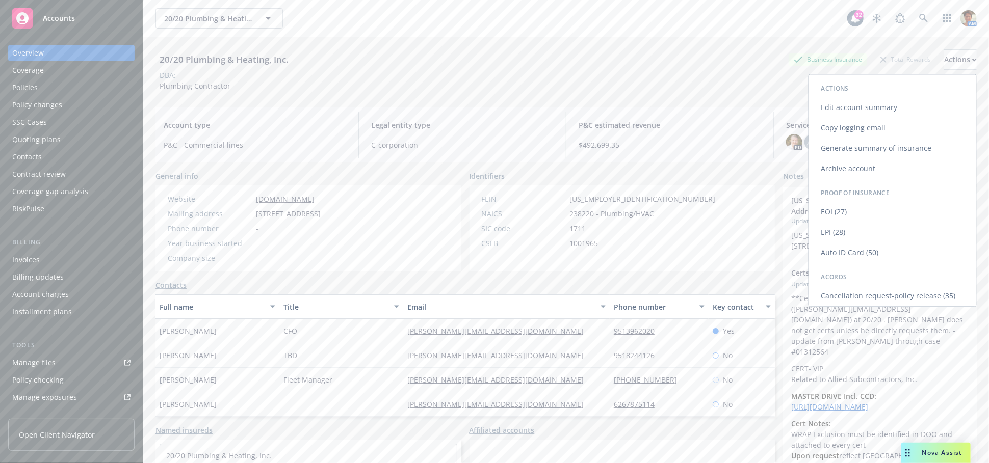
click at [869, 134] on link "Copy logging email" at bounding box center [892, 128] width 167 height 20
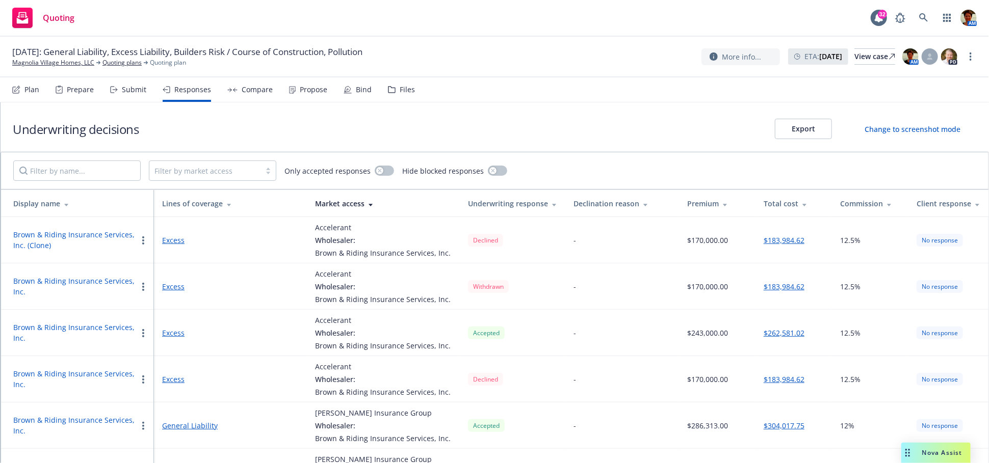
scroll to position [294, 0]
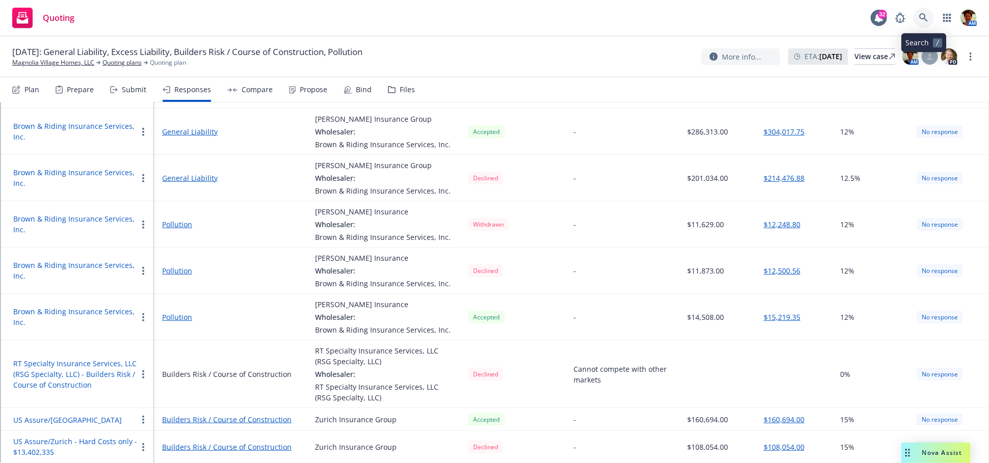
click at [925, 17] on icon at bounding box center [923, 17] width 9 height 9
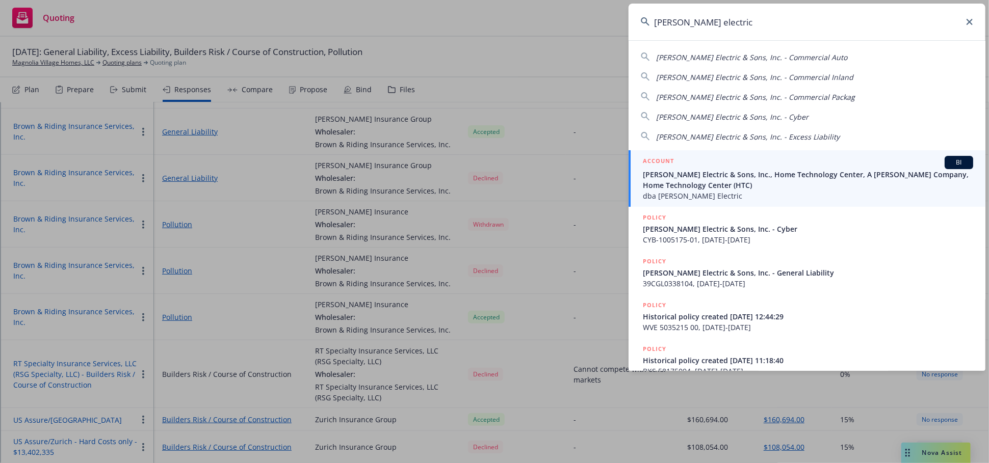
type input "[PERSON_NAME] electric"
click at [671, 178] on span "[PERSON_NAME] Electric & Sons, Inc., Home Technology Center, A [PERSON_NAME] Co…" at bounding box center [808, 179] width 330 height 21
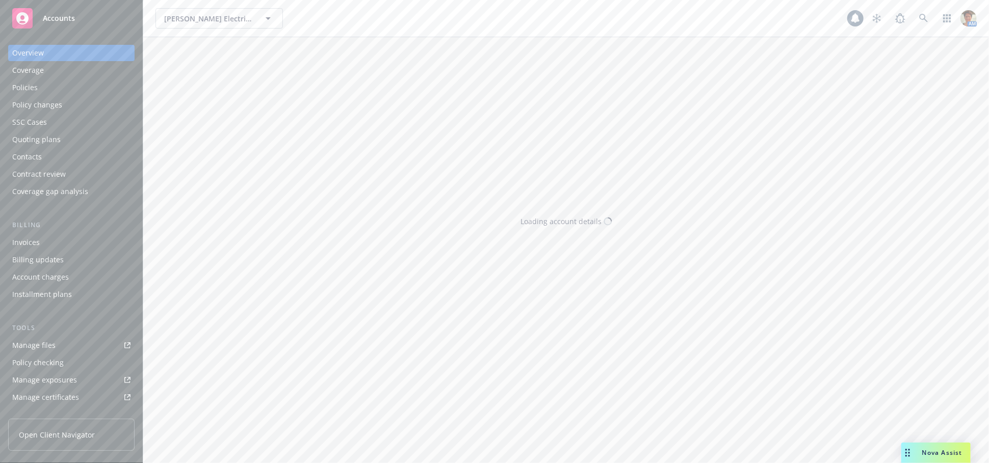
click at [37, 83] on div "Policies" at bounding box center [71, 88] width 118 height 16
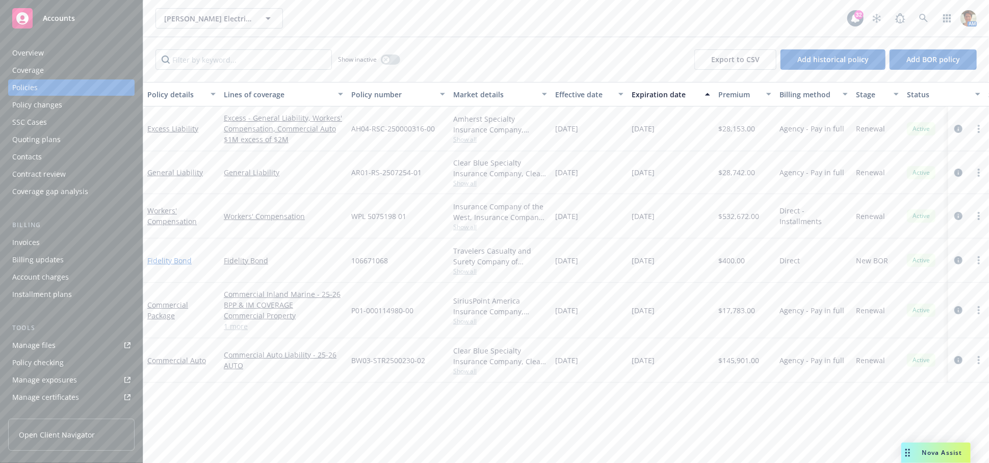
click at [167, 258] on link "Fidelity Bond" at bounding box center [169, 261] width 44 height 10
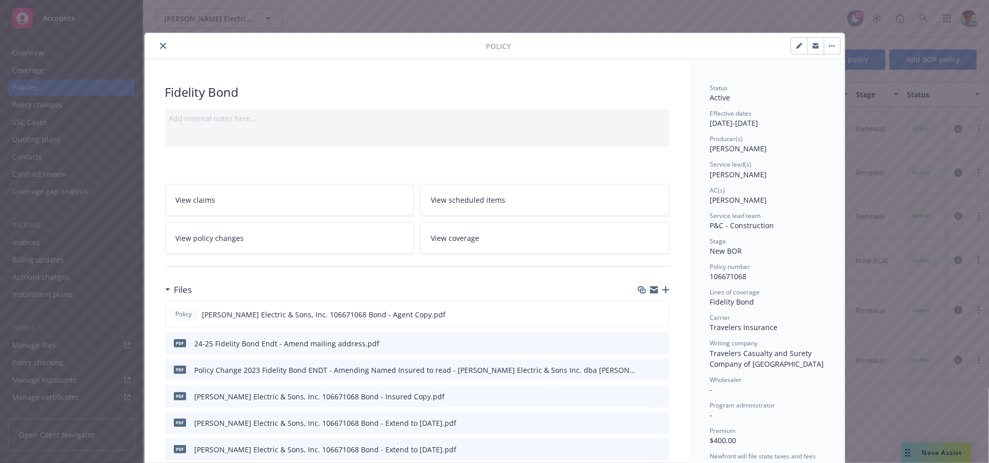
click at [160, 45] on icon "close" at bounding box center [163, 46] width 6 height 6
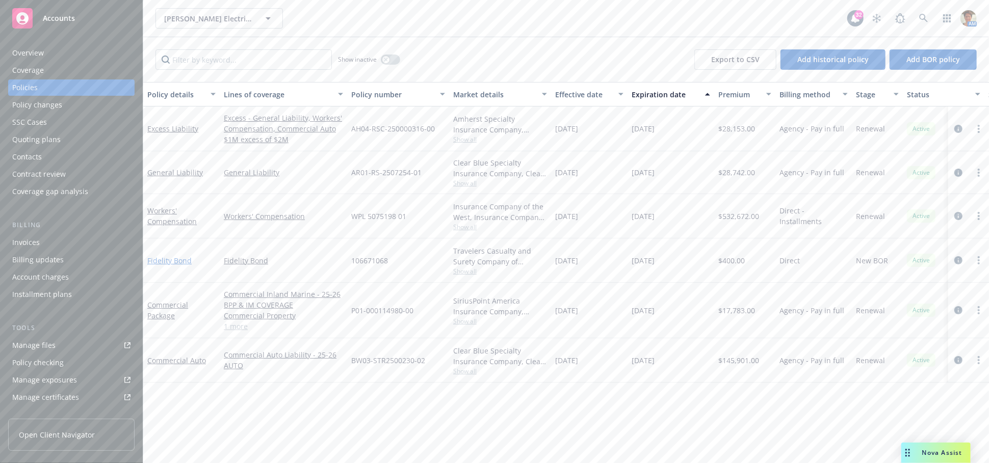
click at [177, 258] on link "Fidelity Bond" at bounding box center [169, 261] width 44 height 10
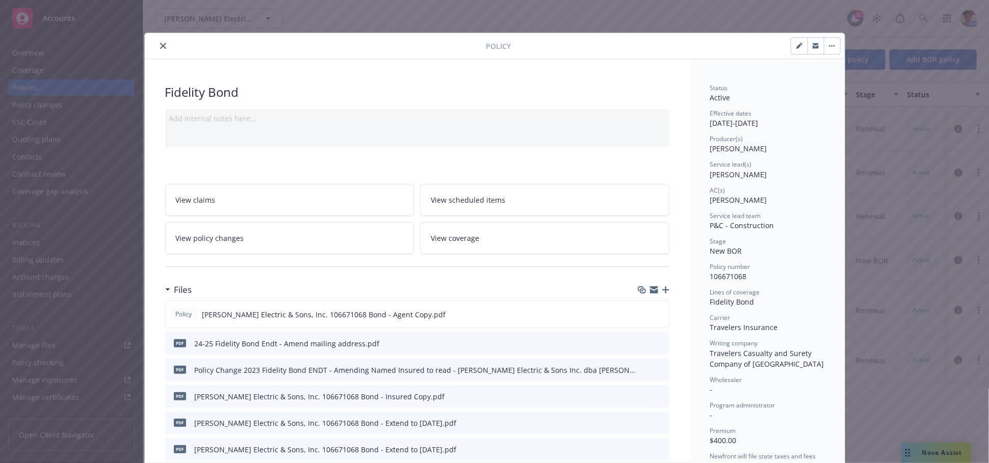
scroll to position [30, 0]
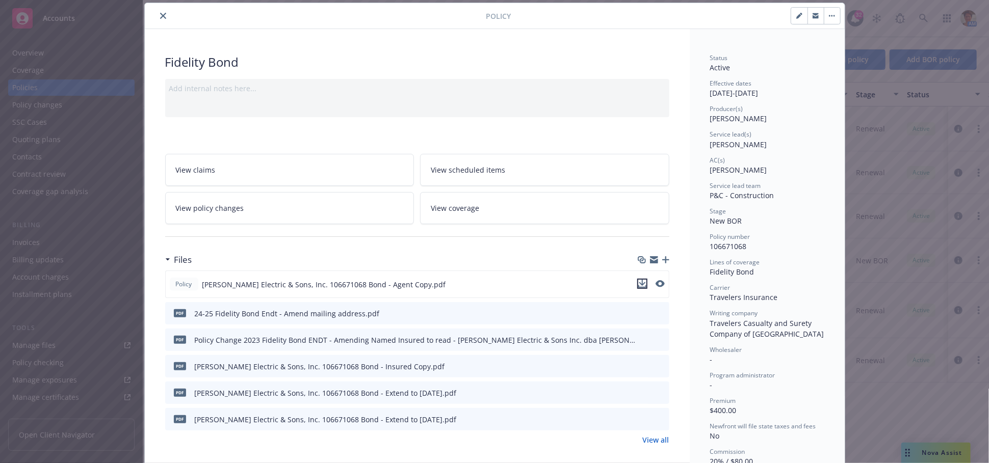
click at [638, 283] on icon "download file" at bounding box center [642, 284] width 8 height 8
drag, startPoint x: 161, startPoint y: 15, endPoint x: 163, endPoint y: 21, distance: 6.4
click at [161, 16] on icon "close" at bounding box center [163, 16] width 6 height 6
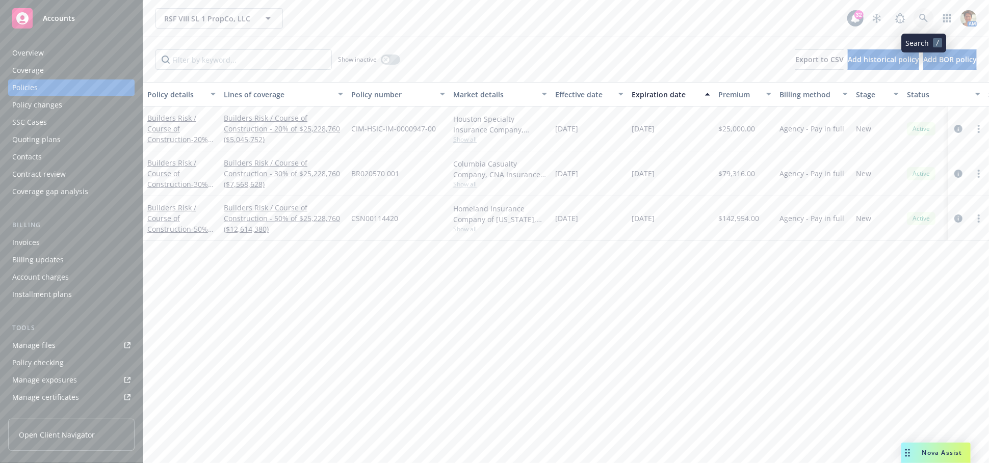
click at [924, 17] on icon at bounding box center [923, 18] width 9 height 9
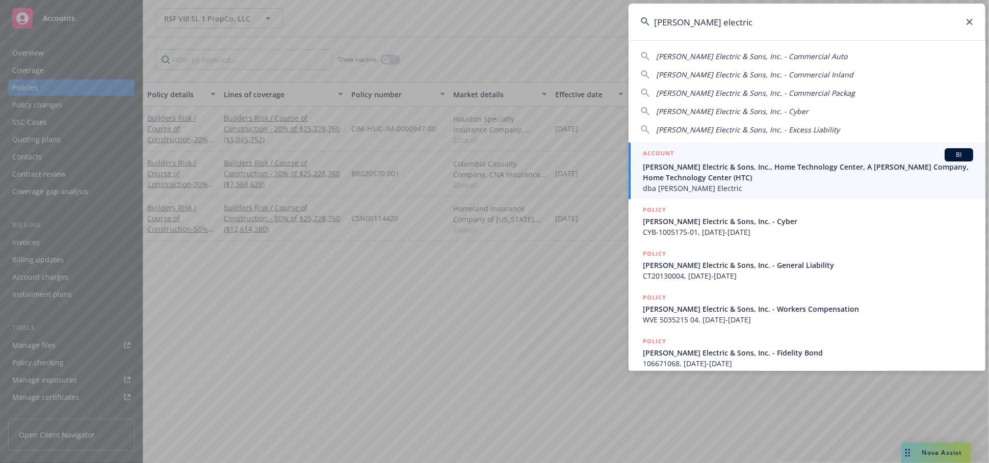
type input "[PERSON_NAME] electric"
click at [679, 171] on span "[PERSON_NAME] Electric & Sons, Inc., Home Technology Center, A [PERSON_NAME] Co…" at bounding box center [808, 172] width 330 height 21
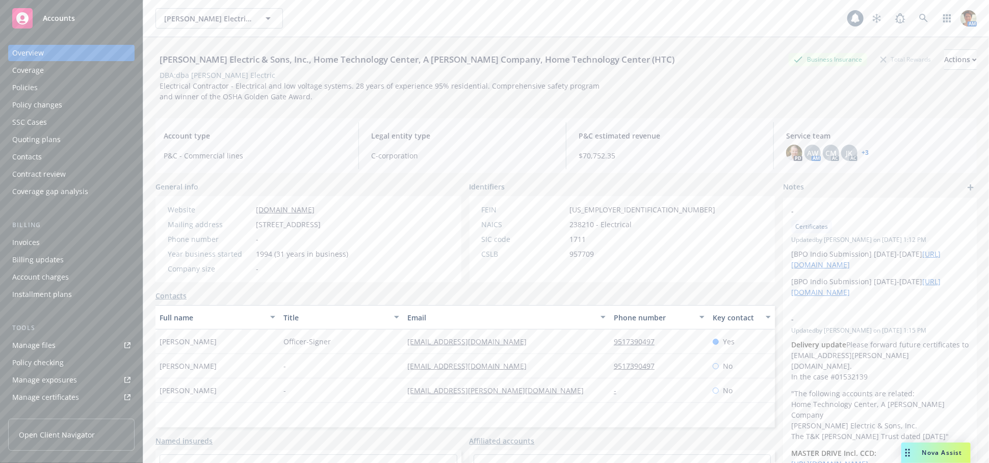
click at [30, 85] on div "Policies" at bounding box center [24, 88] width 25 height 16
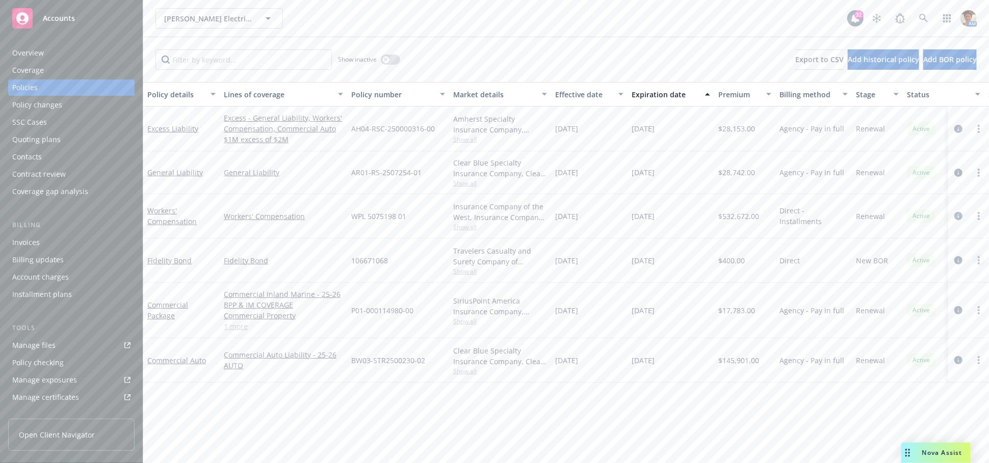
click at [978, 263] on circle "more" at bounding box center [979, 264] width 2 height 2
click at [913, 405] on link "Copy logging email" at bounding box center [925, 404] width 120 height 20
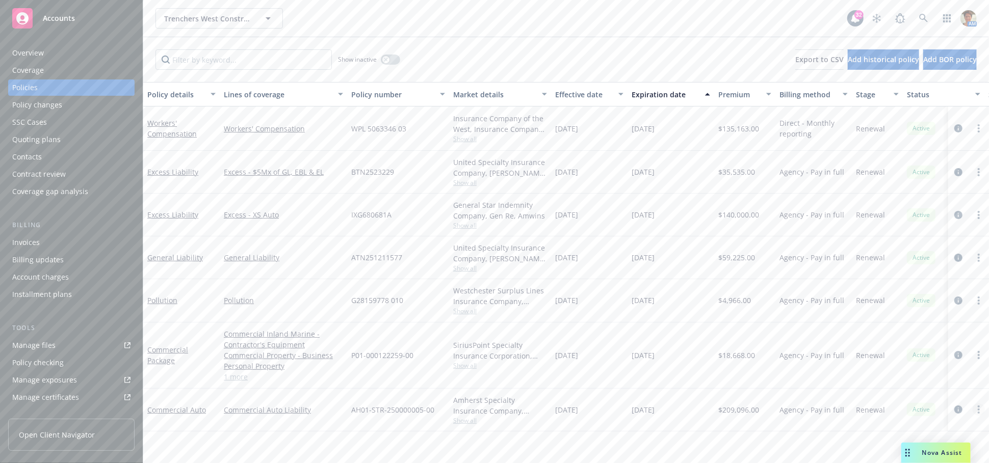
click at [980, 404] on link "more" at bounding box center [979, 410] width 12 height 12
drag, startPoint x: 956, startPoint y: 359, endPoint x: 943, endPoint y: 357, distance: 13.5
click at [956, 359] on link "Copy logging email" at bounding box center [929, 357] width 120 height 20
